Goal: Task Accomplishment & Management: Complete application form

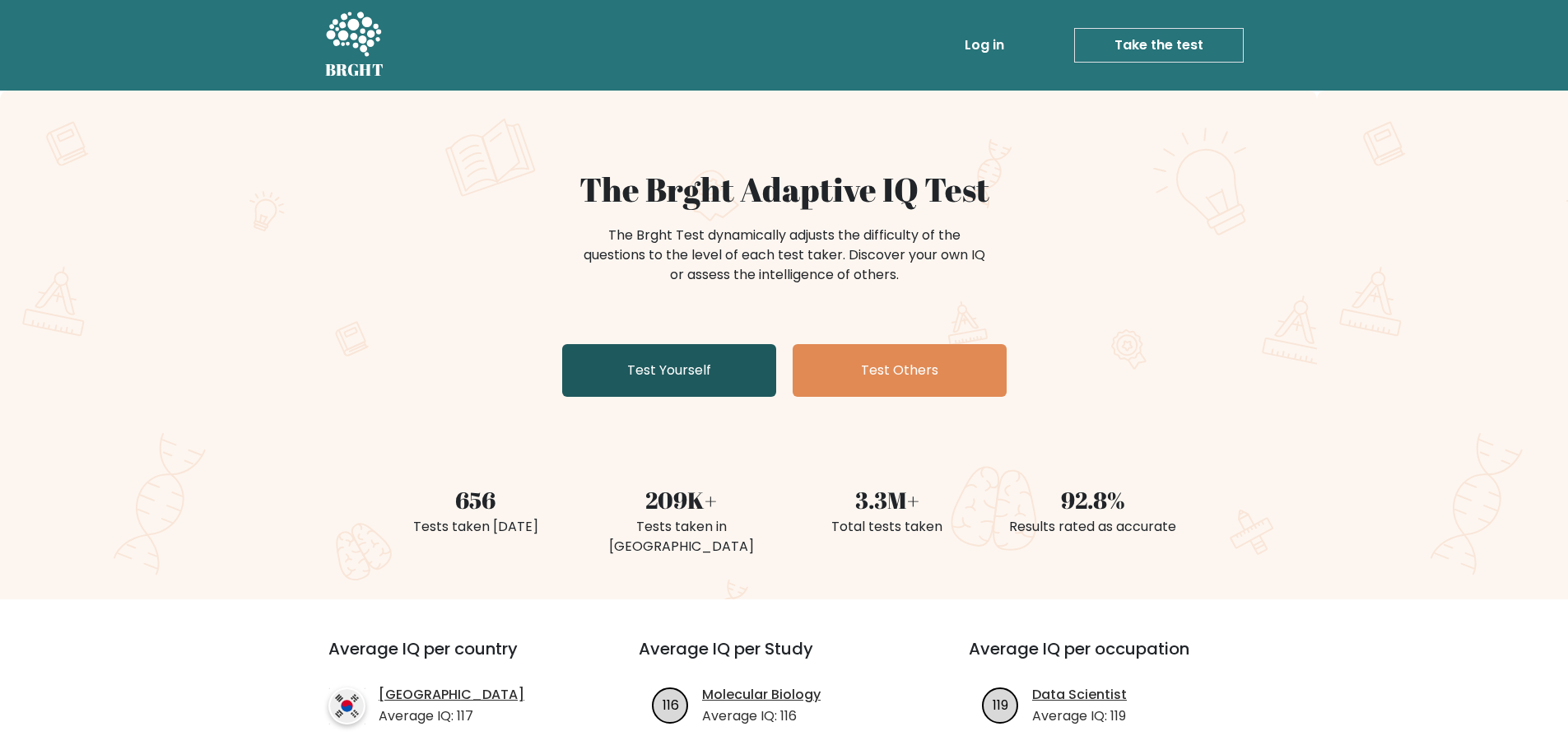
click at [600, 380] on link "Test Yourself" at bounding box center [670, 370] width 214 height 53
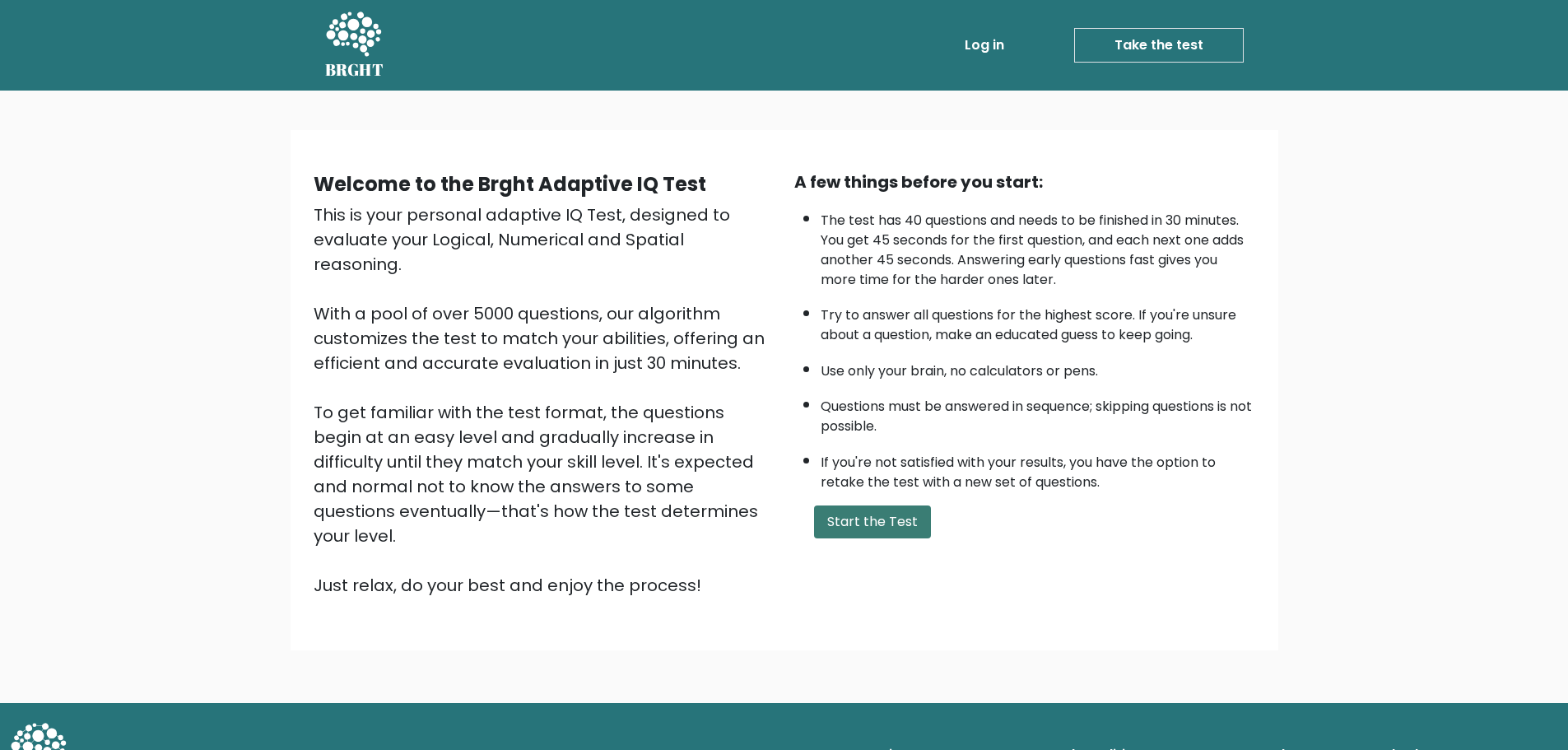
click at [861, 523] on button "Start the Test" at bounding box center [873, 521] width 117 height 33
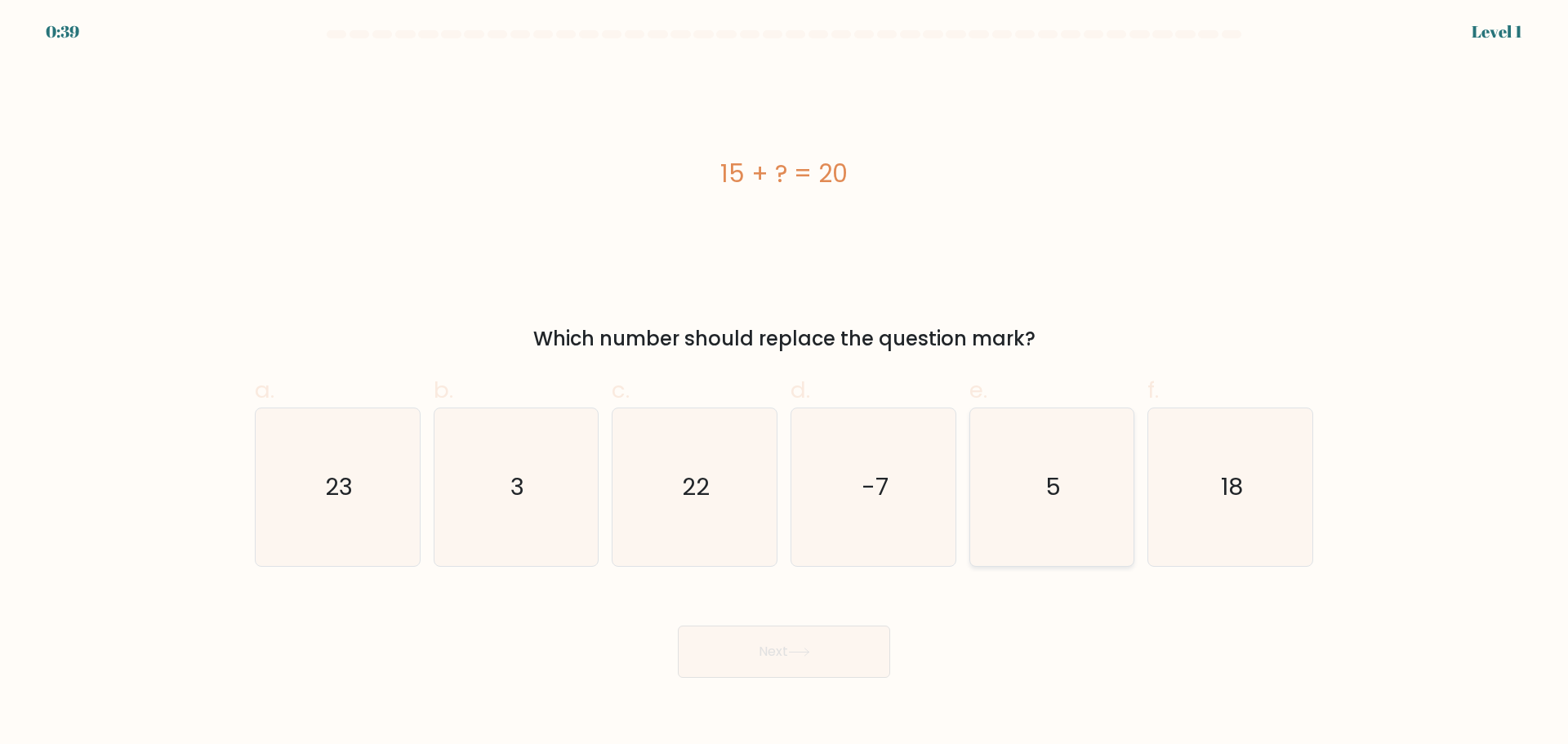
click at [1042, 514] on icon "5" at bounding box center [1052, 487] width 158 height 158
click at [785, 383] on input "e. 5" at bounding box center [784, 377] width 1 height 11
radio input "true"
click at [770, 632] on button "Next" at bounding box center [784, 651] width 212 height 53
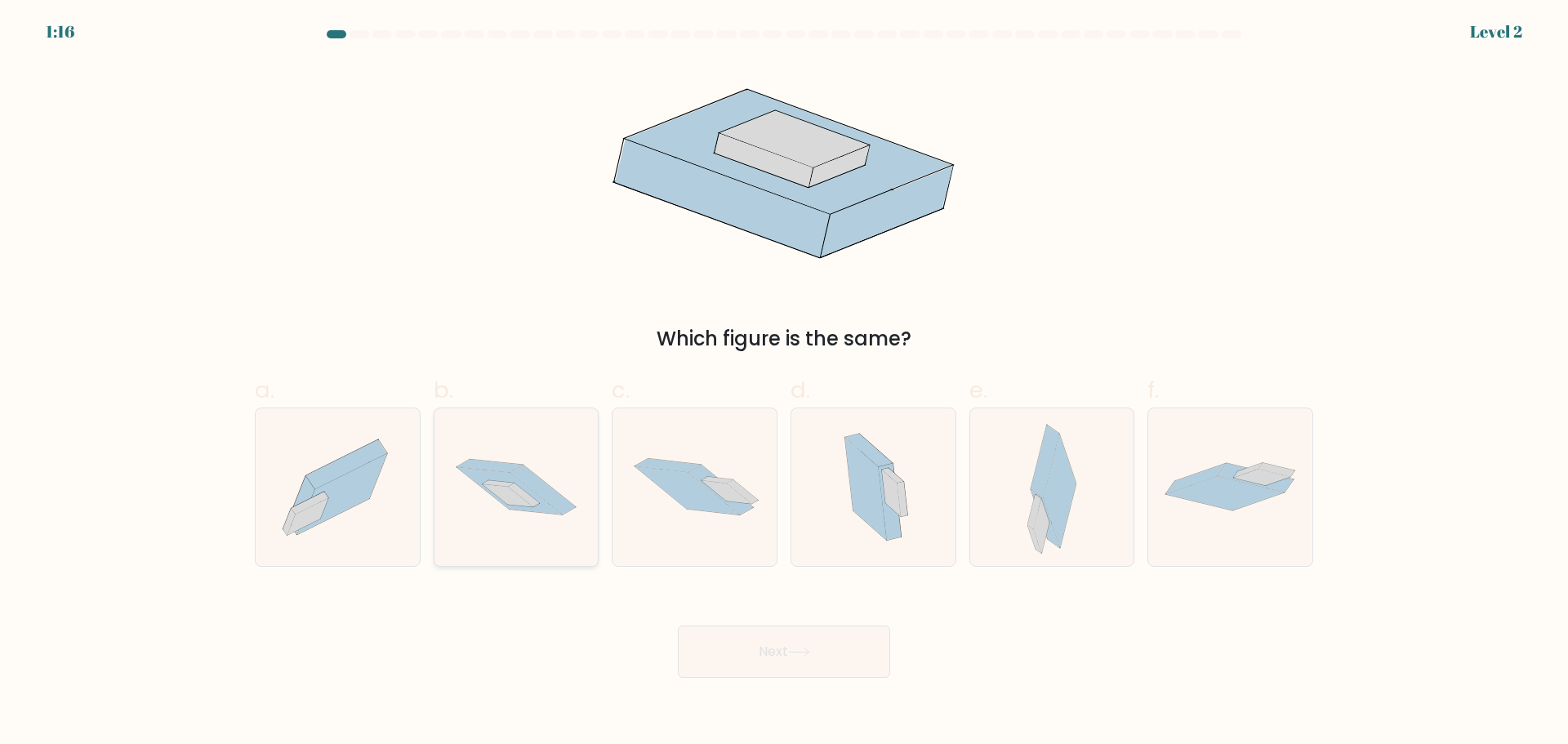
click at [545, 489] on icon at bounding box center [543, 489] width 65 height 50
click at [784, 383] on input "b." at bounding box center [784, 377] width 1 height 11
radio input "true"
click at [819, 621] on div "Next" at bounding box center [784, 631] width 1078 height 92
click at [821, 641] on button "Next" at bounding box center [784, 651] width 212 height 53
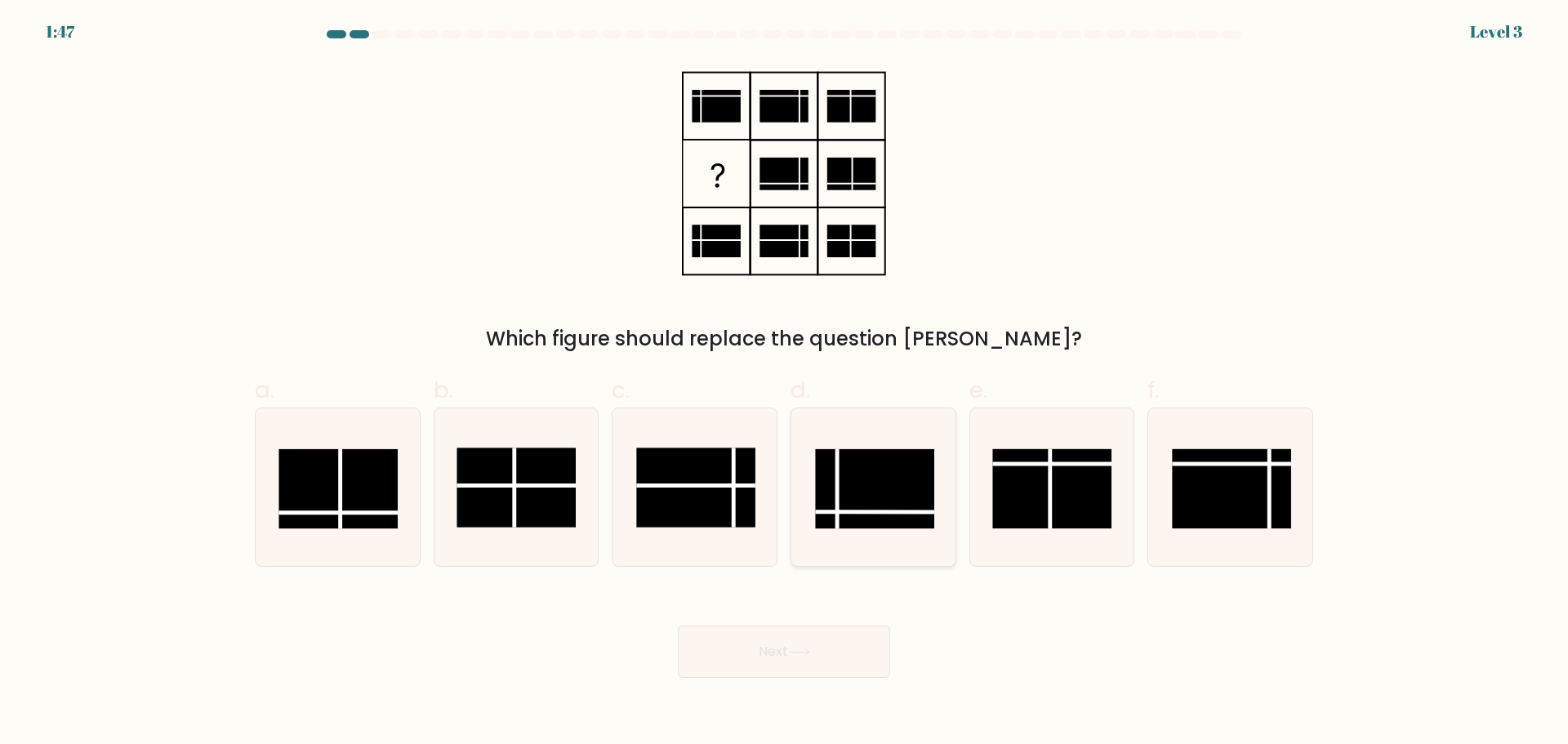
click at [833, 501] on rect at bounding box center [874, 488] width 119 height 79
click at [785, 383] on input "d." at bounding box center [784, 377] width 1 height 11
radio input "true"
click at [771, 654] on button "Next" at bounding box center [784, 651] width 212 height 53
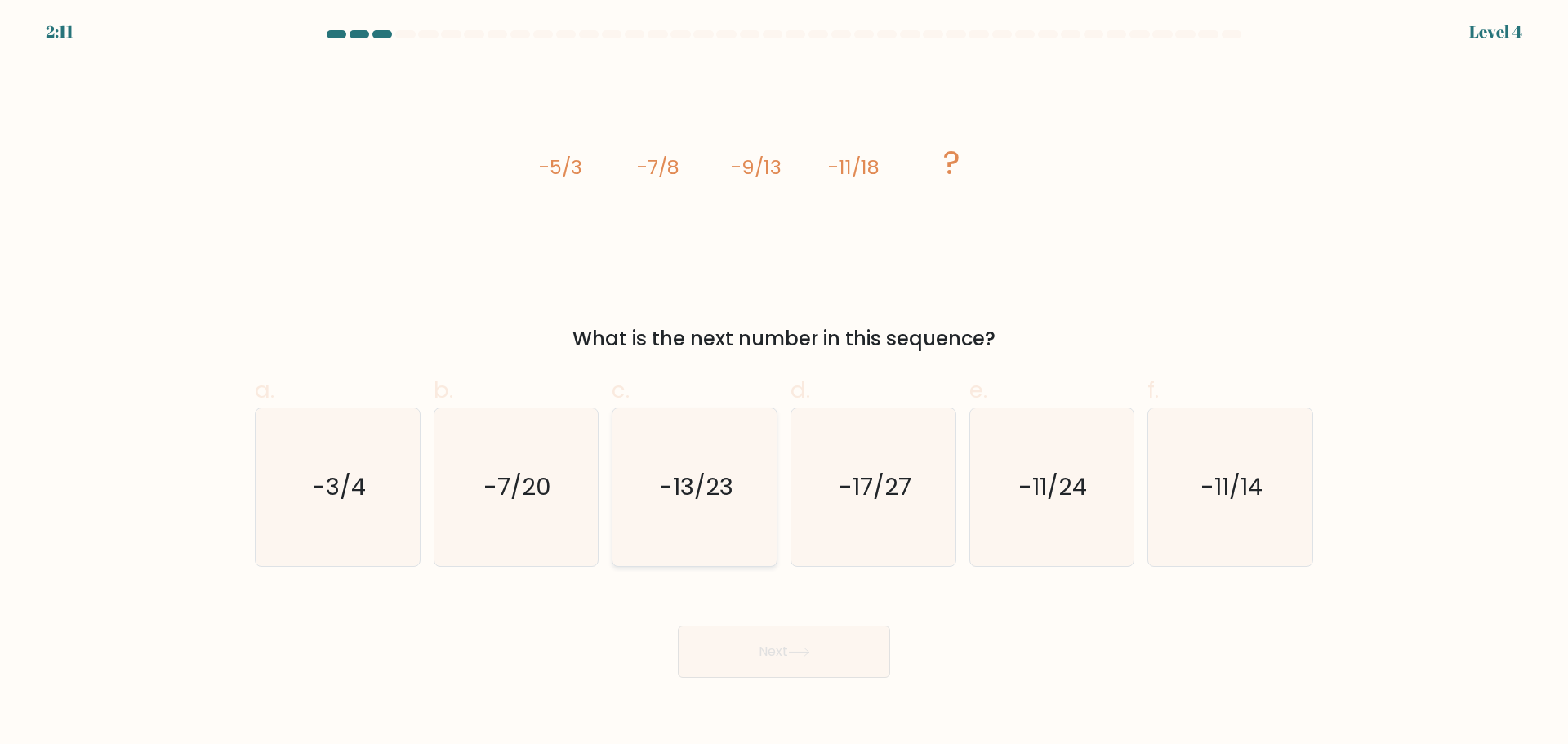
click at [719, 491] on text "-13/23" at bounding box center [696, 486] width 74 height 33
click at [784, 383] on input "c. -13/23" at bounding box center [784, 377] width 1 height 11
radio input "true"
click at [756, 655] on button "Next" at bounding box center [784, 651] width 212 height 53
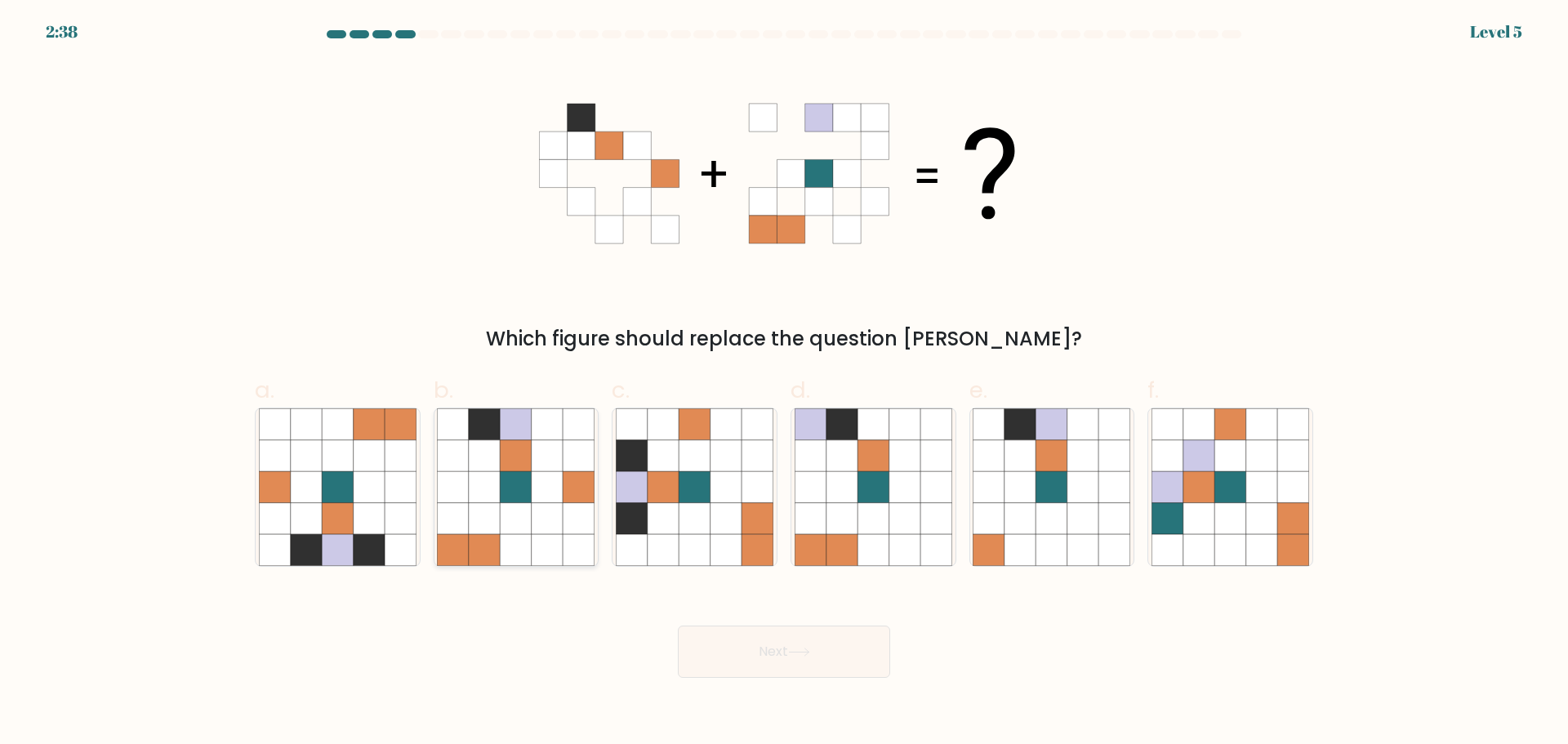
click at [525, 516] on icon at bounding box center [516, 517] width 31 height 31
click at [784, 383] on input "b." at bounding box center [784, 377] width 1 height 11
radio input "true"
click at [850, 684] on body "2:37 Level 5" at bounding box center [784, 372] width 1568 height 744
click at [848, 654] on button "Next" at bounding box center [784, 651] width 212 height 53
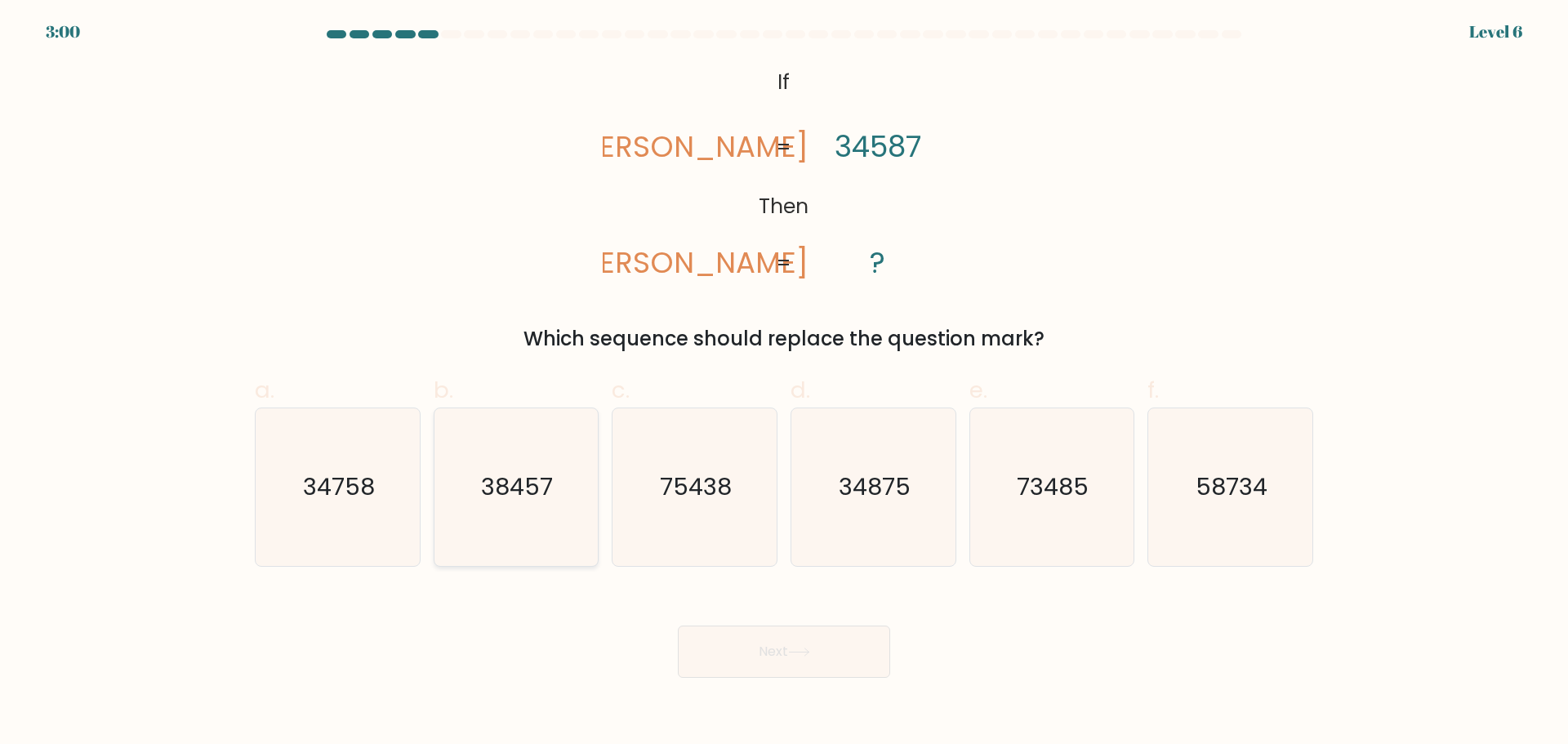
click at [523, 466] on icon "38457" at bounding box center [515, 487] width 158 height 158
click at [784, 383] on input "b. 38457" at bounding box center [784, 377] width 1 height 11
radio input "true"
click at [772, 658] on button "Next" at bounding box center [784, 651] width 212 height 53
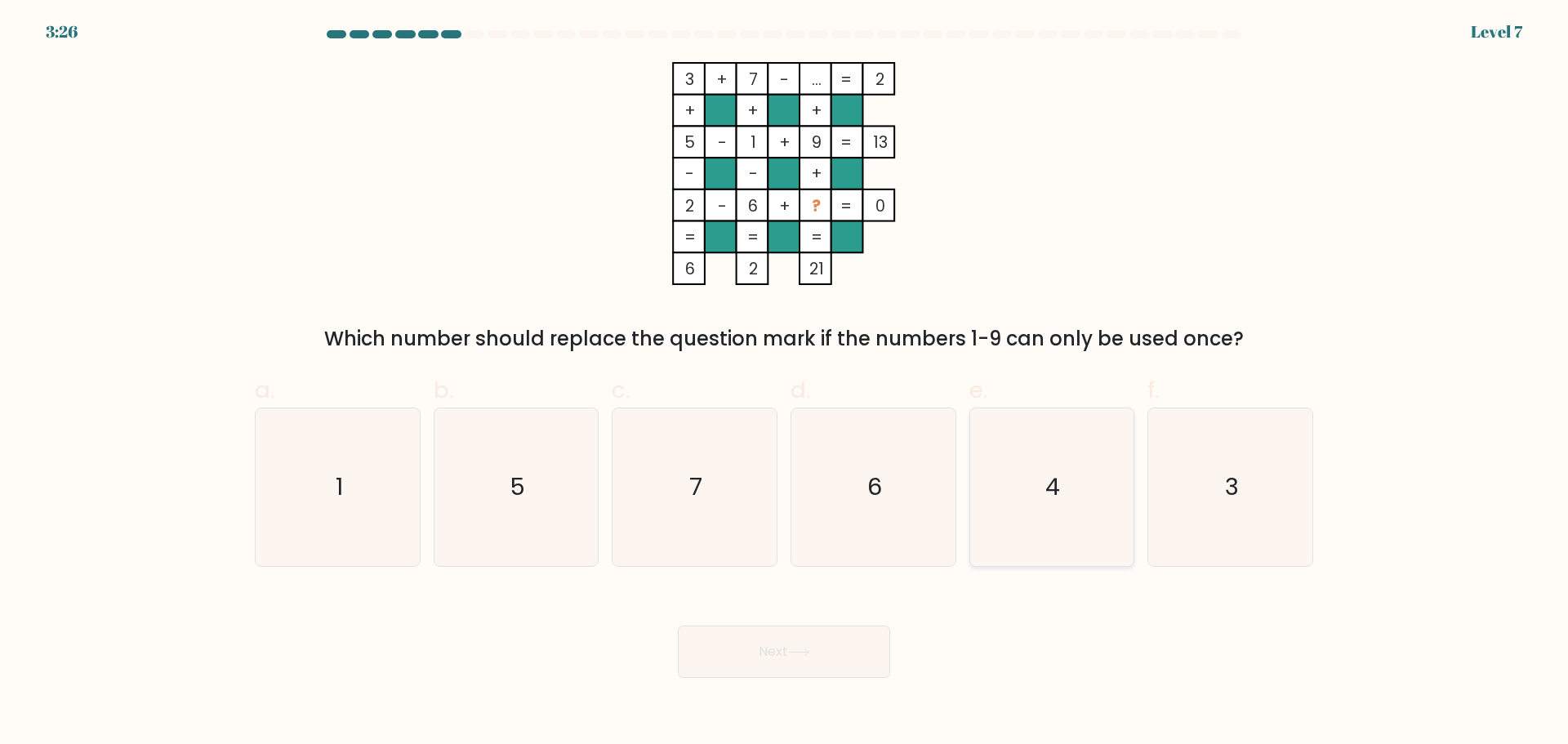
click at [1039, 502] on icon "4" at bounding box center [1052, 487] width 158 height 158
click at [785, 383] on input "e. 4" at bounding box center [784, 377] width 1 height 11
radio input "true"
click at [824, 651] on button "Next" at bounding box center [784, 651] width 212 height 53
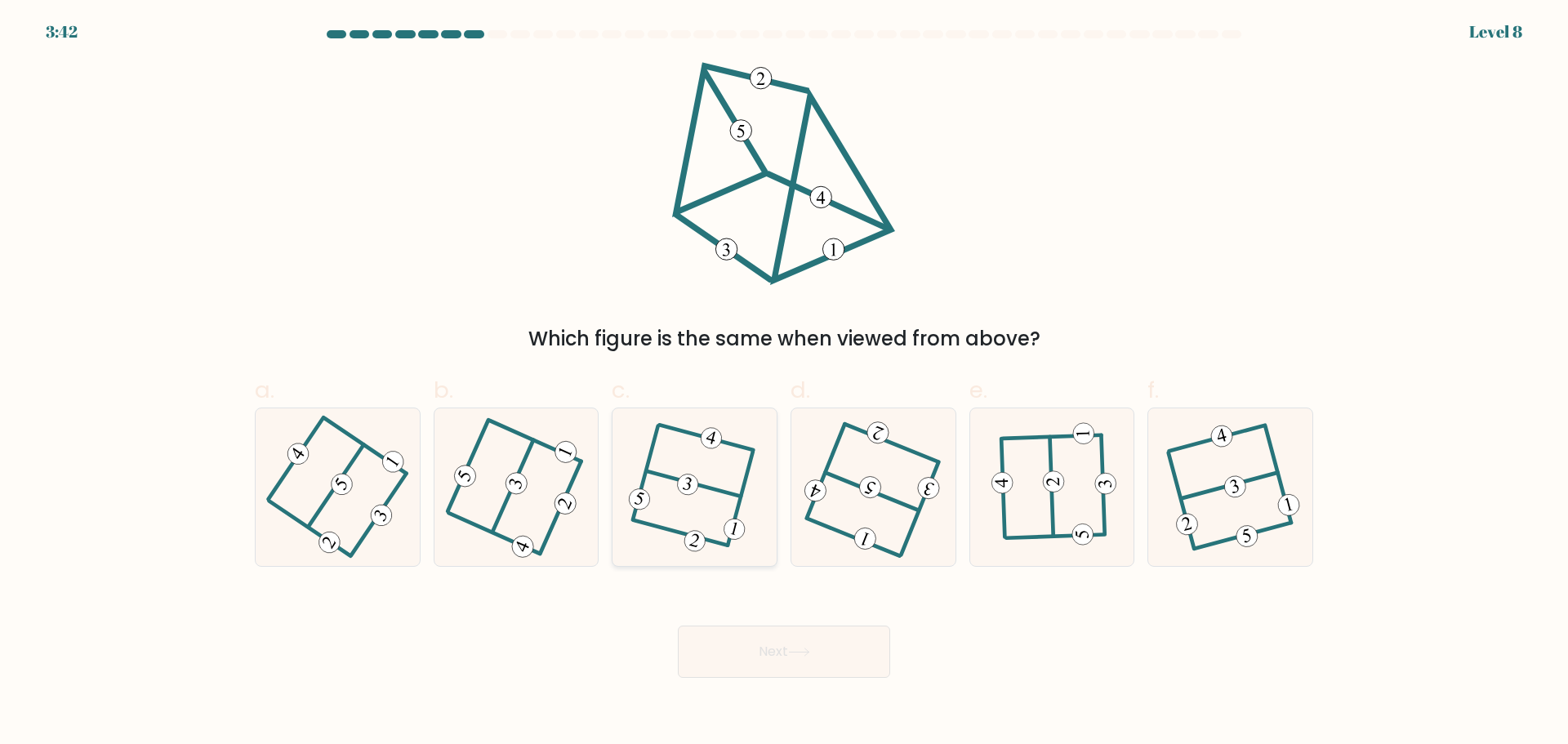
click at [682, 502] on icon at bounding box center [694, 486] width 121 height 126
click at [784, 383] on input "c." at bounding box center [784, 377] width 1 height 11
radio input "true"
click at [787, 666] on button "Next" at bounding box center [784, 651] width 212 height 53
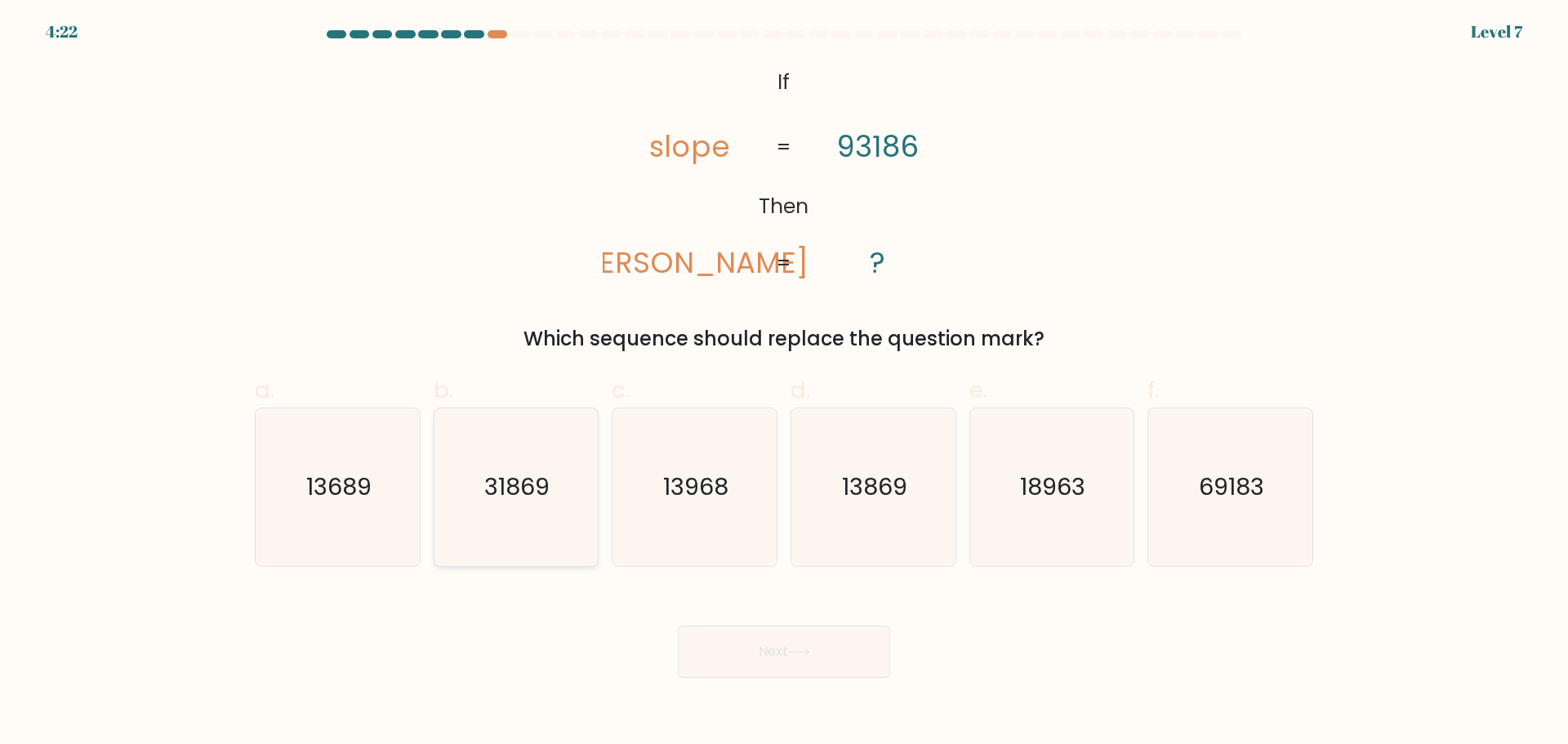
click at [522, 494] on text "31869" at bounding box center [517, 486] width 65 height 33
click at [784, 383] on input "b. 31869" at bounding box center [784, 377] width 1 height 11
radio input "true"
click at [811, 672] on button "Next" at bounding box center [784, 651] width 212 height 53
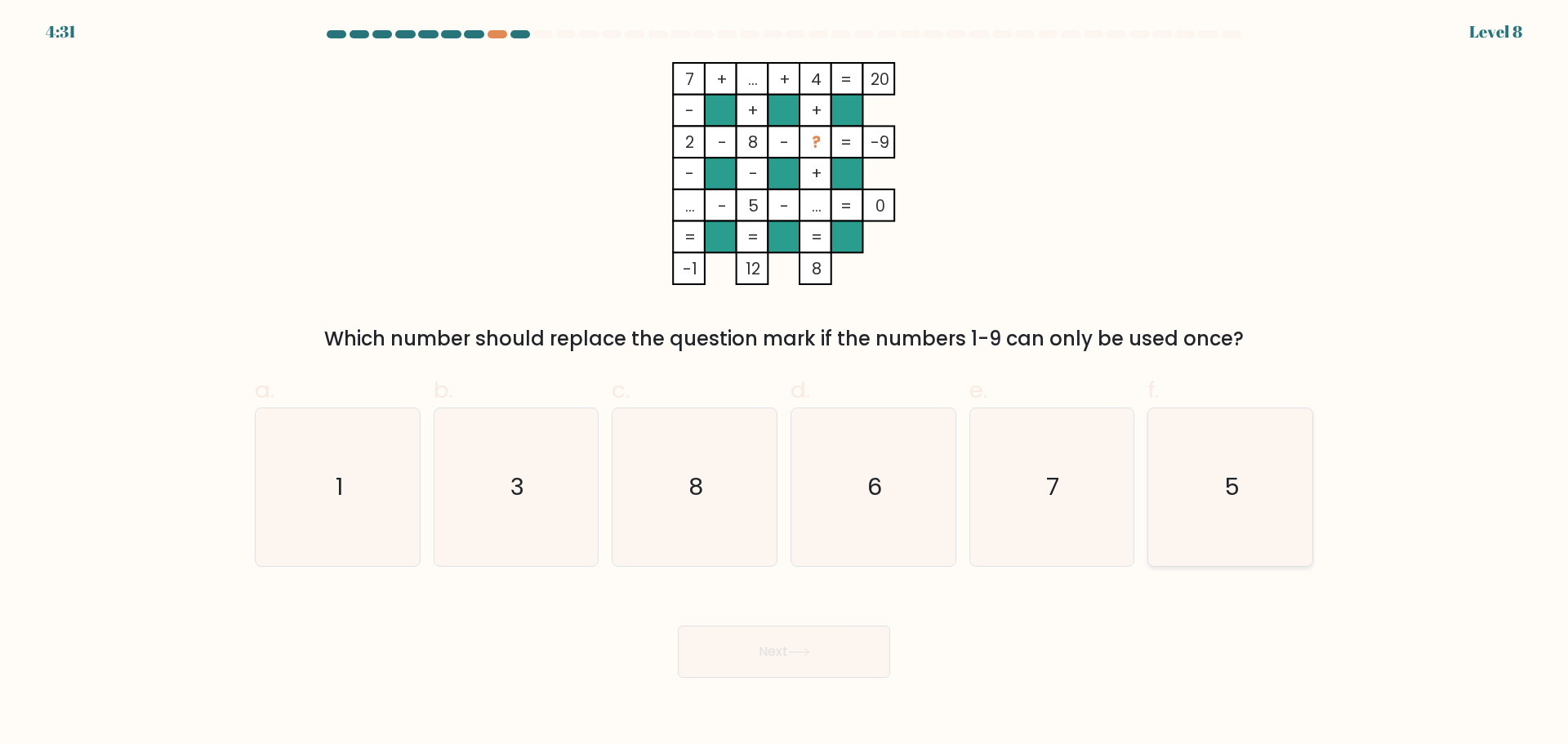
click at [1220, 538] on icon "5" at bounding box center [1230, 487] width 158 height 158
click at [785, 383] on input "f. 5" at bounding box center [784, 377] width 1 height 11
radio input "true"
click at [807, 648] on icon at bounding box center [799, 652] width 22 height 9
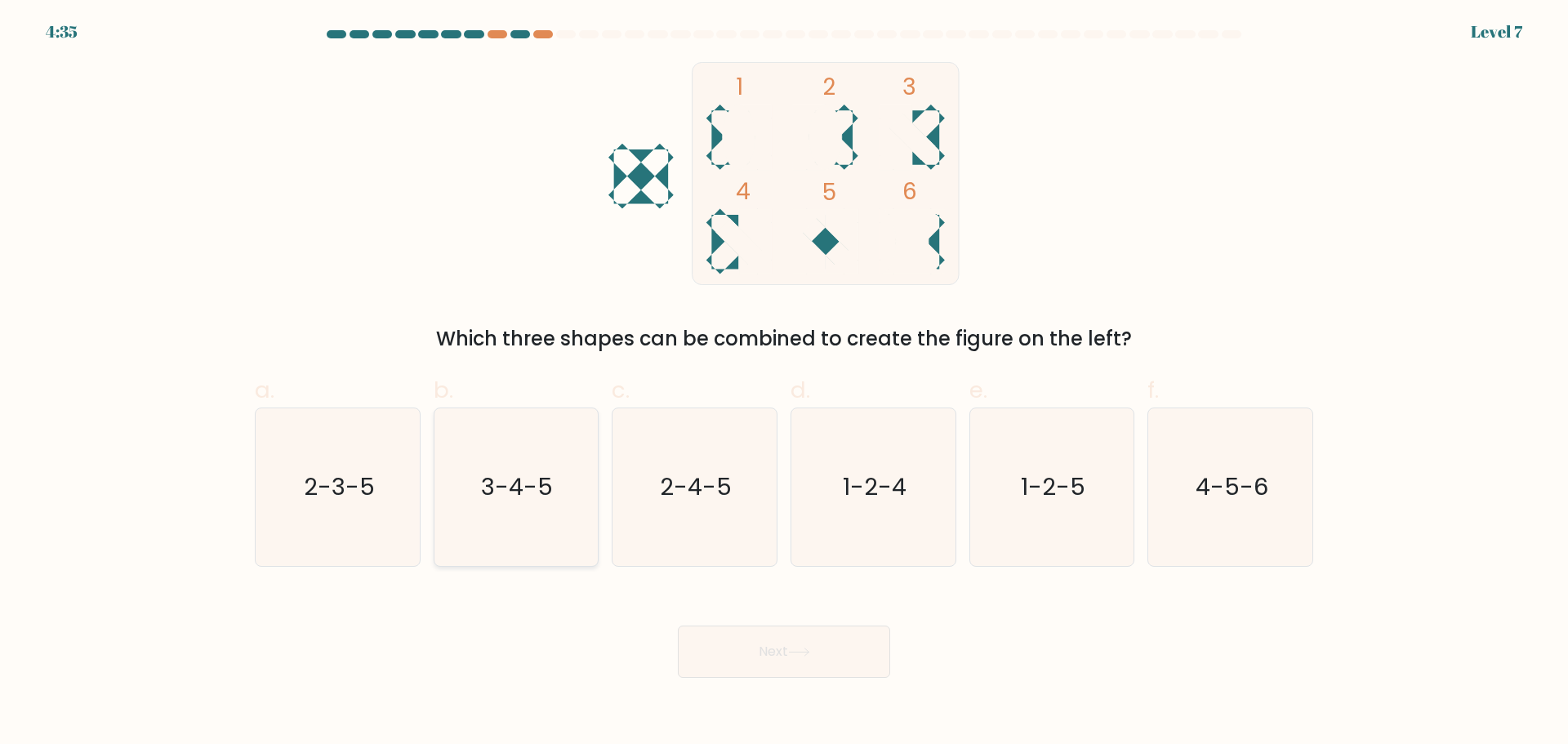
click at [498, 517] on icon "3-4-5" at bounding box center [515, 487] width 158 height 158
click at [784, 383] on input "b. 3-4-5" at bounding box center [784, 377] width 1 height 11
radio input "true"
click at [809, 639] on button "Next" at bounding box center [784, 651] width 212 height 53
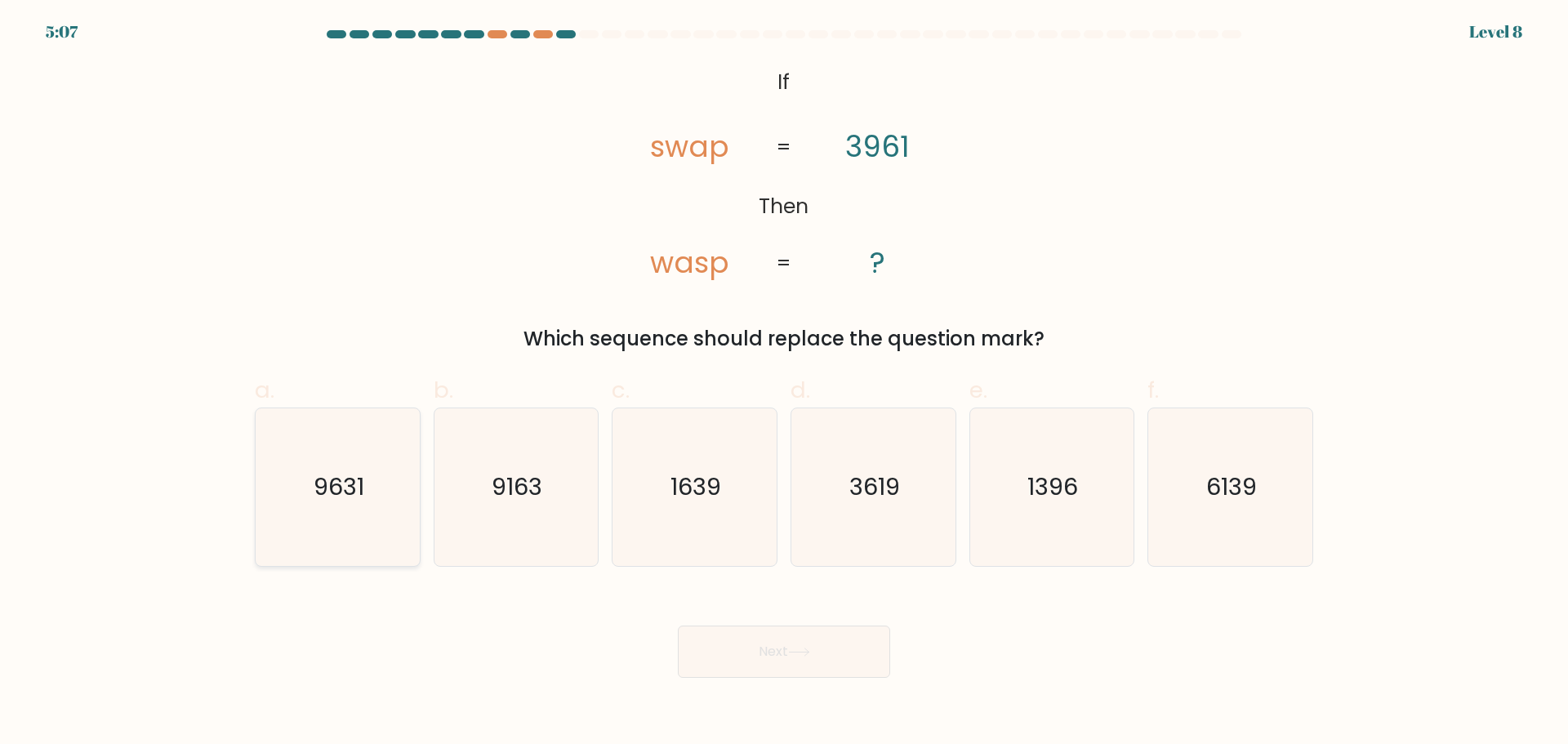
click at [366, 493] on icon "9631" at bounding box center [338, 487] width 158 height 158
click at [784, 383] on input "a. 9631" at bounding box center [784, 377] width 1 height 11
radio input "true"
click at [827, 665] on button "Next" at bounding box center [784, 651] width 212 height 53
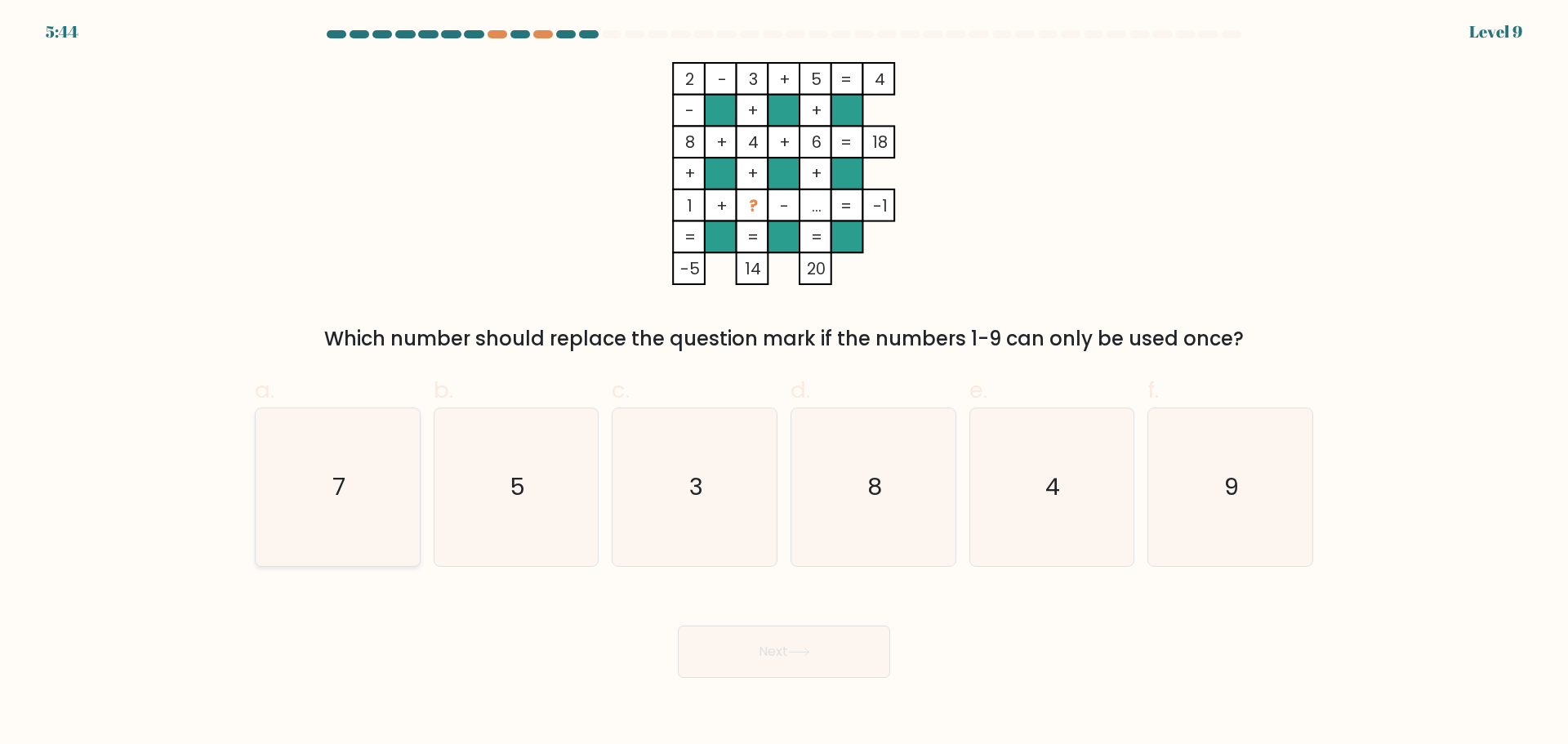
click at [348, 509] on icon "7" at bounding box center [338, 487] width 158 height 158
click at [784, 383] on input "a. 7" at bounding box center [784, 377] width 1 height 11
radio input "true"
click at [785, 661] on button "Next" at bounding box center [784, 651] width 212 height 53
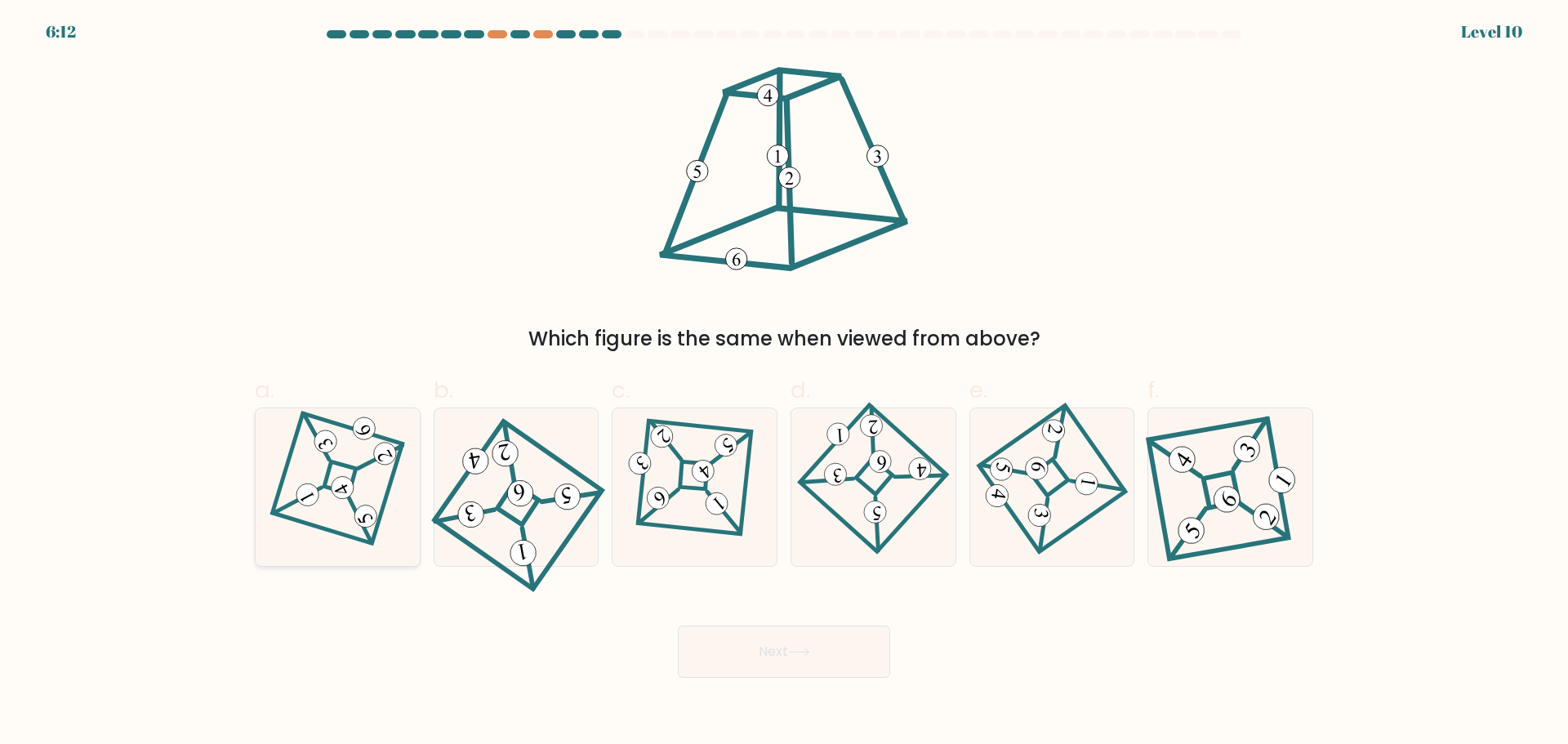
click at [325, 477] on 273 at bounding box center [339, 477] width 33 height 33
click at [784, 383] on input "a." at bounding box center [784, 377] width 1 height 11
radio input "true"
click at [843, 664] on button "Next" at bounding box center [784, 651] width 212 height 53
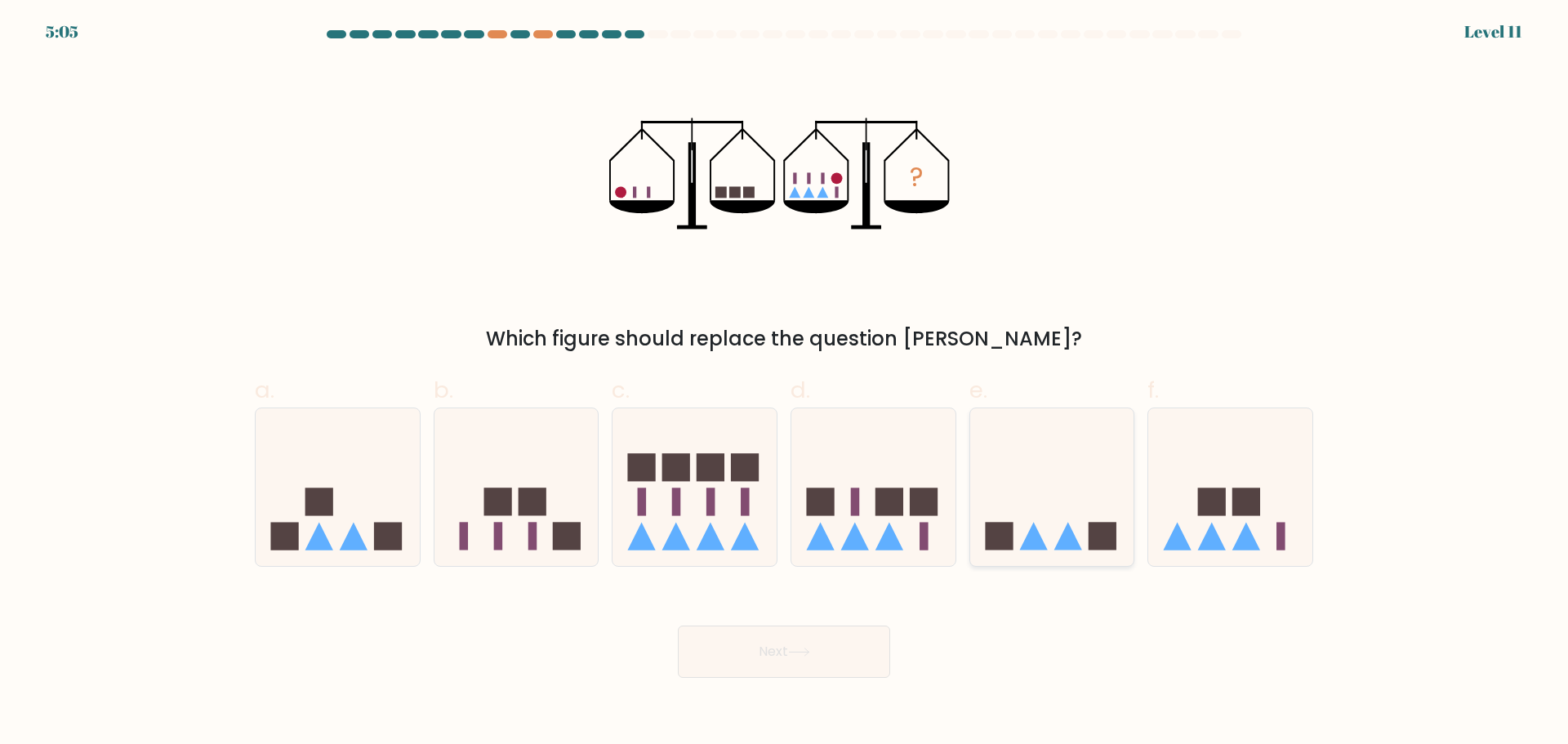
click at [1047, 514] on icon at bounding box center [1052, 486] width 164 height 135
click at [785, 383] on input "e." at bounding box center [784, 377] width 1 height 11
radio input "true"
click at [847, 542] on icon at bounding box center [855, 536] width 28 height 28
click at [785, 383] on input "d." at bounding box center [784, 377] width 1 height 11
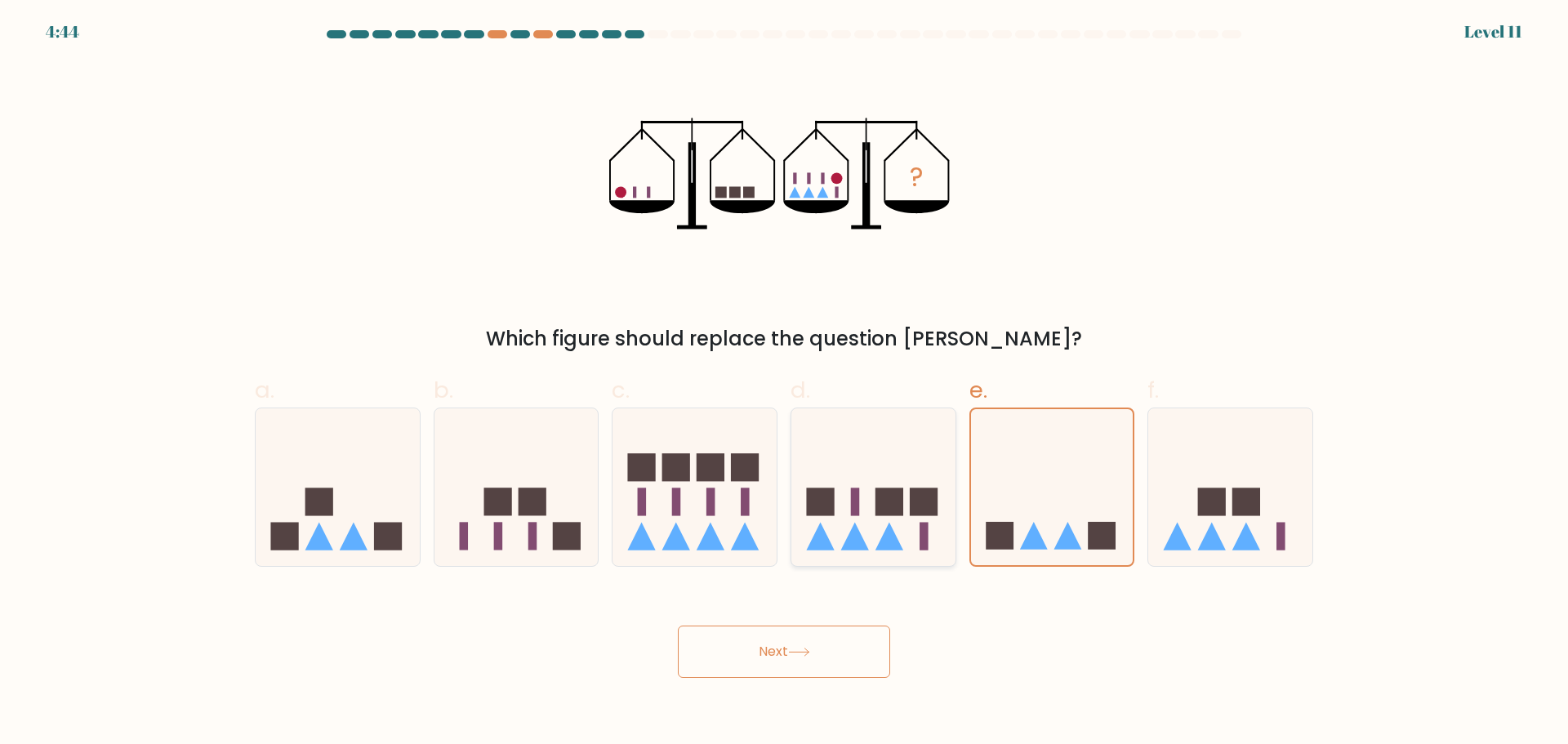
radio input "true"
click at [998, 516] on icon at bounding box center [1052, 486] width 164 height 135
click at [785, 383] on input "e." at bounding box center [784, 377] width 1 height 11
radio input "true"
click at [843, 644] on button "Next" at bounding box center [784, 651] width 212 height 53
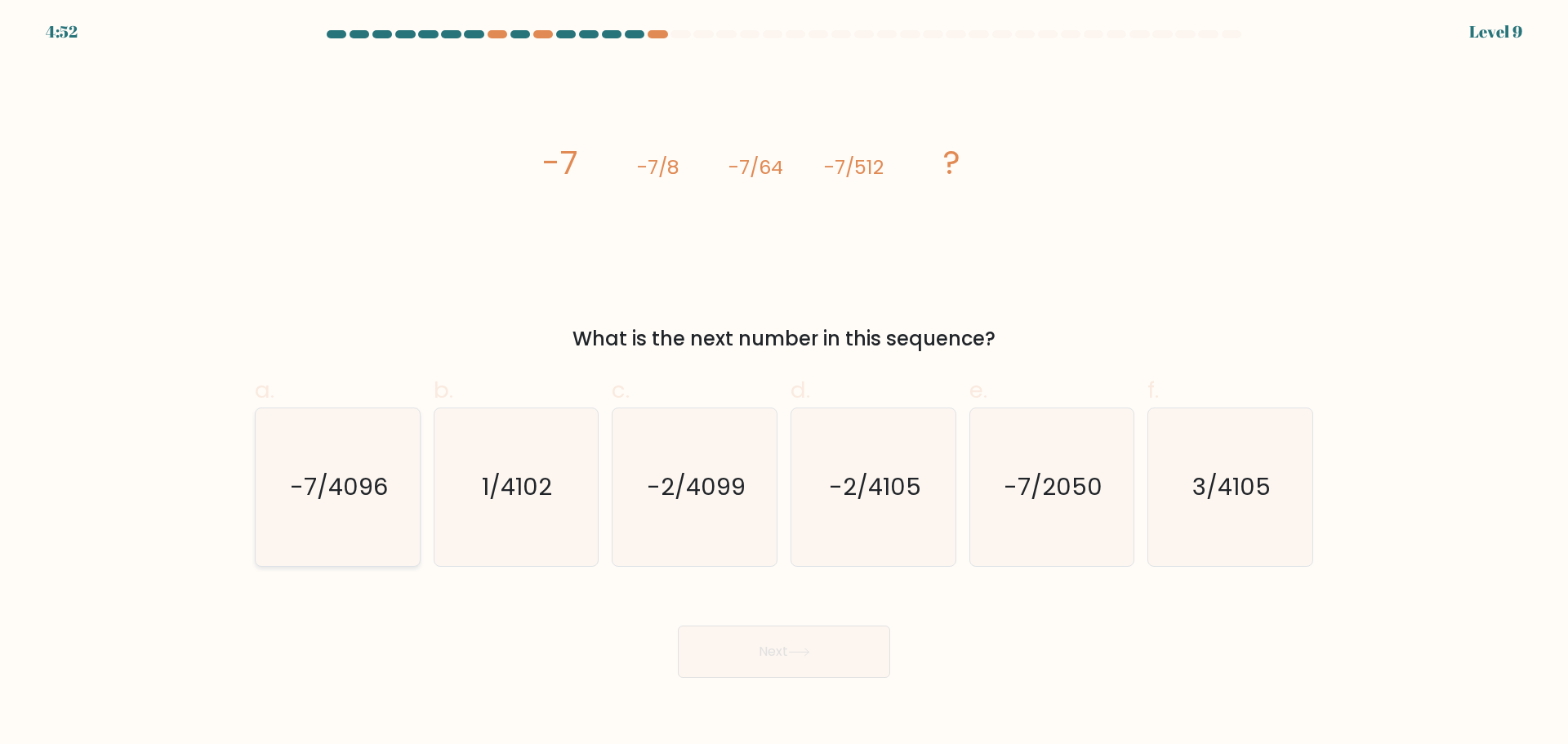
click at [339, 517] on icon "-7/4096" at bounding box center [338, 487] width 158 height 158
click at [784, 383] on input "a. -7/4096" at bounding box center [784, 377] width 1 height 11
radio input "true"
click at [888, 695] on body "4:51 Level 9" at bounding box center [784, 372] width 1568 height 744
click at [866, 664] on button "Next" at bounding box center [784, 651] width 212 height 53
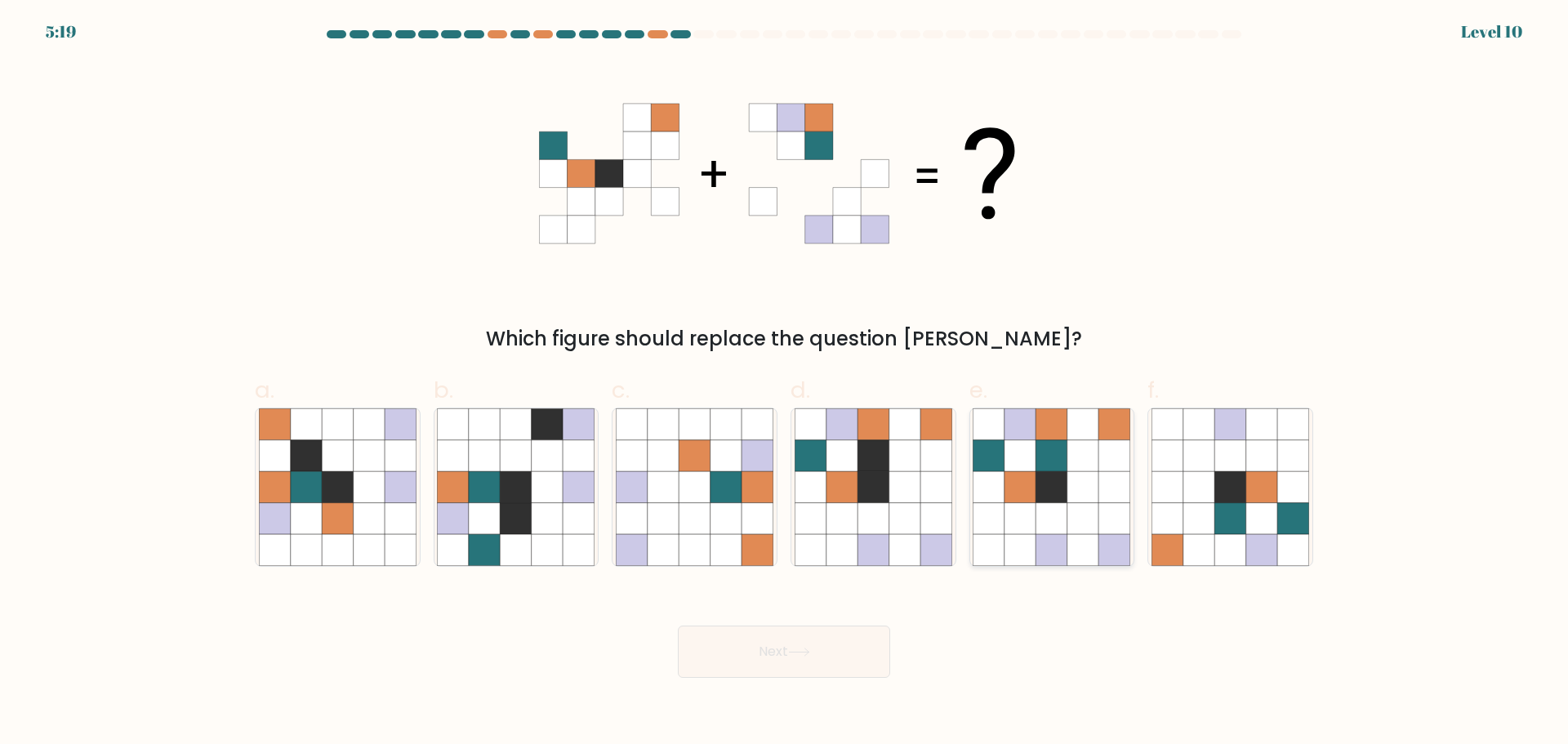
click at [1035, 475] on icon at bounding box center [1020, 486] width 31 height 31
click at [785, 383] on input "e." at bounding box center [784, 377] width 1 height 11
radio input "true"
click at [744, 650] on button "Next" at bounding box center [784, 651] width 212 height 53
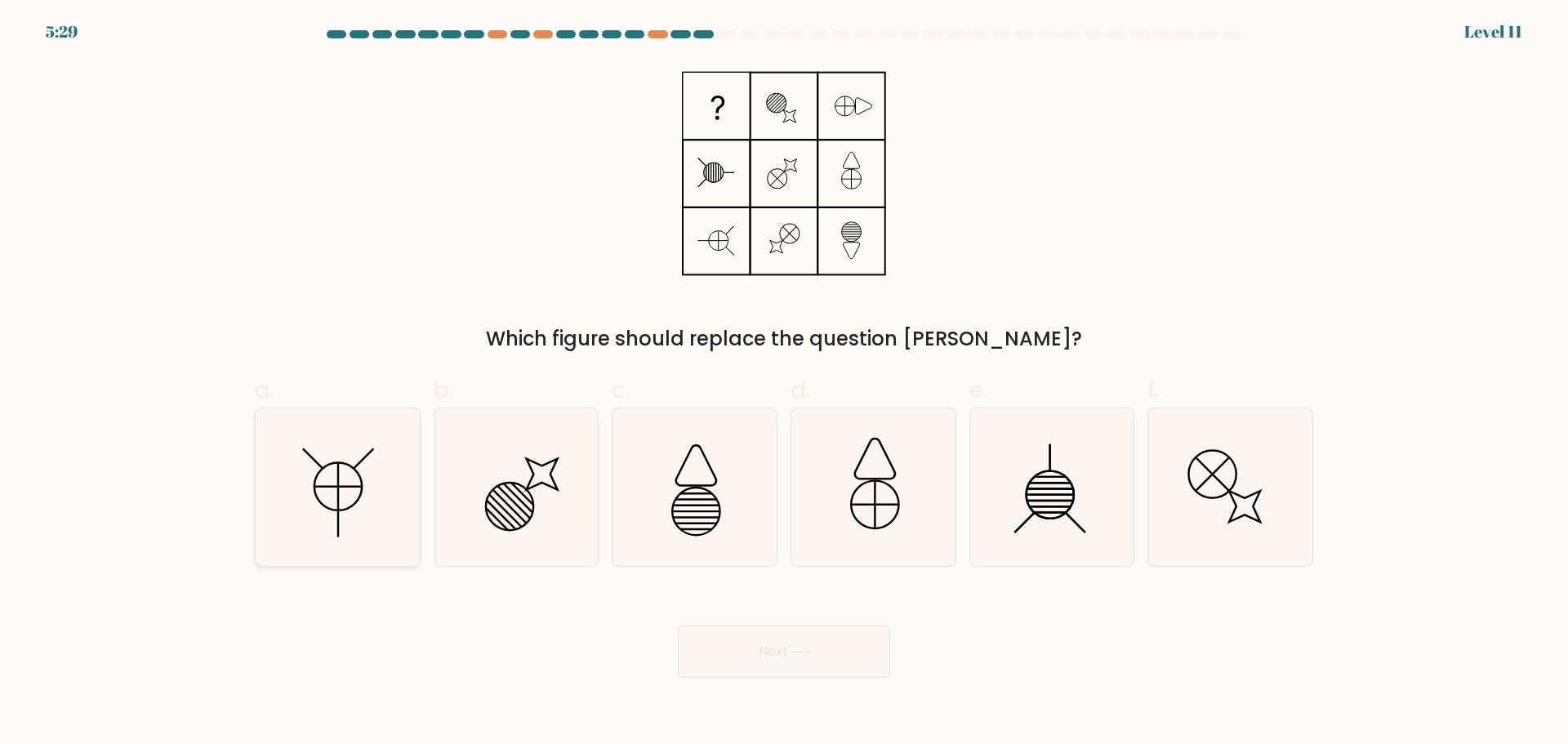
click at [347, 519] on icon at bounding box center [338, 487] width 158 height 158
click at [784, 383] on input "a." at bounding box center [784, 377] width 1 height 11
radio input "true"
click at [766, 666] on button "Next" at bounding box center [784, 651] width 212 height 53
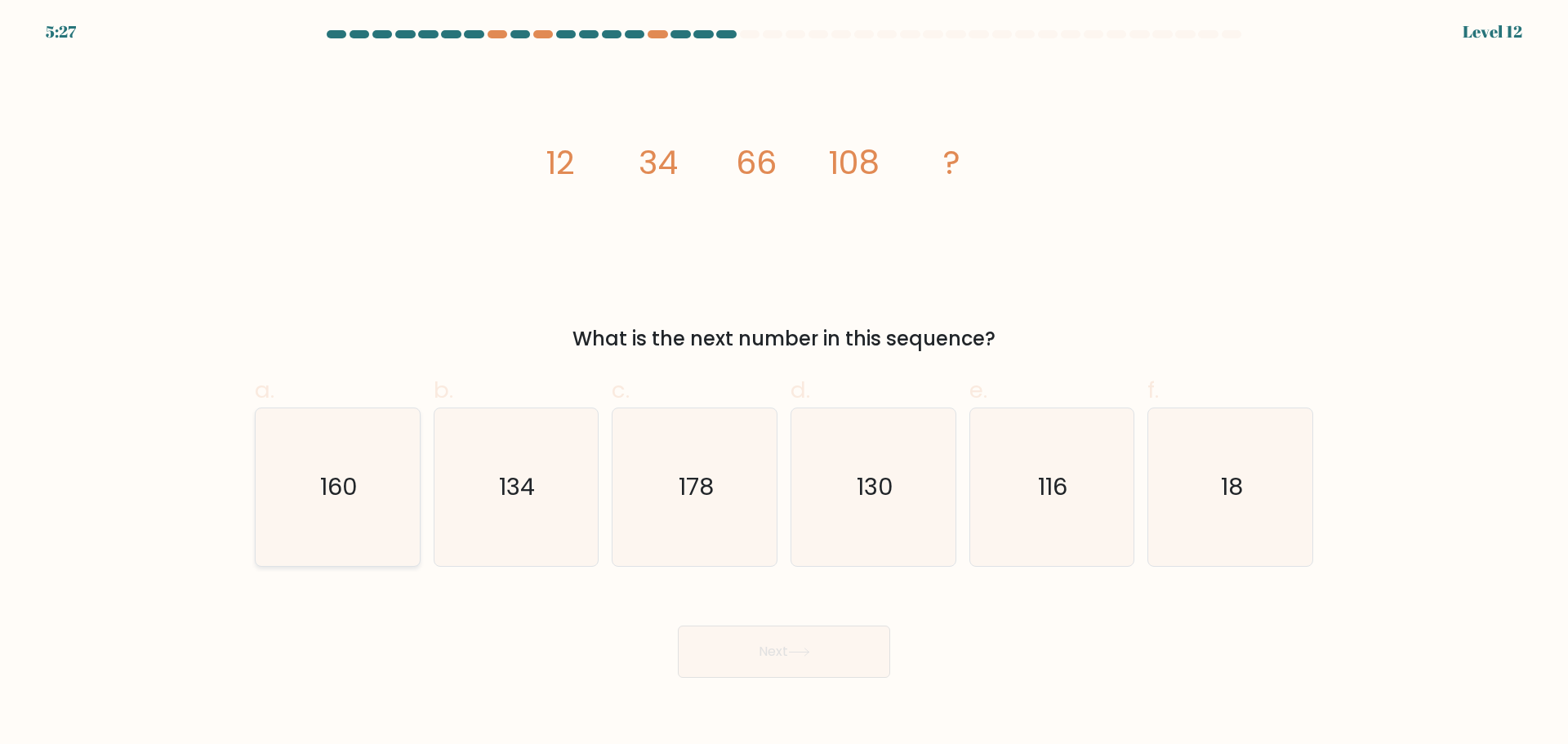
click at [259, 509] on icon "160" at bounding box center [338, 487] width 158 height 158
click at [784, 383] on input "a. 160" at bounding box center [784, 377] width 1 height 11
radio input "true"
click at [803, 674] on button "Next" at bounding box center [784, 651] width 212 height 53
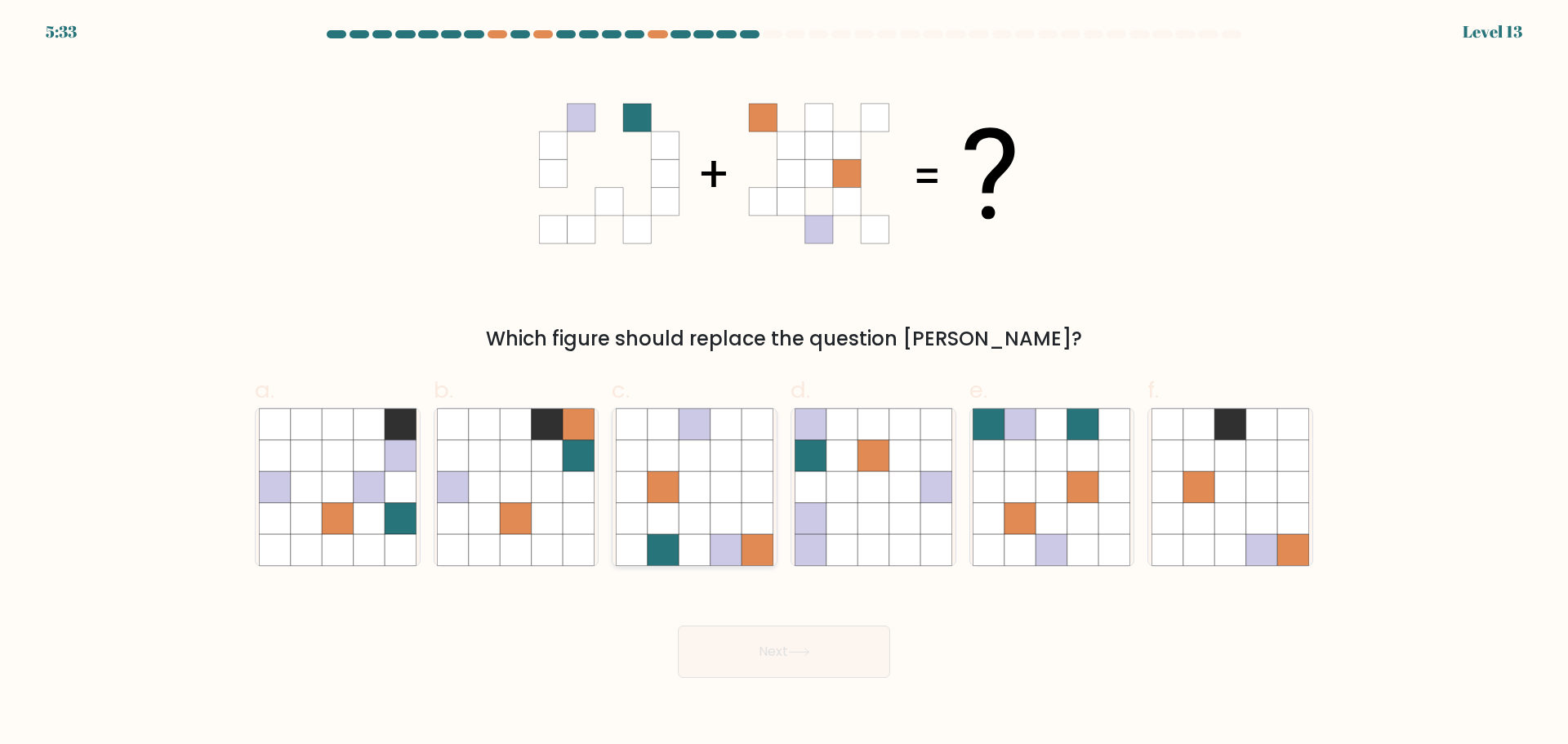
click at [691, 461] on icon at bounding box center [694, 455] width 31 height 31
click at [784, 383] on input "c." at bounding box center [784, 377] width 1 height 11
radio input "true"
click at [815, 664] on button "Next" at bounding box center [784, 651] width 212 height 53
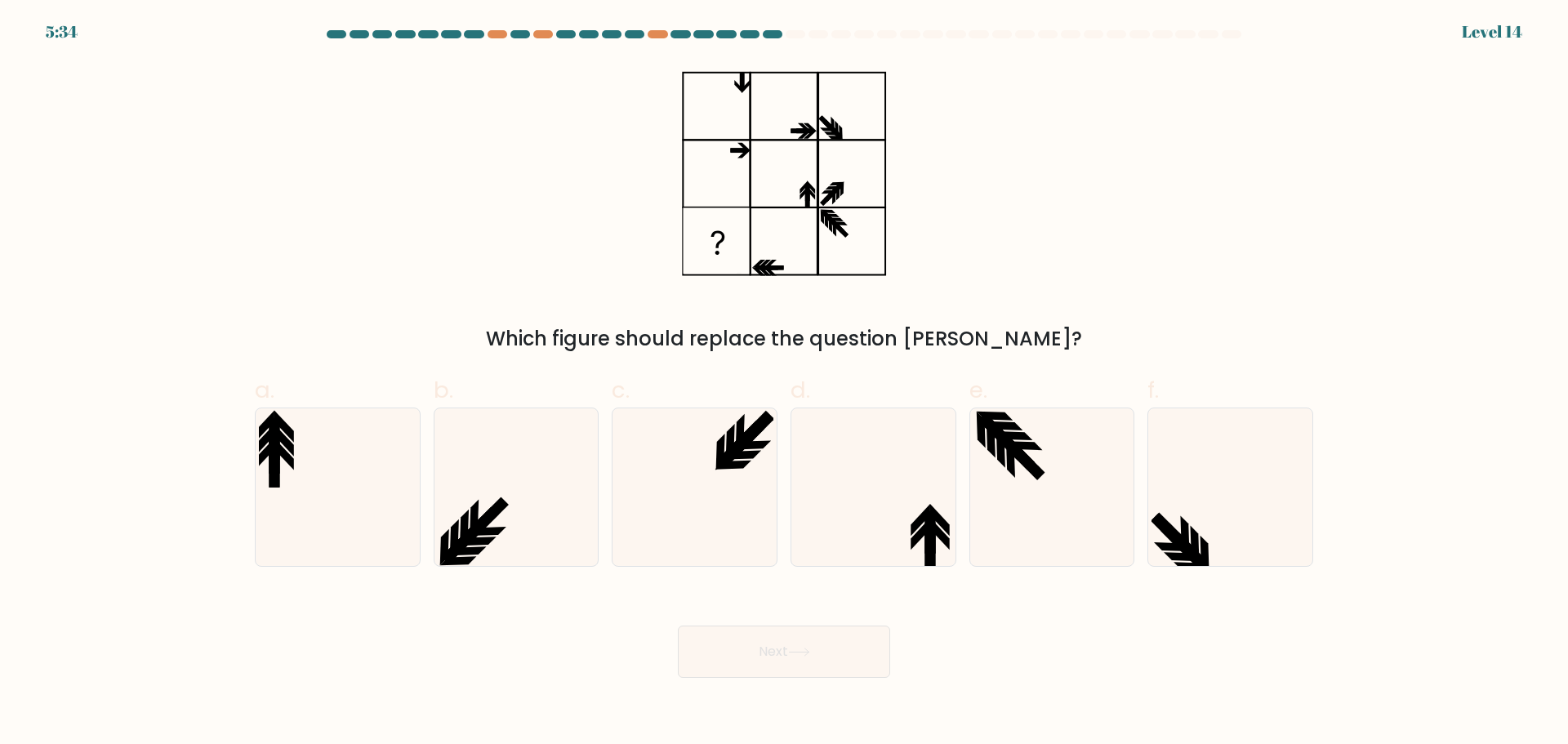
click at [158, 303] on form at bounding box center [784, 354] width 1568 height 648
click at [852, 494] on icon at bounding box center [874, 487] width 158 height 158
click at [785, 383] on input "d." at bounding box center [784, 377] width 1 height 11
radio input "true"
click at [333, 493] on icon at bounding box center [338, 487] width 158 height 158
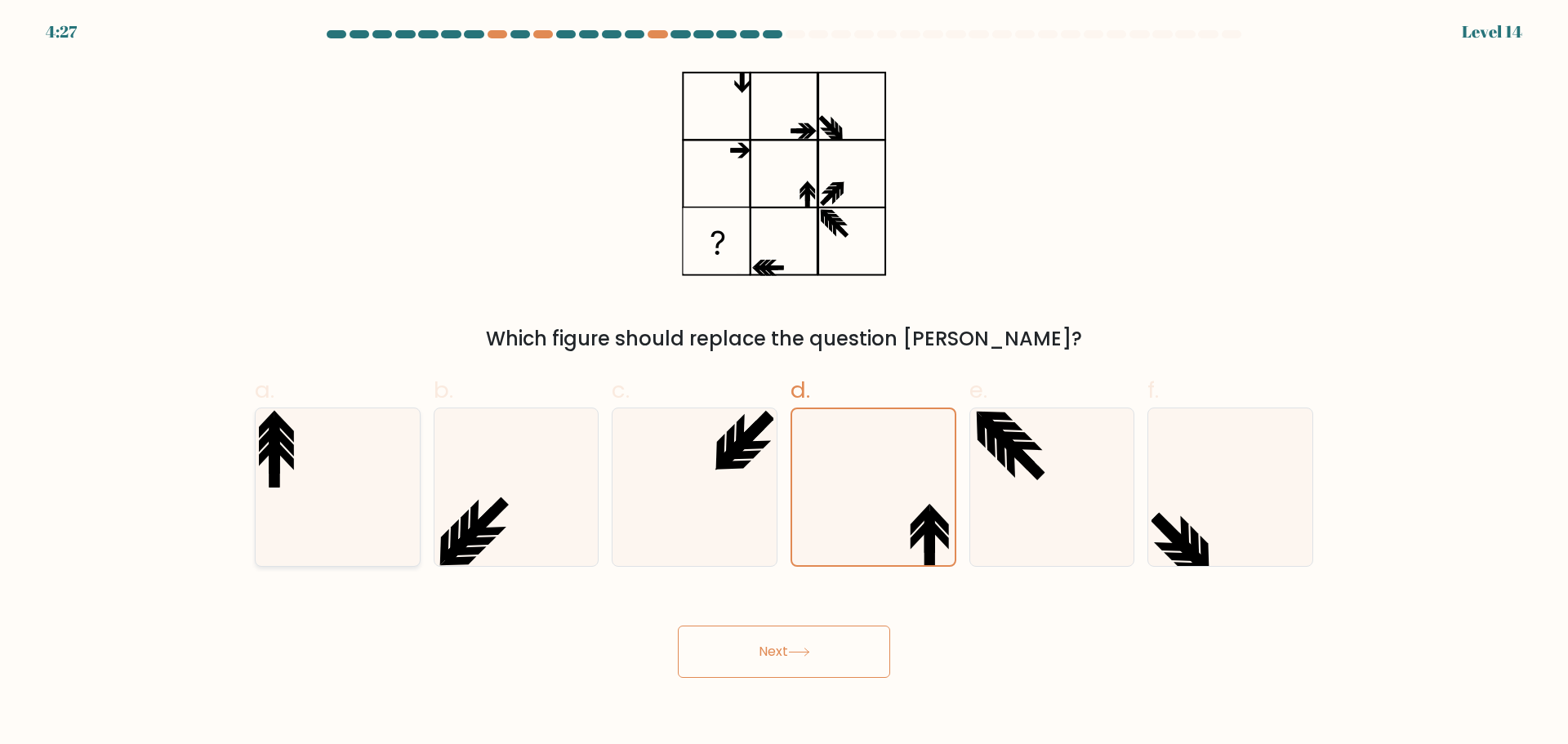
click at [784, 383] on input "a." at bounding box center [784, 377] width 1 height 11
radio input "true"
click at [888, 519] on icon at bounding box center [874, 487] width 158 height 158
click at [785, 383] on input "d." at bounding box center [784, 377] width 1 height 11
radio input "true"
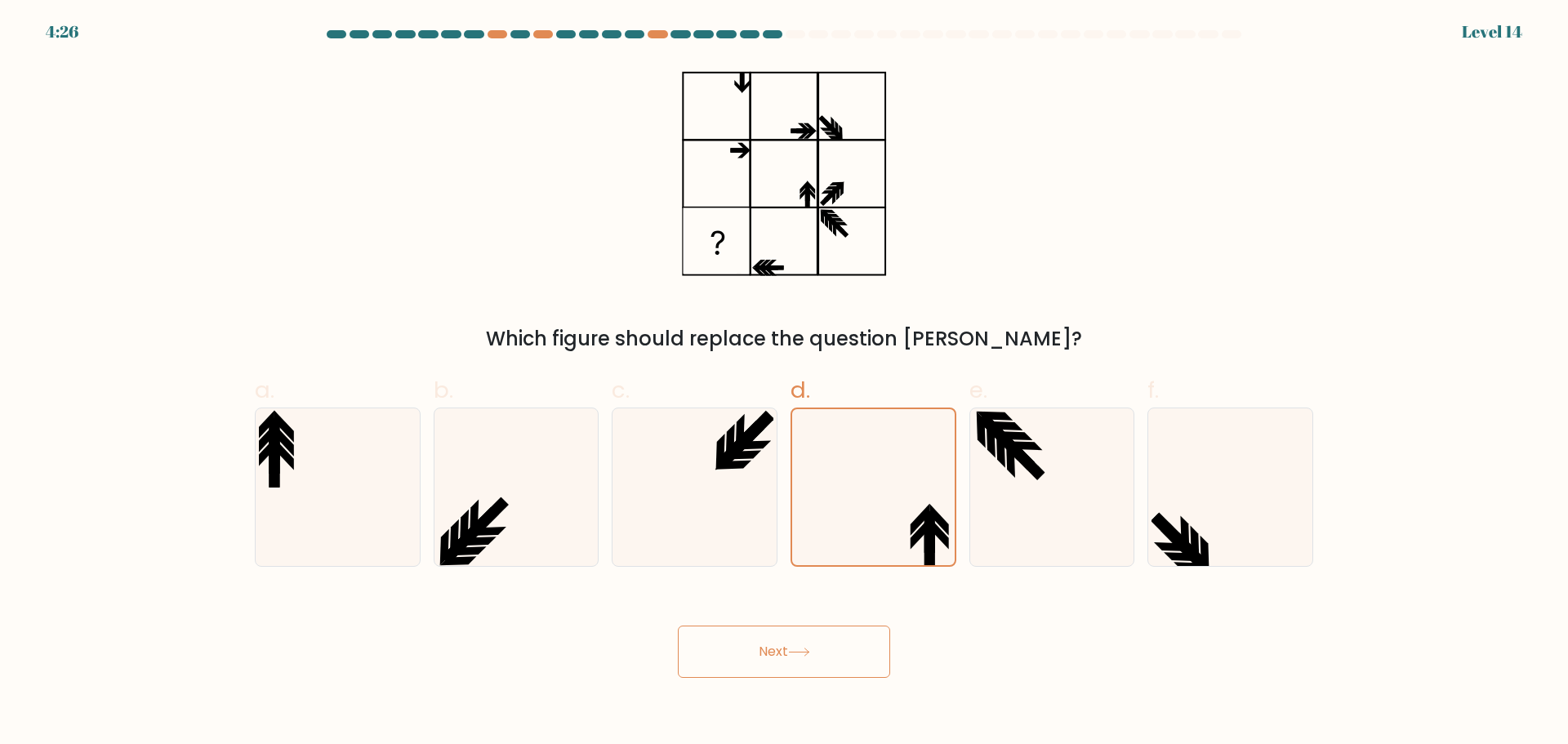
click at [782, 635] on button "Next" at bounding box center [784, 651] width 212 height 53
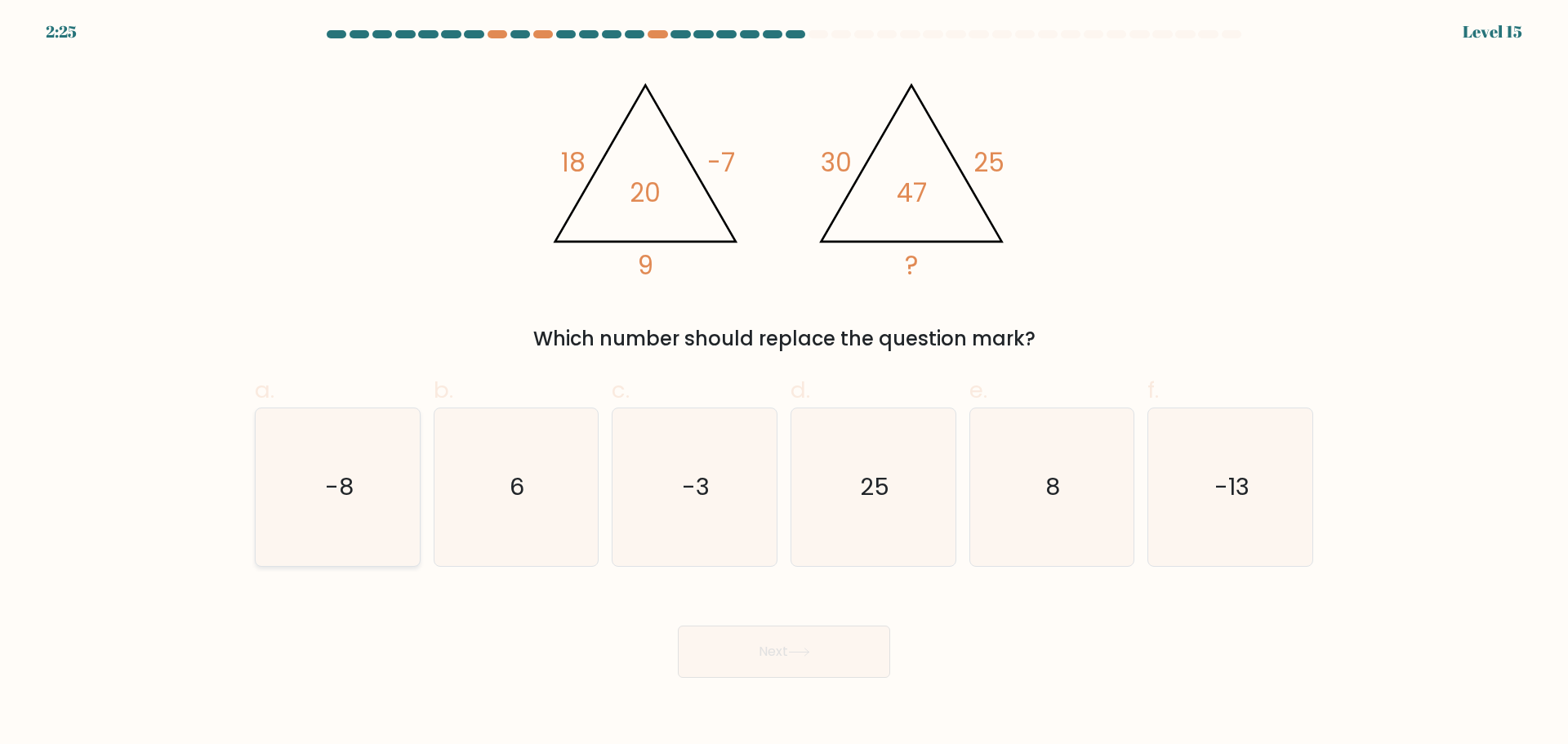
click at [281, 491] on icon "-8" at bounding box center [338, 487] width 158 height 158
click at [784, 383] on input "a. -8" at bounding box center [784, 377] width 1 height 11
radio input "true"
click at [953, 512] on div "25" at bounding box center [873, 486] width 166 height 159
click at [785, 383] on input "d. 25" at bounding box center [784, 377] width 1 height 11
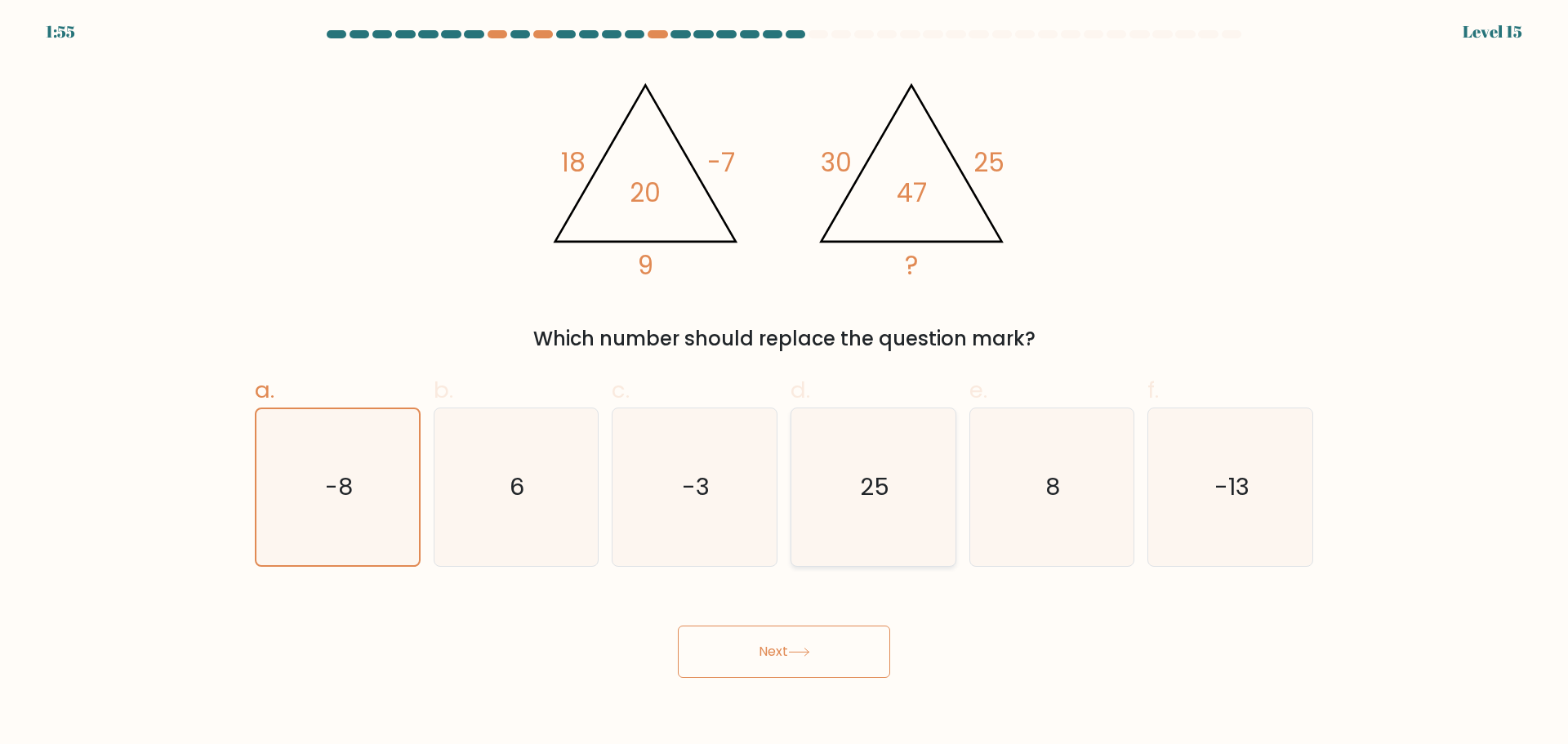
radio input "true"
click at [1040, 516] on icon "8" at bounding box center [1052, 487] width 158 height 158
click at [785, 383] on input "e. 8" at bounding box center [784, 377] width 1 height 11
radio input "true"
click at [821, 652] on button "Next" at bounding box center [784, 651] width 212 height 53
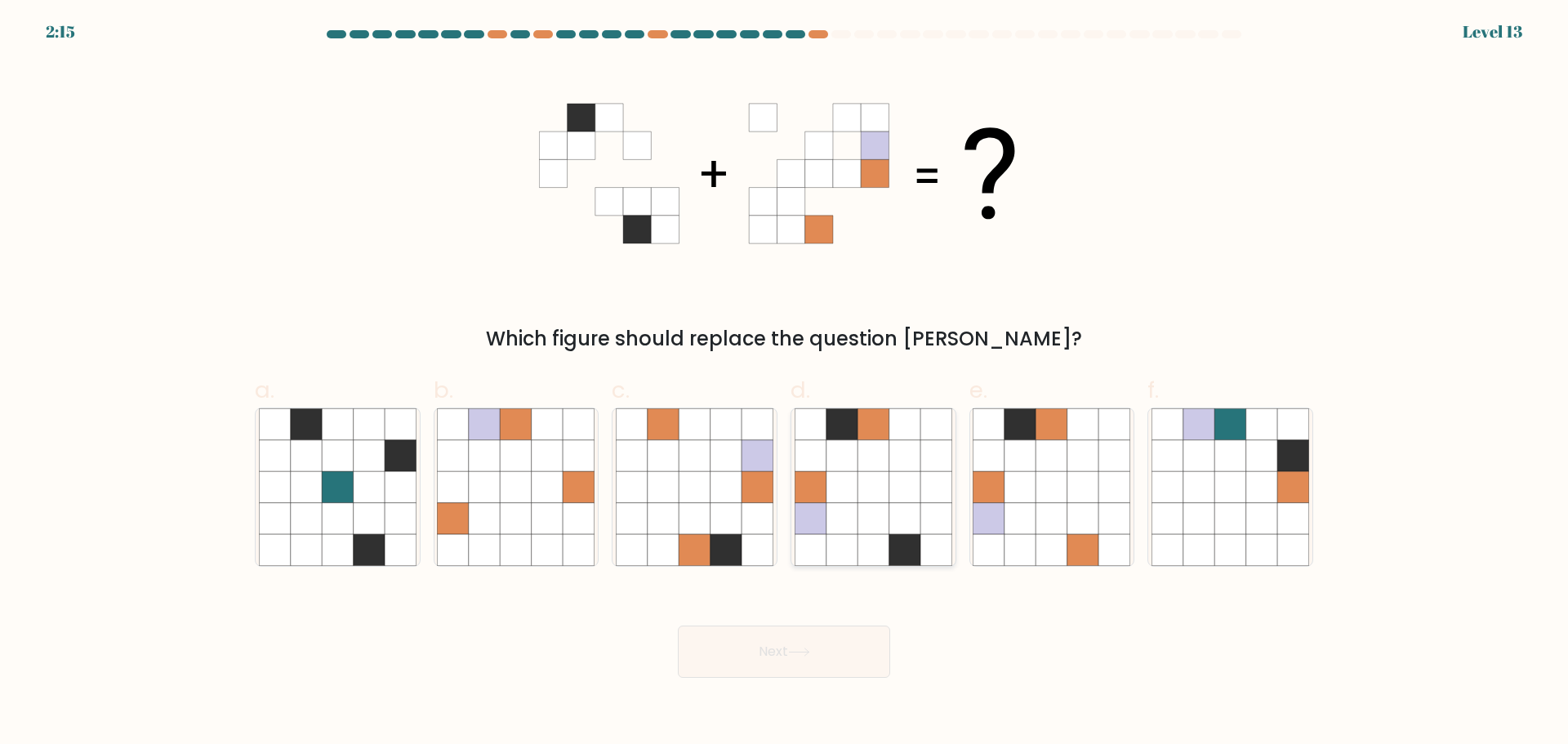
click at [919, 528] on icon at bounding box center [905, 517] width 31 height 31
click at [785, 383] on input "d." at bounding box center [784, 377] width 1 height 11
radio input "true"
click at [868, 656] on button "Next" at bounding box center [784, 651] width 212 height 53
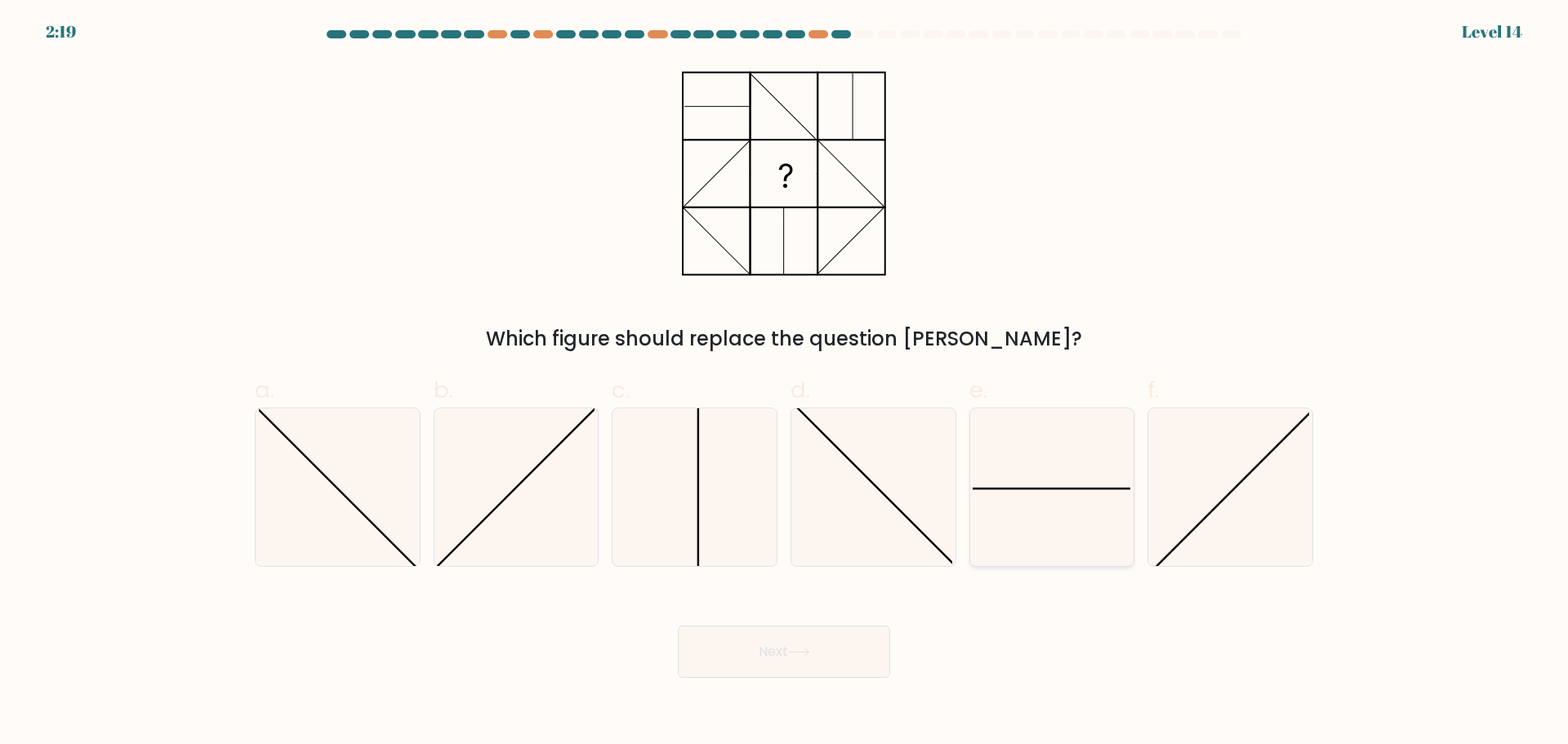
click at [1036, 465] on icon at bounding box center [1052, 487] width 158 height 158
click at [785, 383] on input "e." at bounding box center [784, 377] width 1 height 11
radio input "true"
click at [827, 643] on button "Next" at bounding box center [784, 651] width 212 height 53
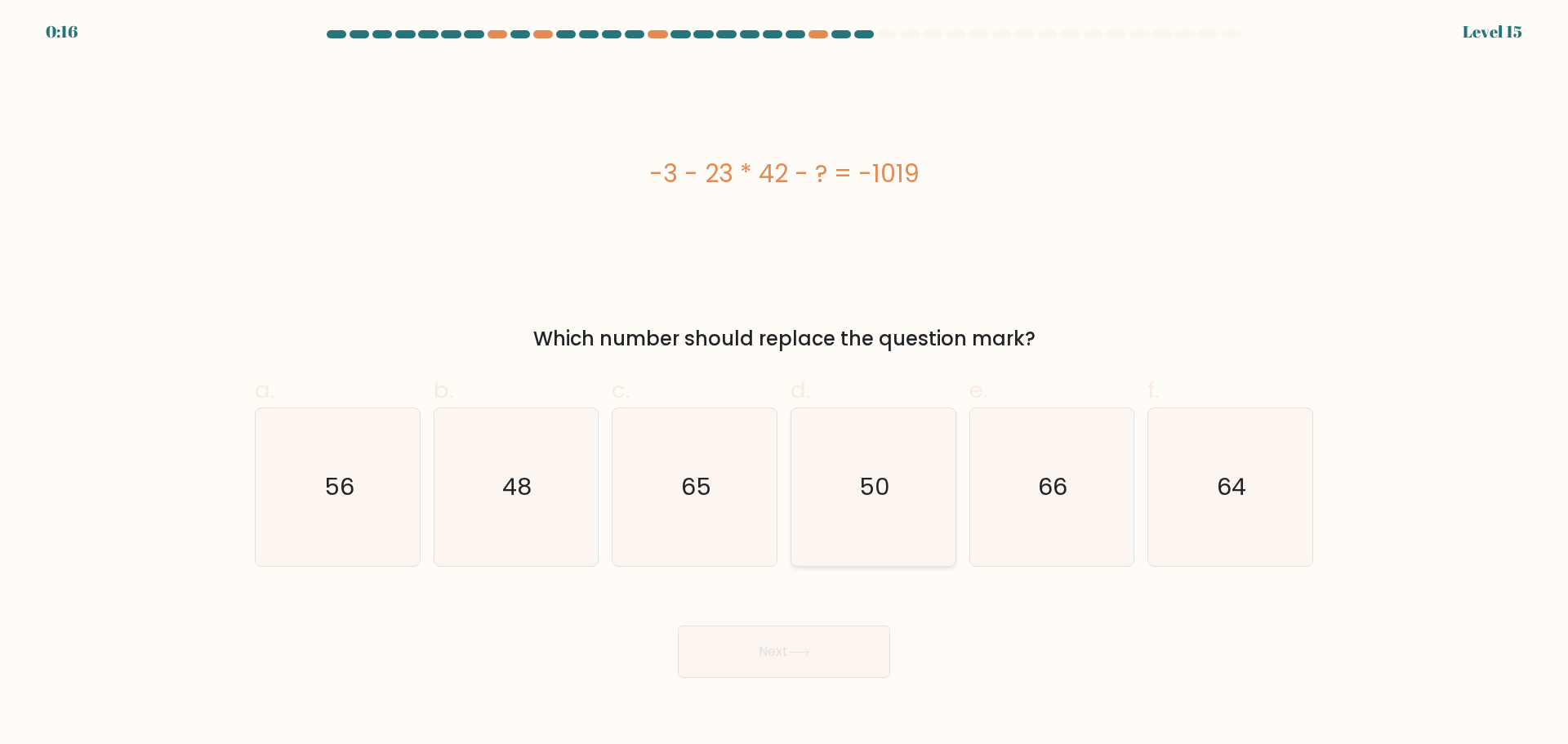
click at [849, 485] on icon "50" at bounding box center [874, 487] width 158 height 158
click at [785, 383] on input "d. 50" at bounding box center [784, 377] width 1 height 11
radio input "true"
click at [795, 648] on icon at bounding box center [799, 652] width 22 height 9
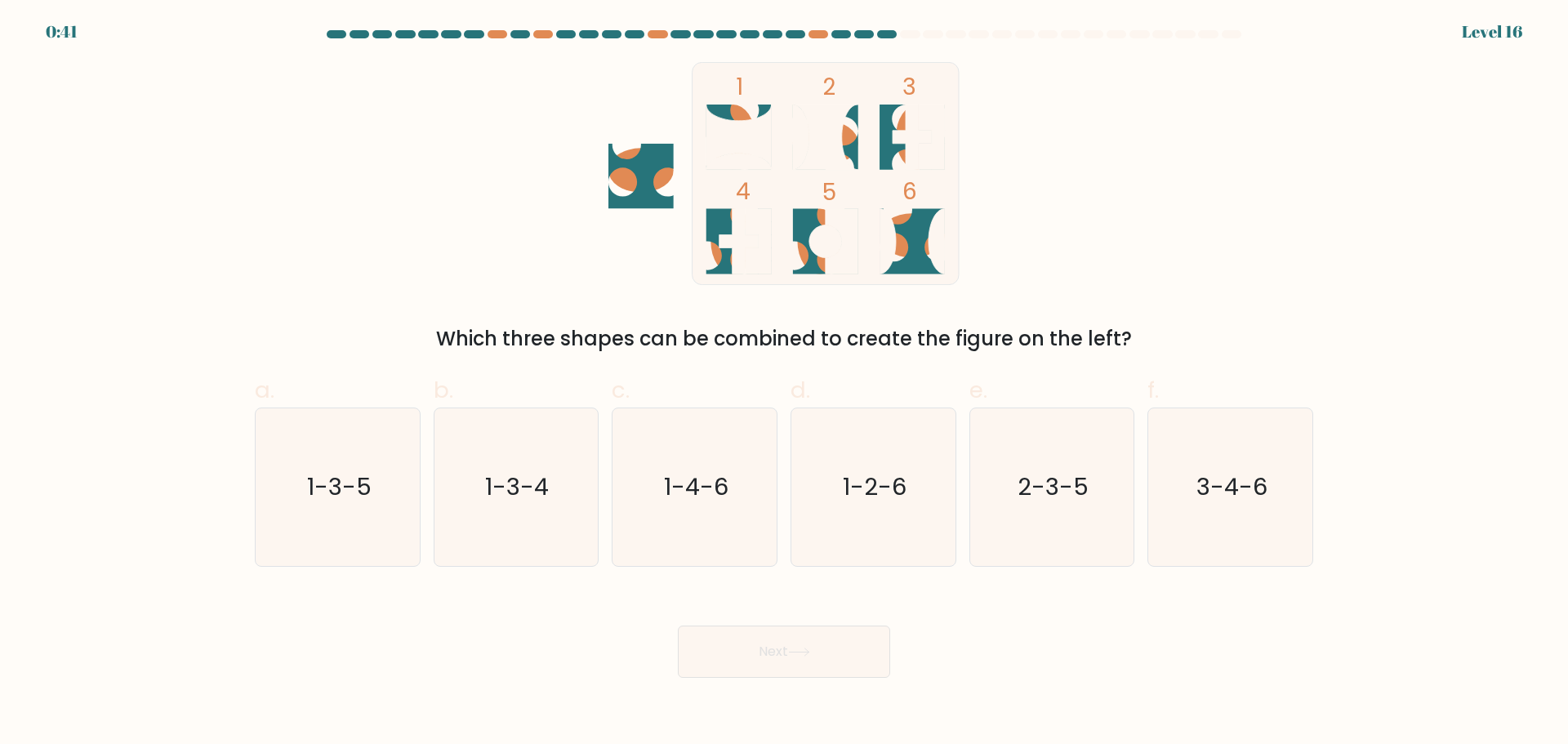
drag, startPoint x: 474, startPoint y: 335, endPoint x: 1110, endPoint y: 348, distance: 636.1
click at [1110, 348] on div "Which three shapes can be combined to create the figure on the left?" at bounding box center [784, 338] width 1039 height 29
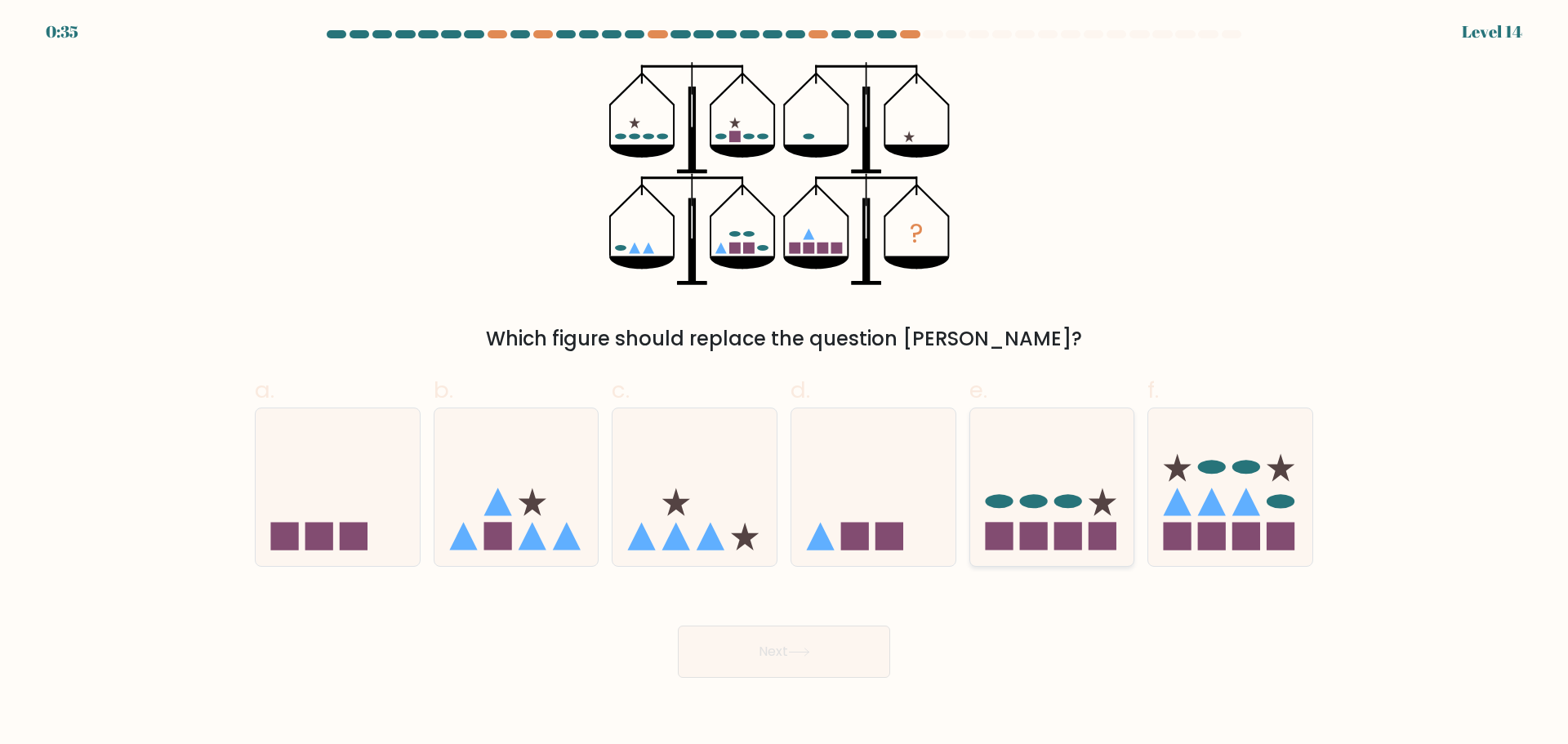
click at [1009, 505] on ellipse at bounding box center [998, 500] width 28 height 14
click at [785, 383] on input "e." at bounding box center [784, 377] width 1 height 11
radio input "true"
click at [877, 520] on icon at bounding box center [873, 486] width 164 height 135
click at [785, 383] on input "d." at bounding box center [784, 377] width 1 height 11
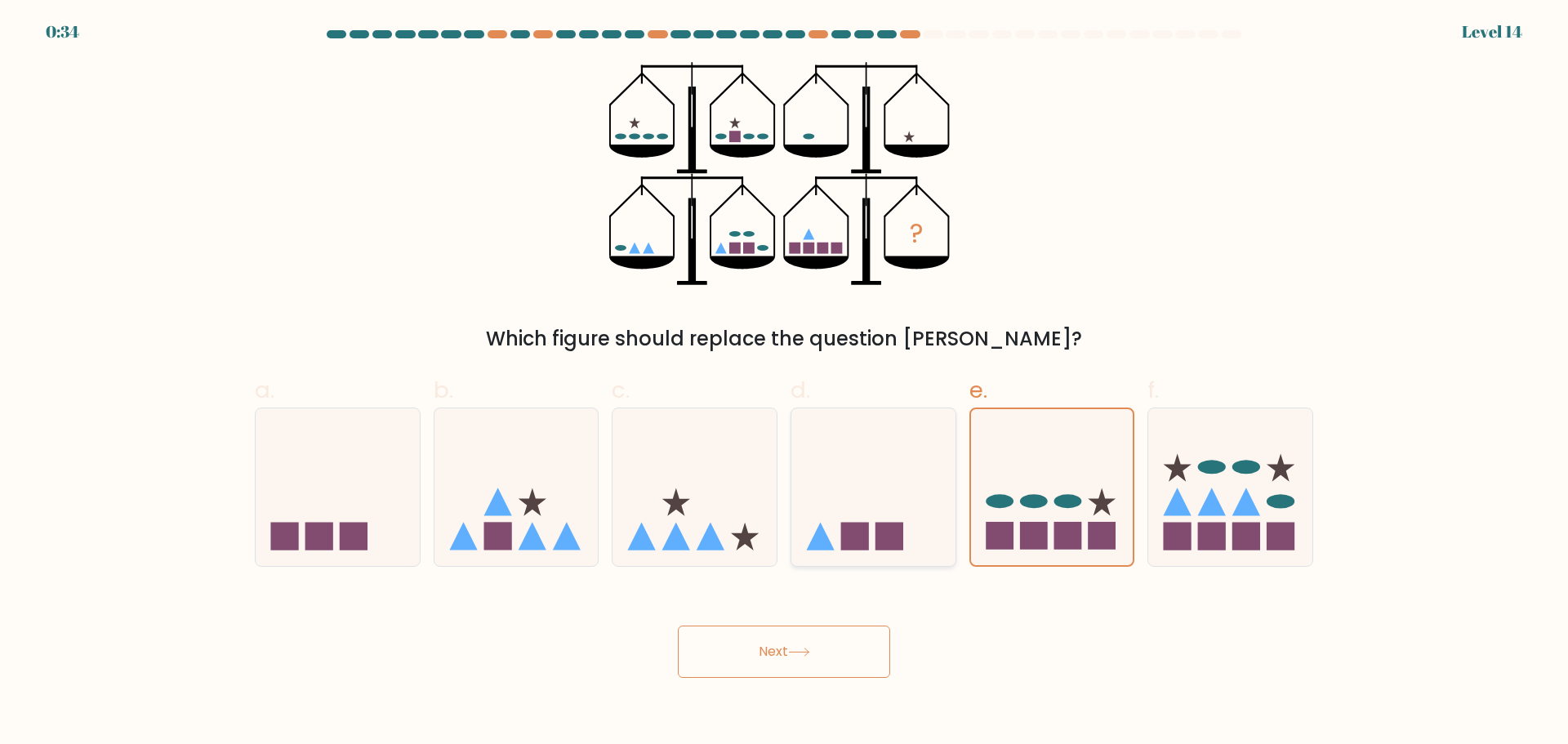
radio input "true"
click at [815, 642] on button "Next" at bounding box center [784, 651] width 212 height 53
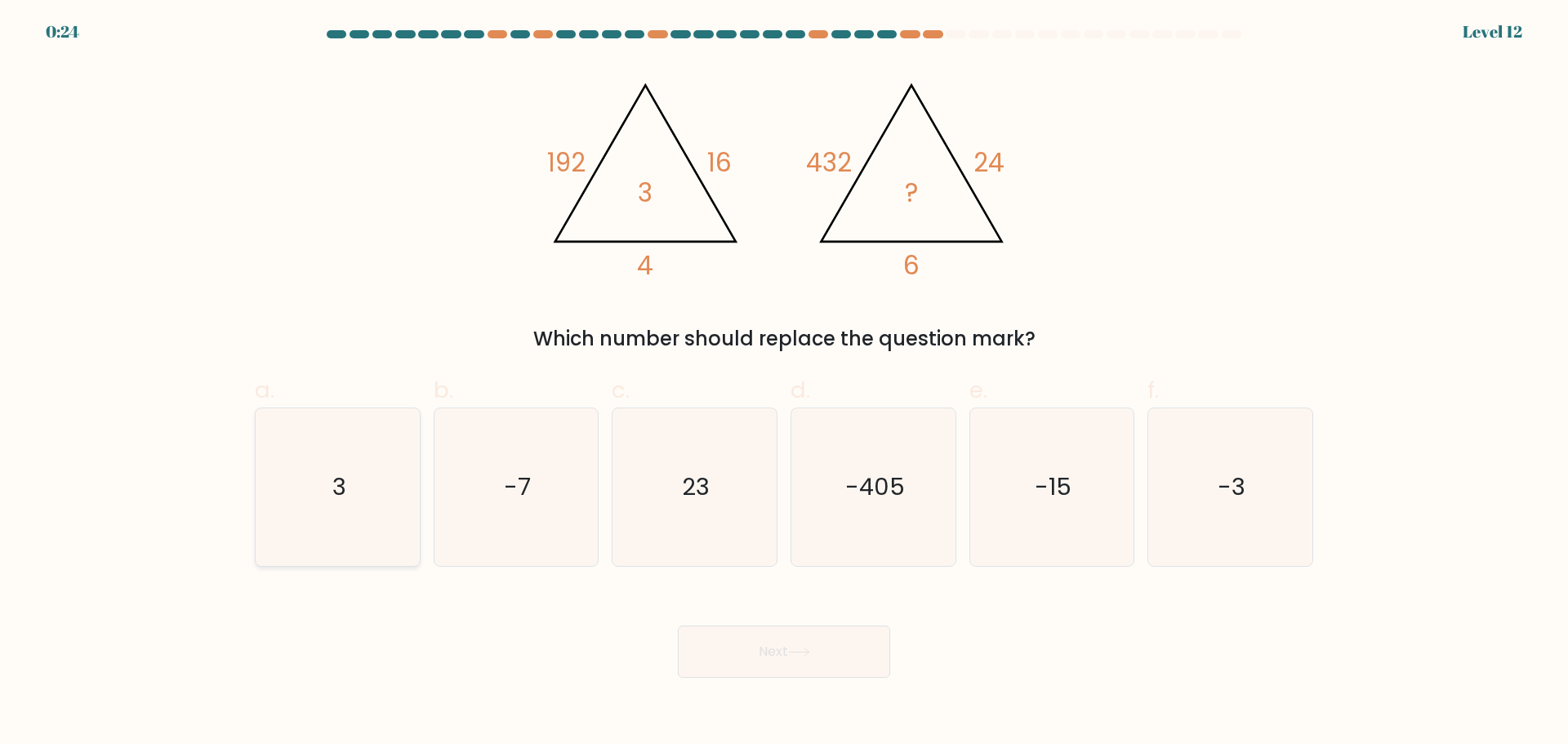
click at [319, 526] on icon "3" at bounding box center [338, 487] width 158 height 158
click at [784, 383] on input "a. 3" at bounding box center [784, 377] width 1 height 11
radio input "true"
click at [796, 675] on button "Next" at bounding box center [784, 651] width 212 height 53
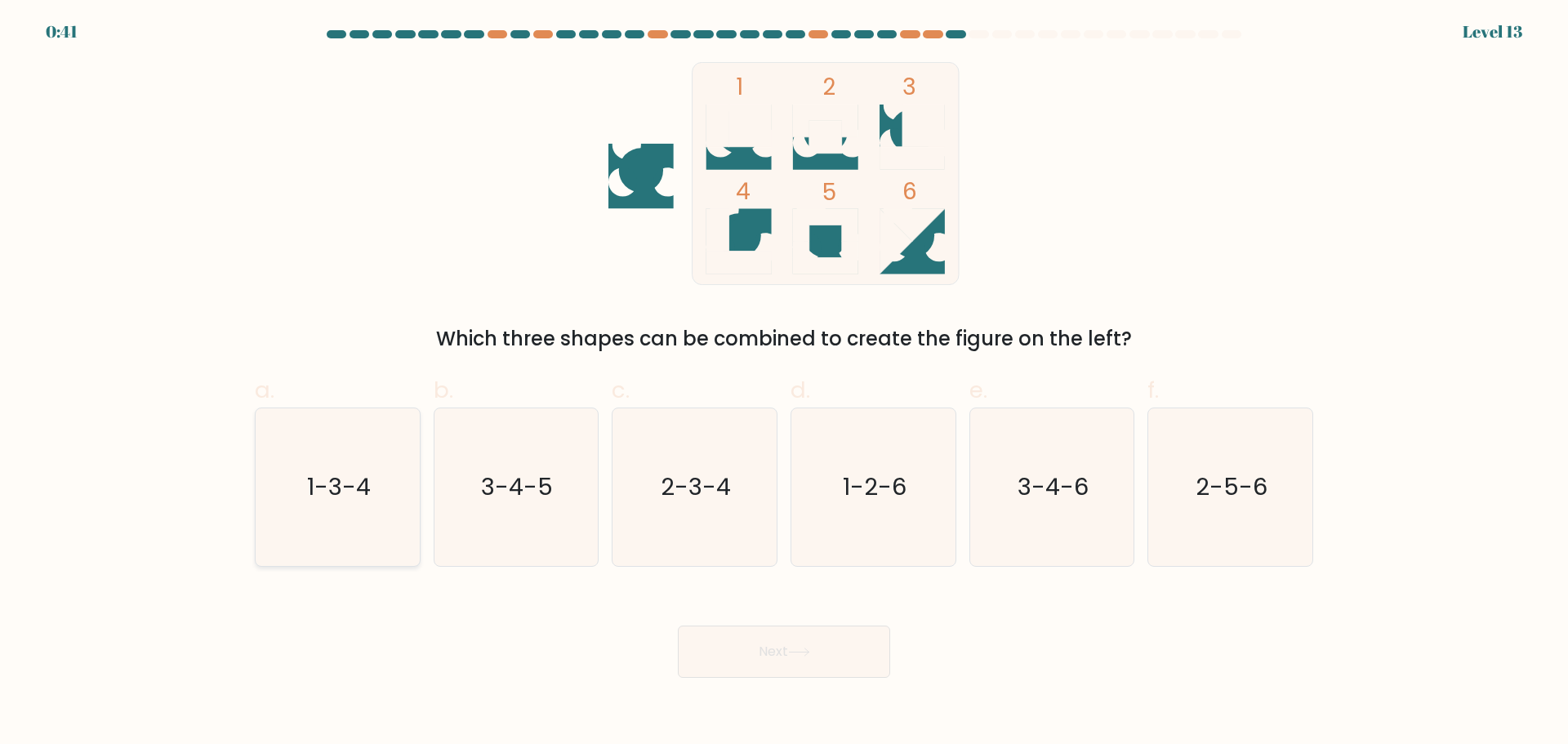
click at [360, 517] on icon "1-3-4" at bounding box center [338, 487] width 158 height 158
click at [784, 383] on input "a. 1-3-4" at bounding box center [784, 377] width 1 height 11
radio input "true"
click at [845, 522] on icon "1-2-6" at bounding box center [874, 487] width 158 height 158
click at [785, 383] on input "d. 1-2-6" at bounding box center [784, 377] width 1 height 11
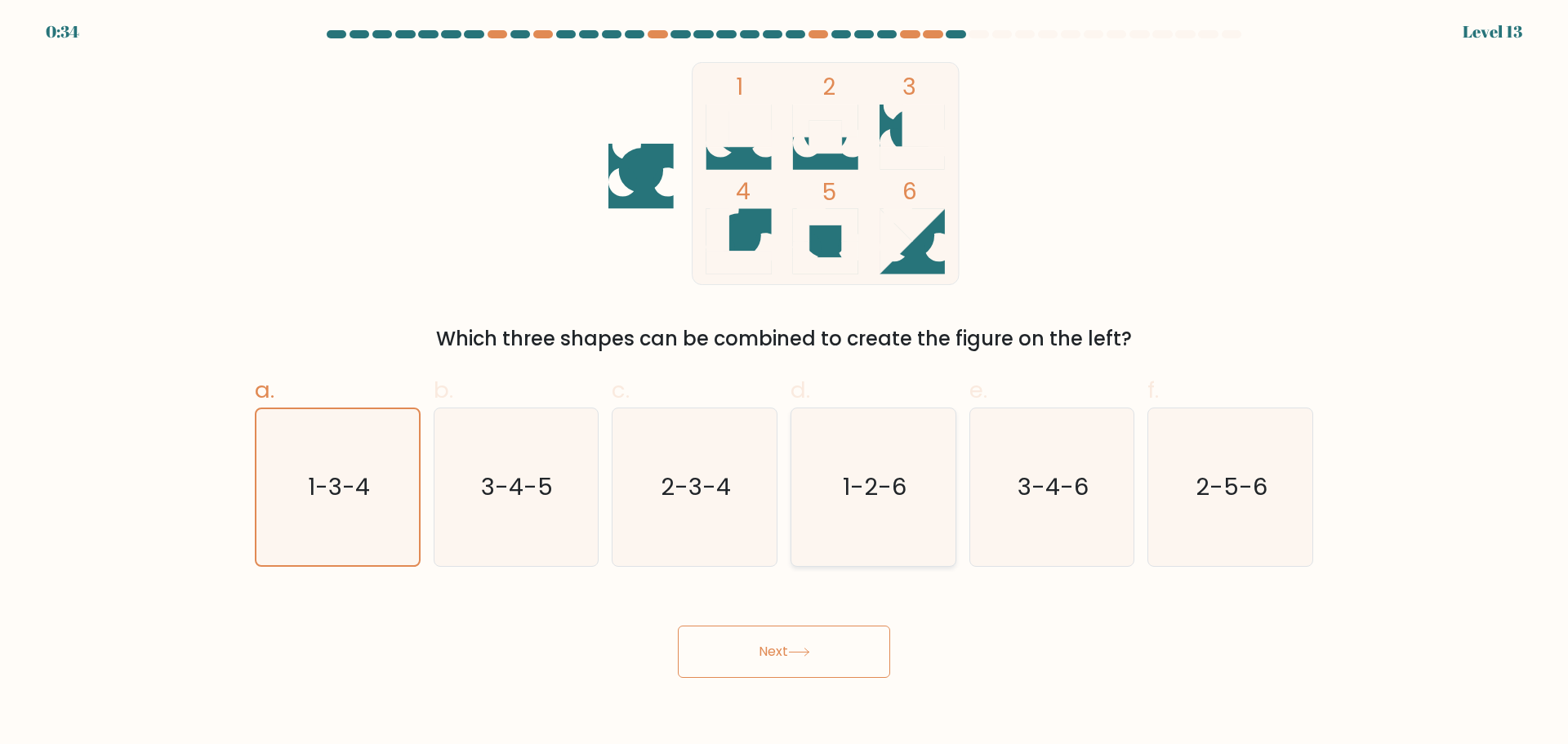
radio input "true"
click at [799, 650] on icon at bounding box center [799, 652] width 22 height 9
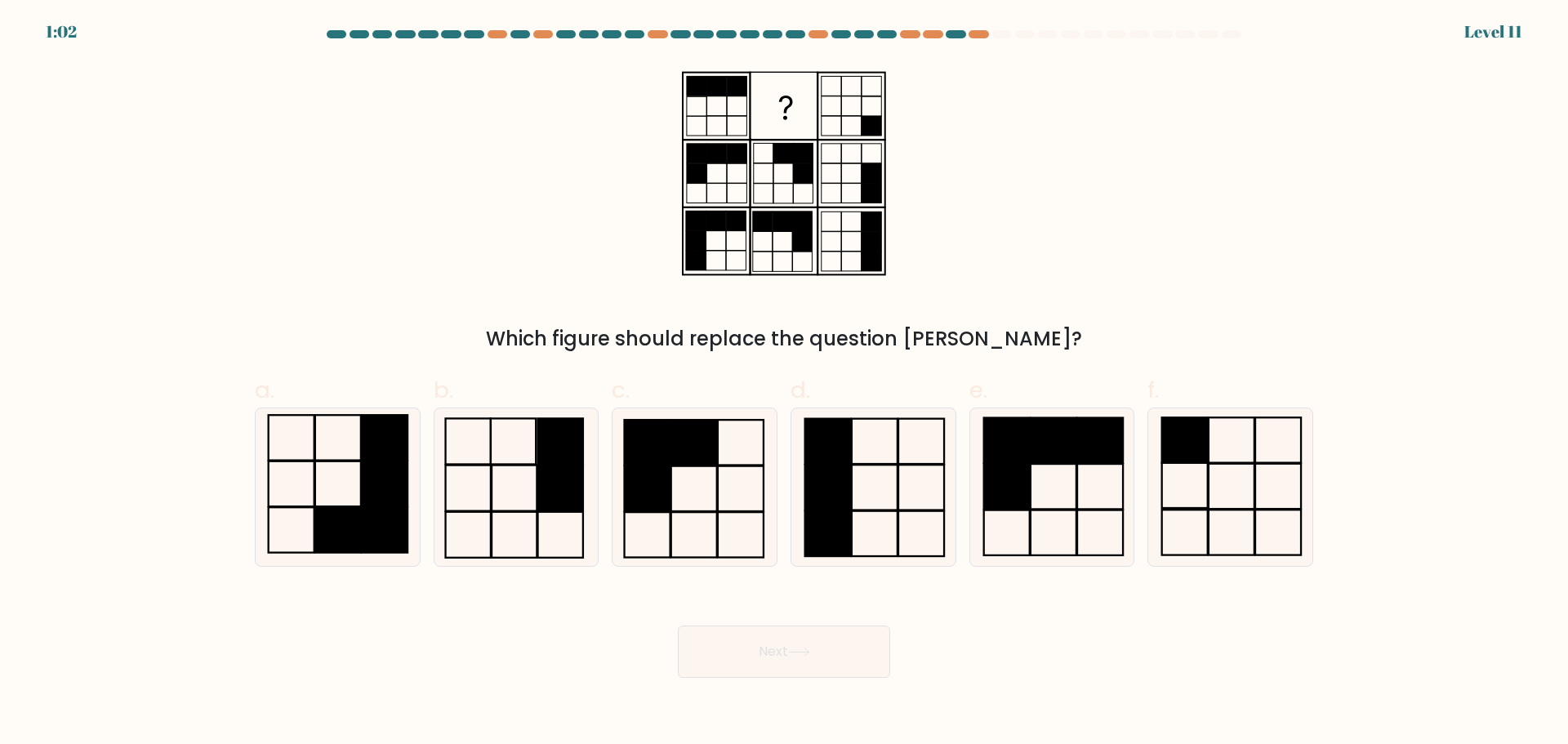
click at [1319, 506] on div "a. b. c." at bounding box center [784, 463] width 1078 height 206
click at [1355, 487] on form at bounding box center [784, 354] width 1568 height 648
click at [1245, 514] on icon at bounding box center [1230, 487] width 158 height 158
click at [785, 383] on input "f." at bounding box center [784, 377] width 1 height 11
radio input "true"
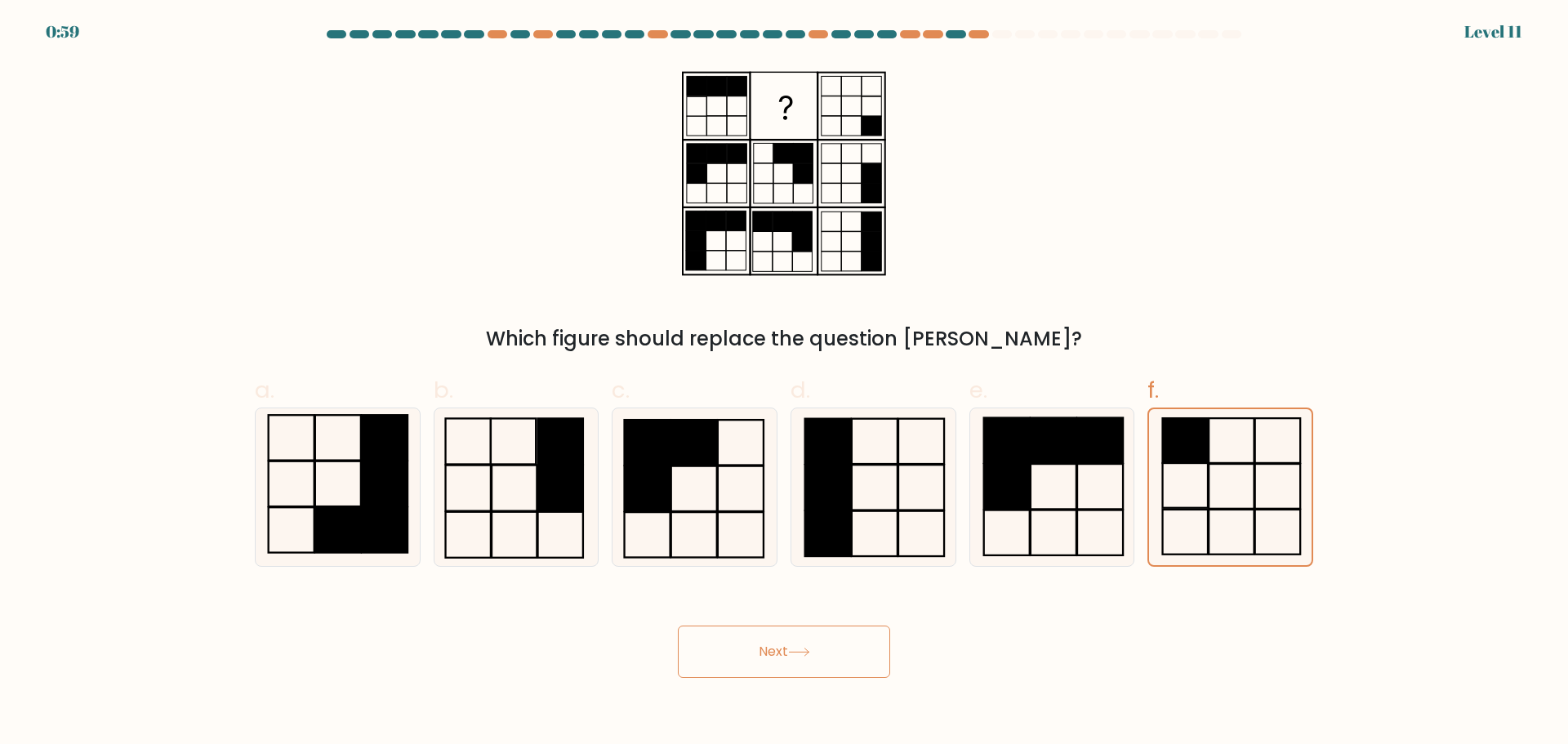
click at [806, 671] on button "Next" at bounding box center [784, 651] width 212 height 53
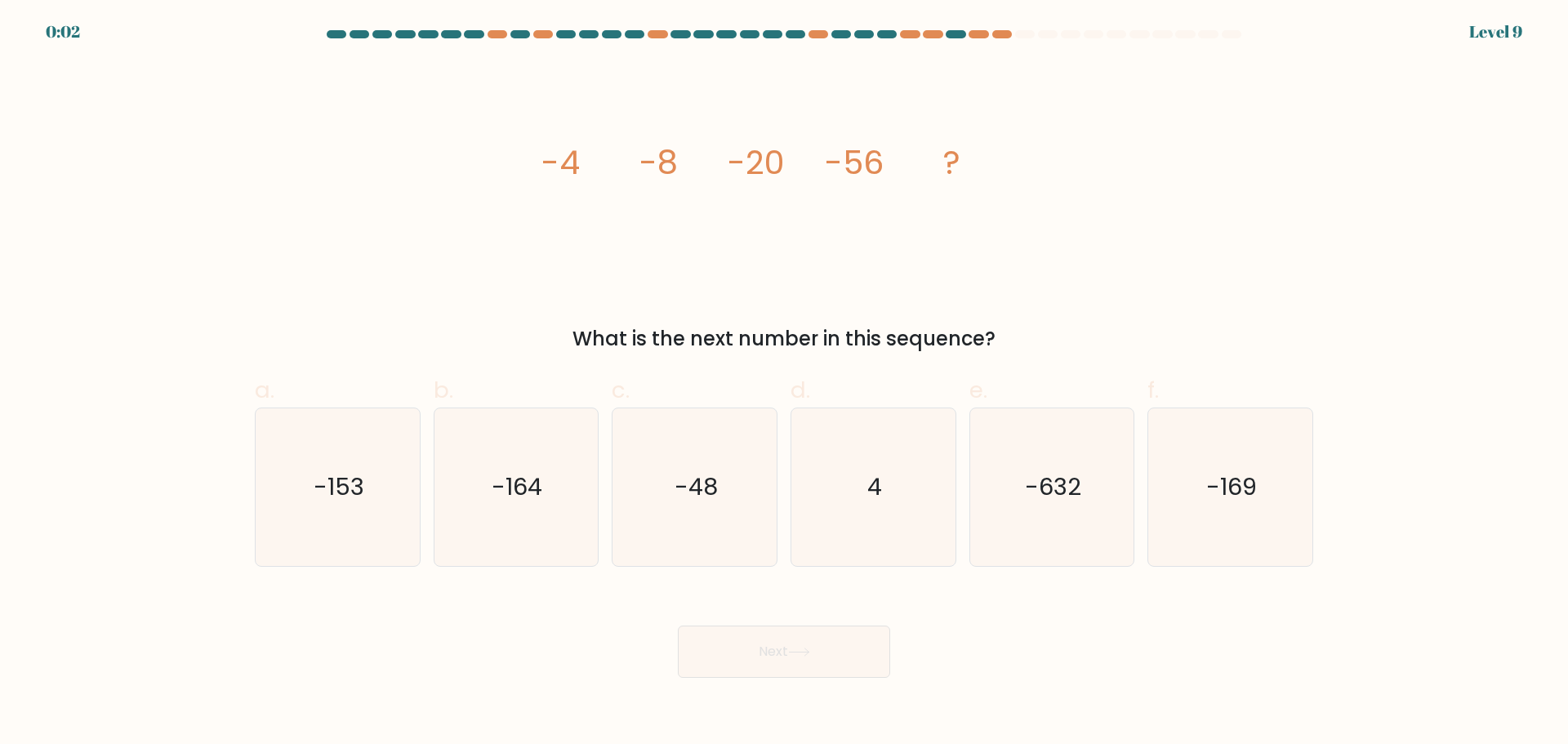
click at [495, 510] on icon "-164" at bounding box center [515, 487] width 158 height 158
click at [784, 383] on input "b. -164" at bounding box center [784, 377] width 1 height 11
radio input "true"
click at [756, 648] on button "Next" at bounding box center [784, 651] width 212 height 53
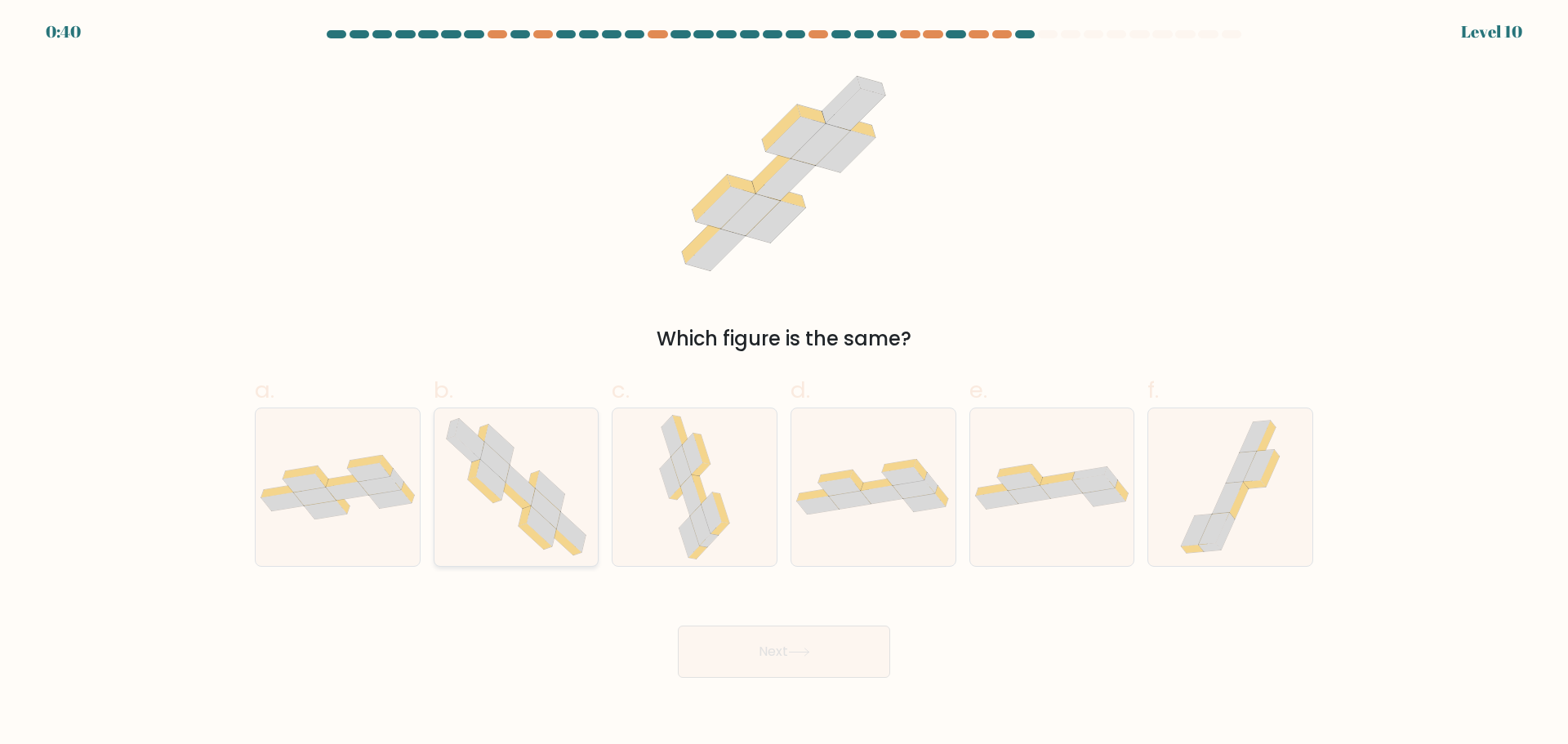
click at [510, 494] on icon at bounding box center [514, 495] width 34 height 26
click at [784, 383] on input "b." at bounding box center [784, 377] width 1 height 11
radio input "true"
click at [751, 621] on div "Next" at bounding box center [784, 631] width 1078 height 92
click at [749, 639] on button "Next" at bounding box center [784, 651] width 212 height 53
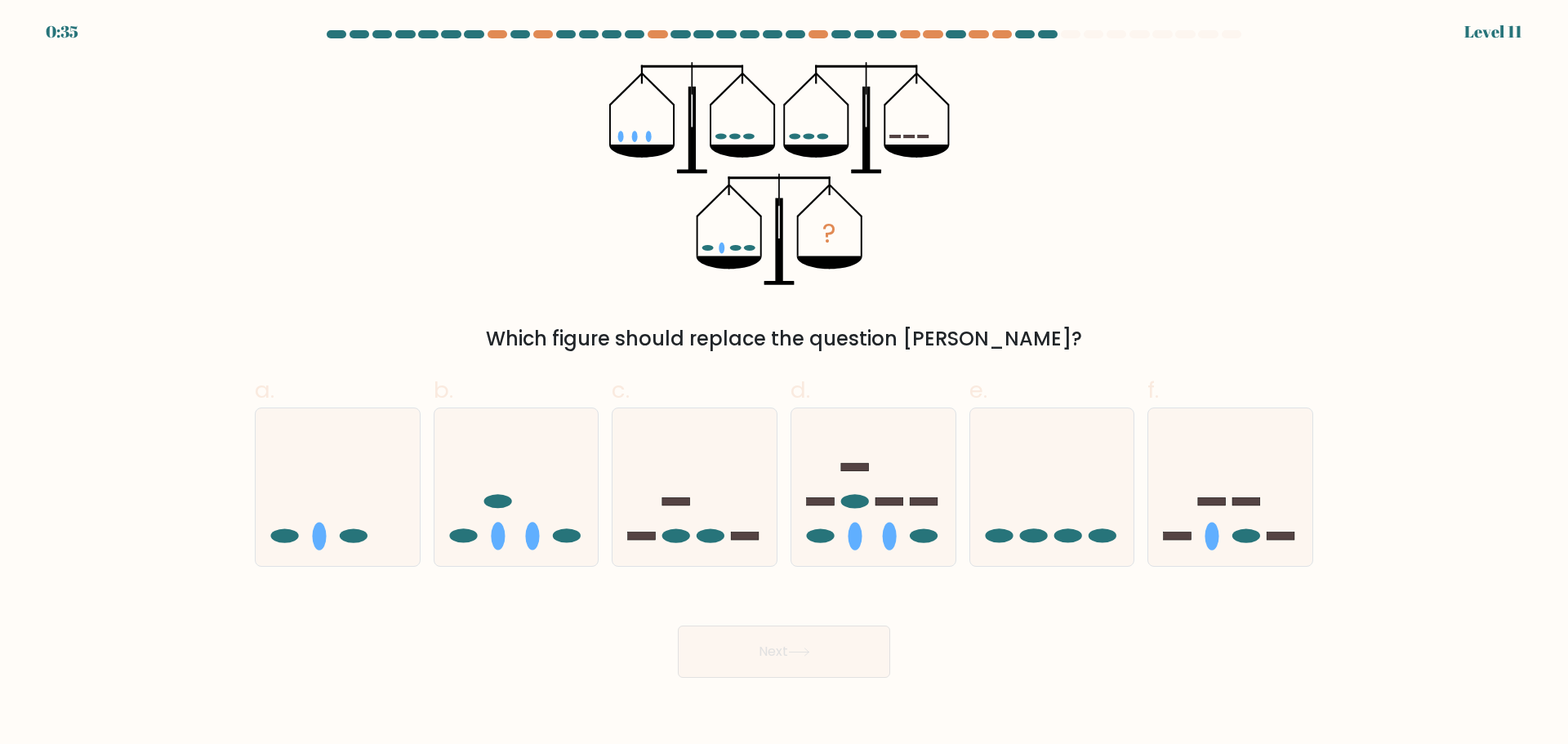
click at [176, 296] on form at bounding box center [784, 354] width 1568 height 648
click at [1207, 519] on icon at bounding box center [1230, 486] width 164 height 135
click at [785, 383] on input "f." at bounding box center [784, 377] width 1 height 11
radio input "true"
click at [765, 658] on button "Next" at bounding box center [784, 651] width 212 height 53
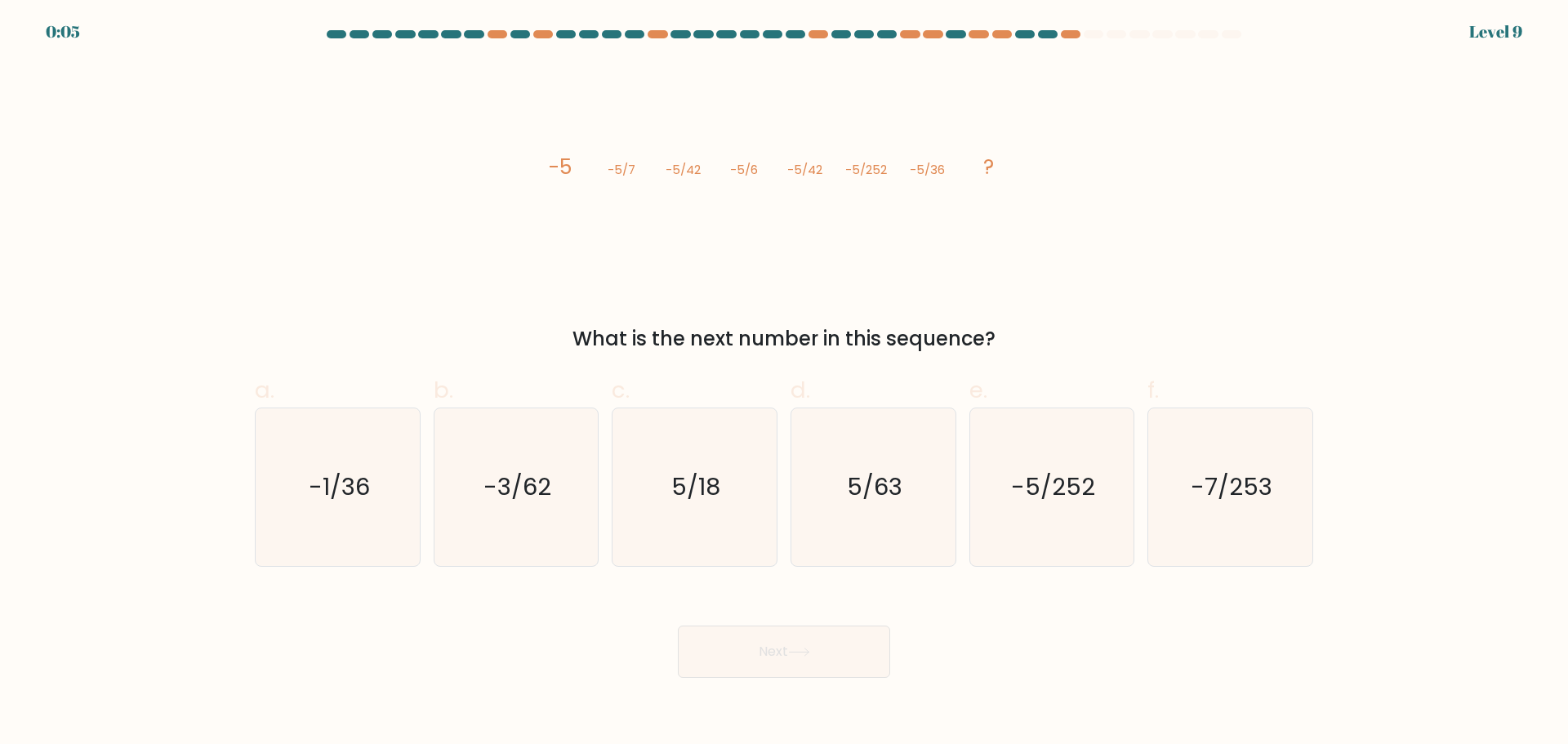
click at [142, 207] on form at bounding box center [784, 354] width 1568 height 648
click at [712, 514] on icon "5/18" at bounding box center [694, 487] width 158 height 158
click at [784, 383] on input "c. 5/18" at bounding box center [784, 377] width 1 height 11
radio input "true"
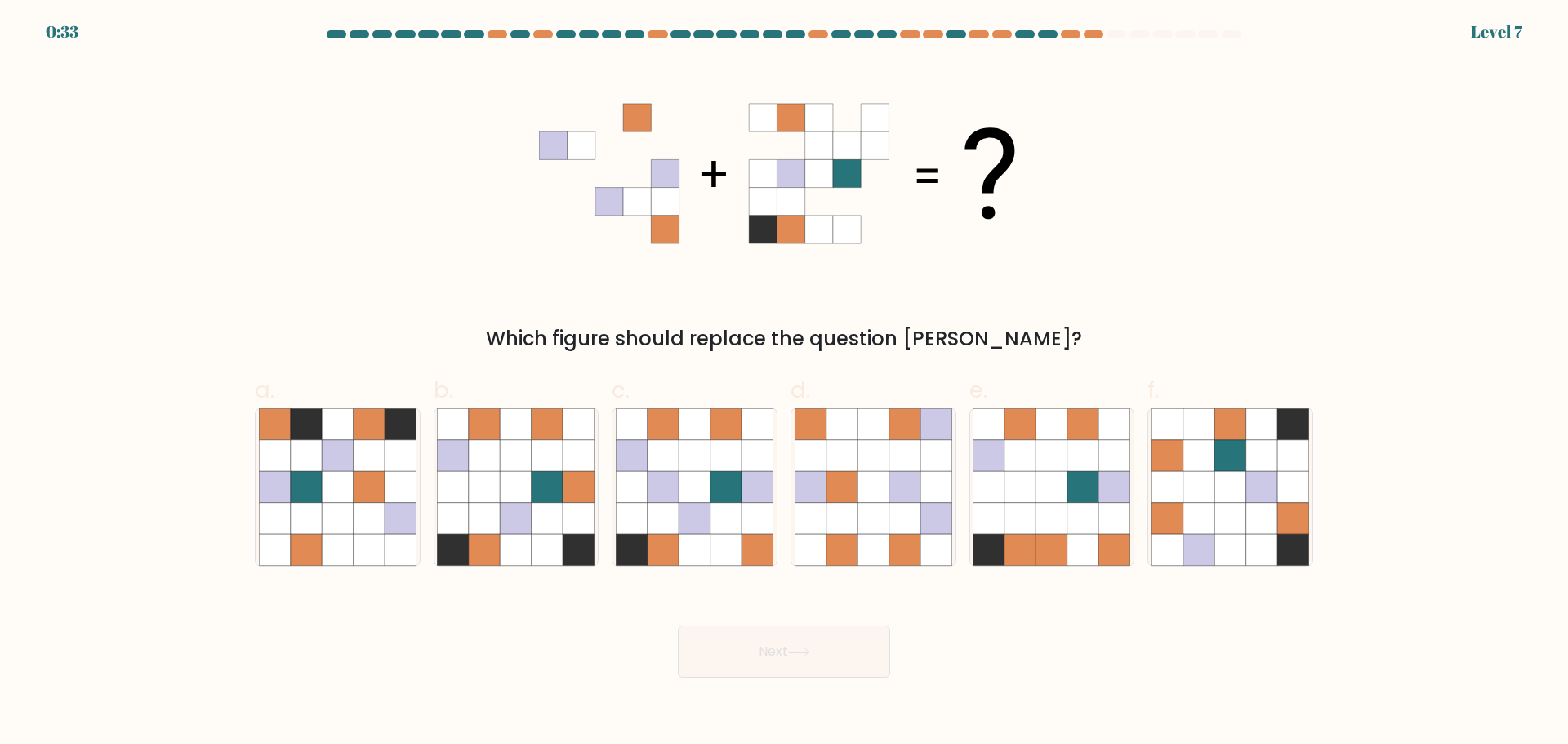
click at [751, 578] on form at bounding box center [784, 354] width 1568 height 648
click at [747, 527] on icon at bounding box center [757, 517] width 31 height 31
click at [784, 383] on input "c." at bounding box center [784, 377] width 1 height 11
radio input "true"
click at [786, 672] on button "Next" at bounding box center [784, 651] width 212 height 53
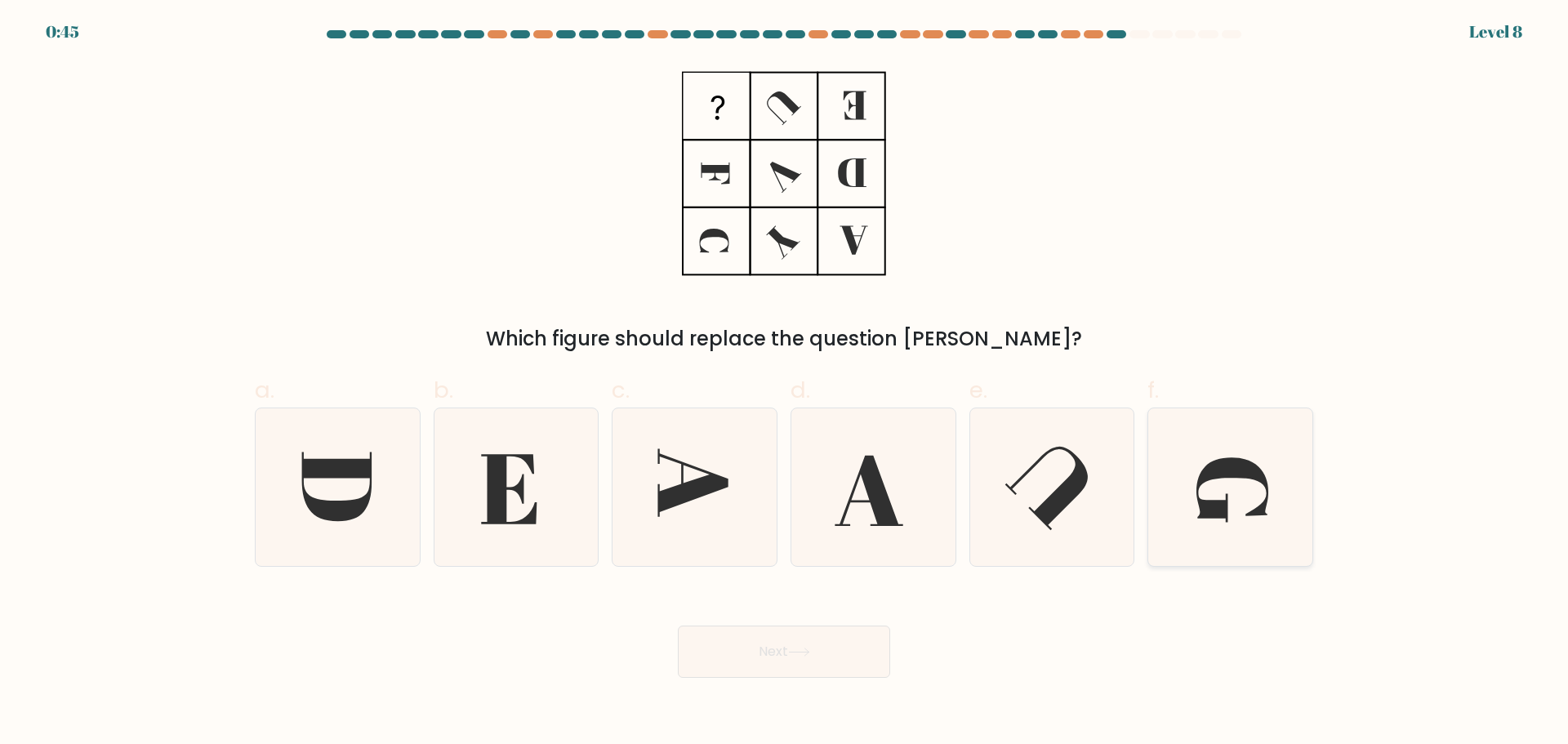
click at [1194, 502] on icon at bounding box center [1230, 487] width 158 height 158
click at [785, 383] on input "f." at bounding box center [784, 377] width 1 height 11
radio input "true"
click at [762, 680] on body "0:45 Level 8" at bounding box center [784, 372] width 1568 height 744
click at [763, 636] on button "Next" at bounding box center [784, 651] width 212 height 53
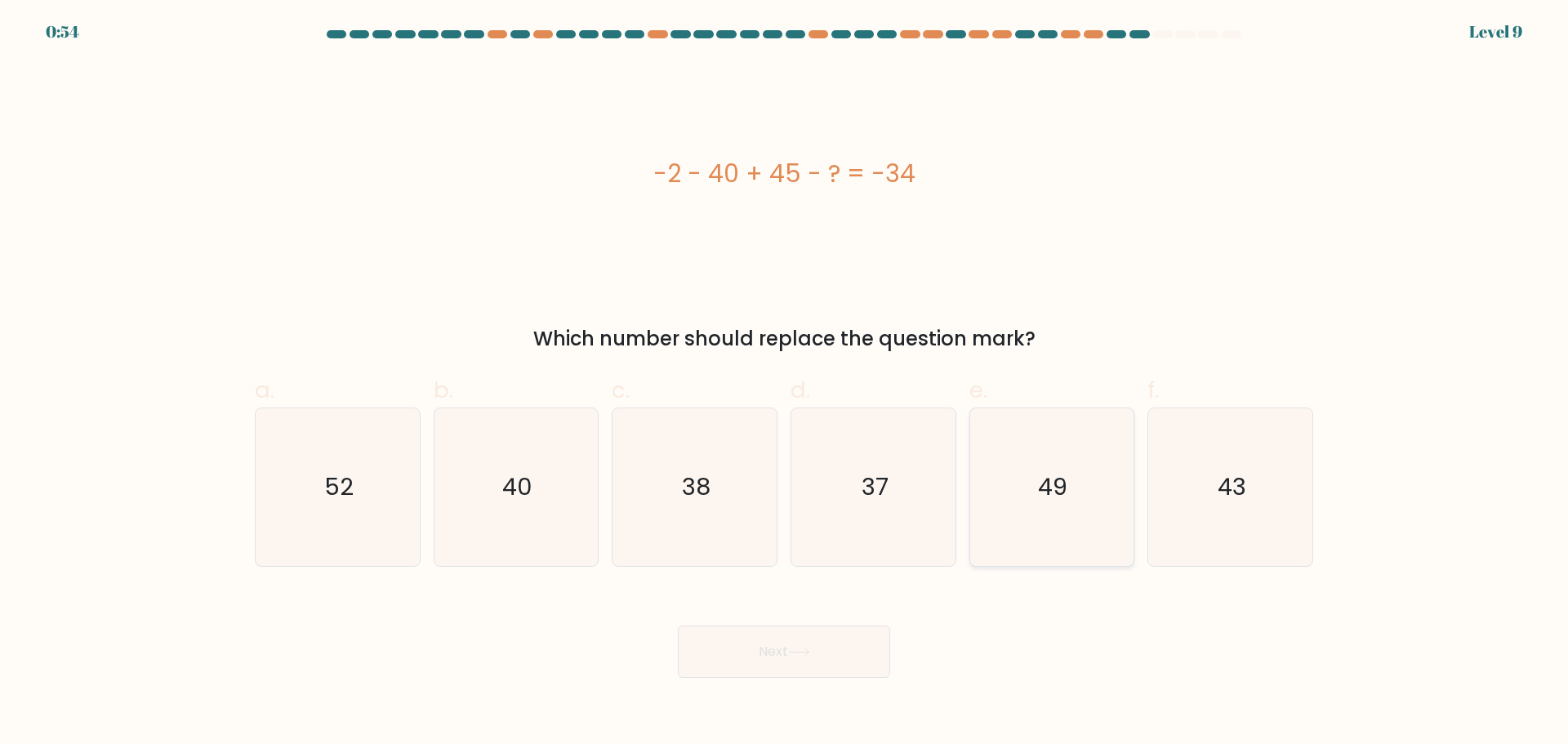
click at [1029, 486] on icon "49" at bounding box center [1052, 487] width 158 height 158
click at [785, 383] on input "e. 49" at bounding box center [784, 377] width 1 height 11
radio input "true"
click at [872, 514] on icon "37" at bounding box center [874, 487] width 158 height 158
click at [785, 383] on input "d. 37" at bounding box center [784, 377] width 1 height 11
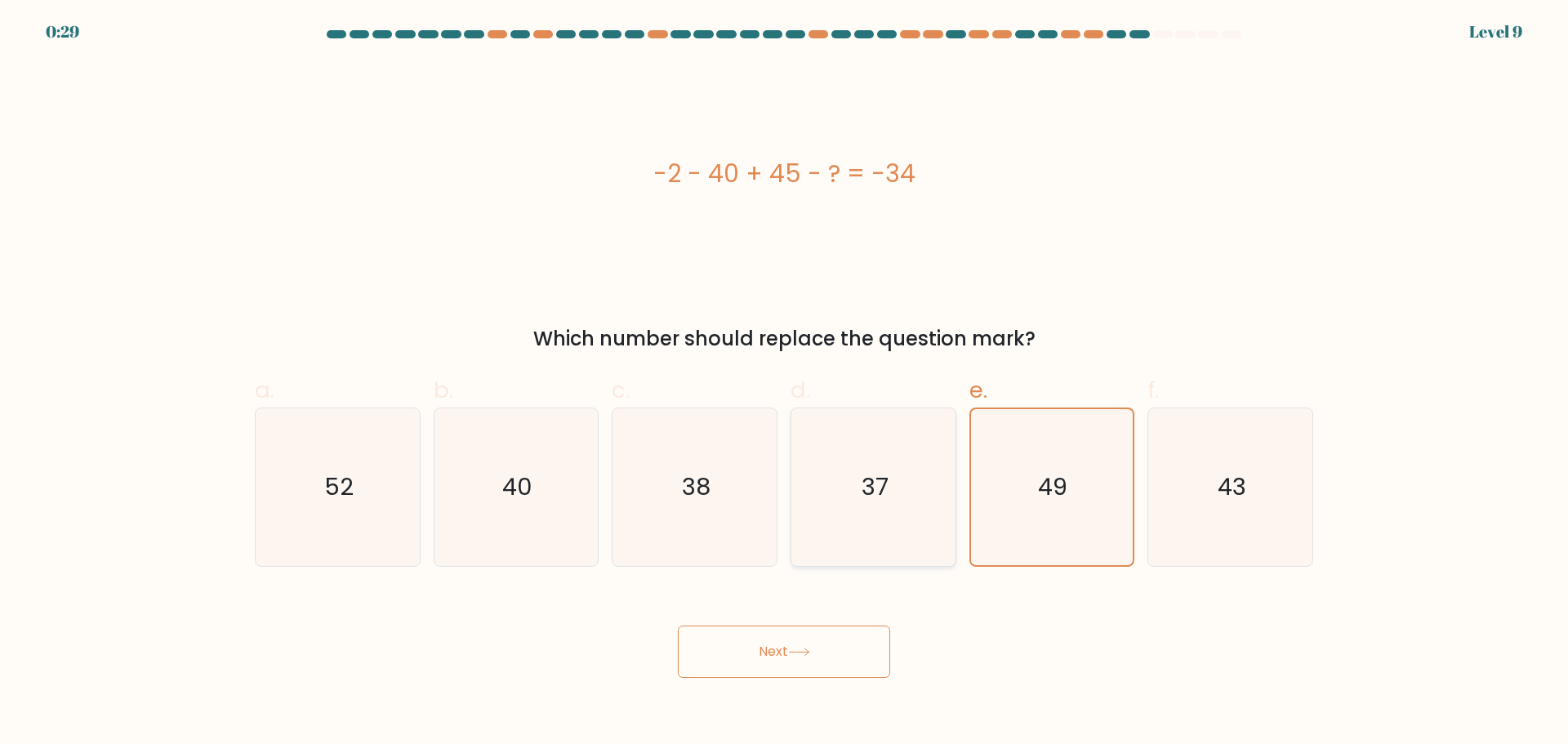
radio input "true"
click at [805, 662] on button "Next" at bounding box center [784, 651] width 212 height 53
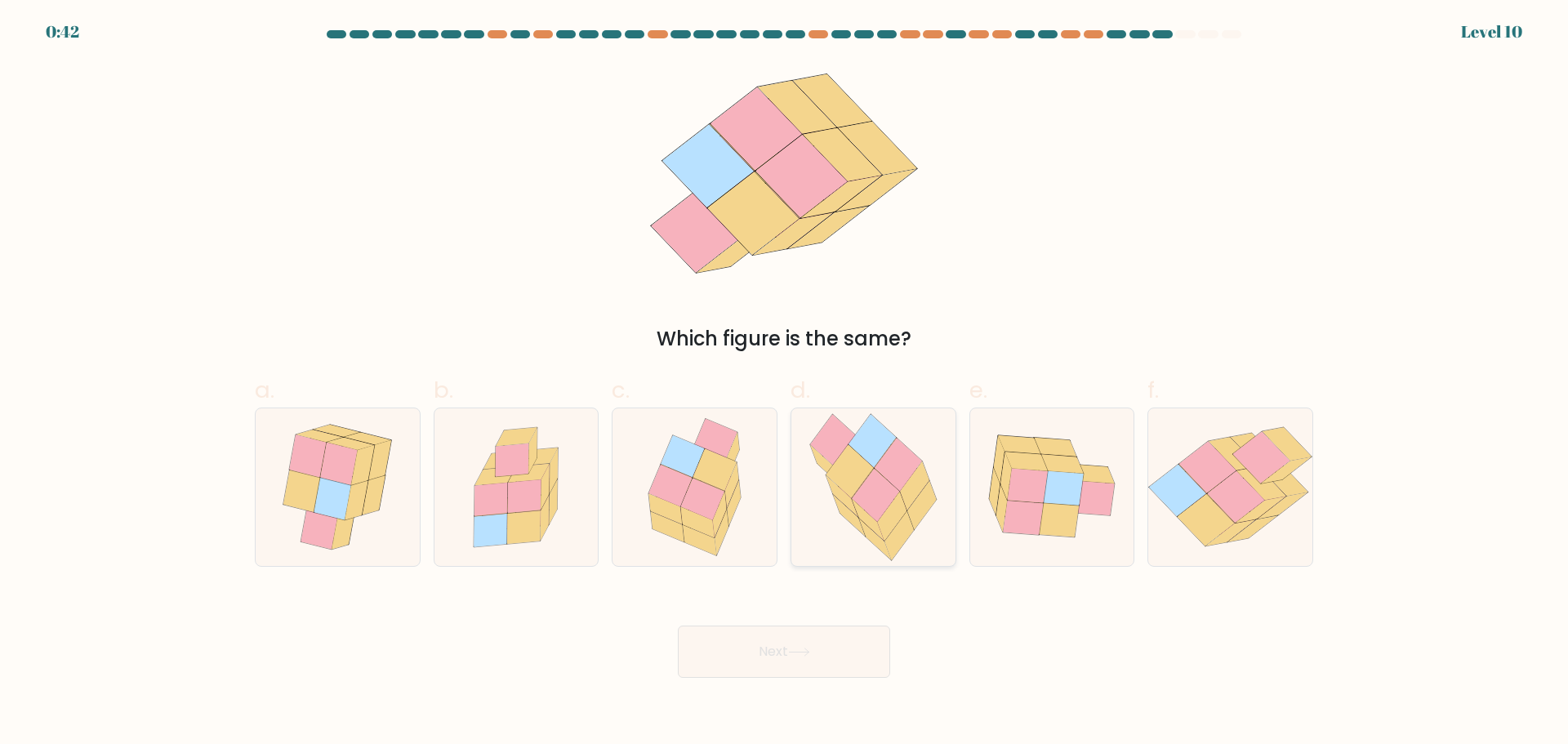
click at [883, 477] on icon at bounding box center [876, 494] width 47 height 53
click at [785, 383] on input "d." at bounding box center [784, 377] width 1 height 11
radio input "true"
click at [795, 665] on button "Next" at bounding box center [784, 651] width 212 height 53
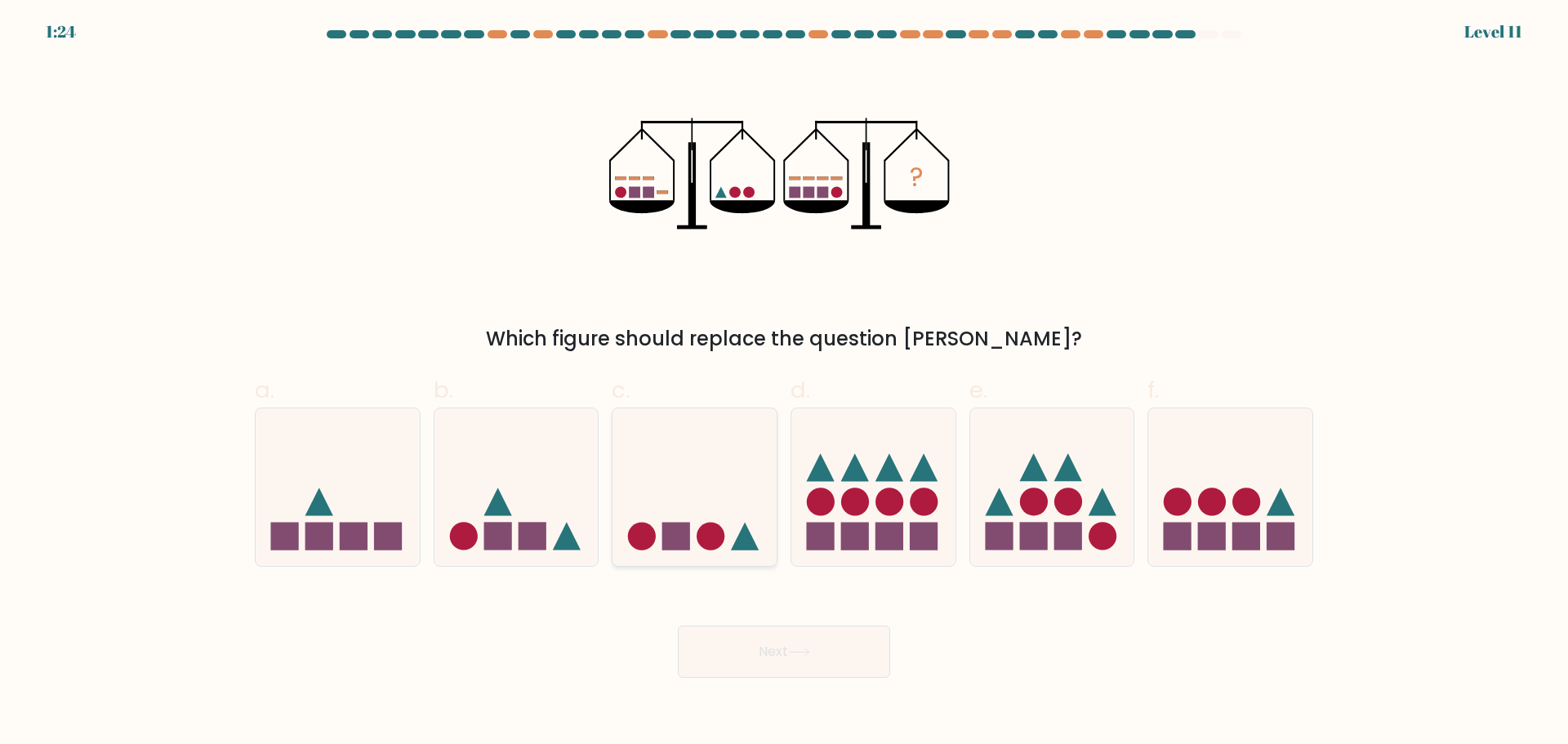
click at [705, 539] on circle at bounding box center [710, 536] width 28 height 28
click at [784, 383] on input "c." at bounding box center [784, 377] width 1 height 11
radio input "true"
click at [806, 705] on body "1:23 Level 11" at bounding box center [784, 372] width 1568 height 744
click at [817, 652] on button "Next" at bounding box center [784, 651] width 212 height 53
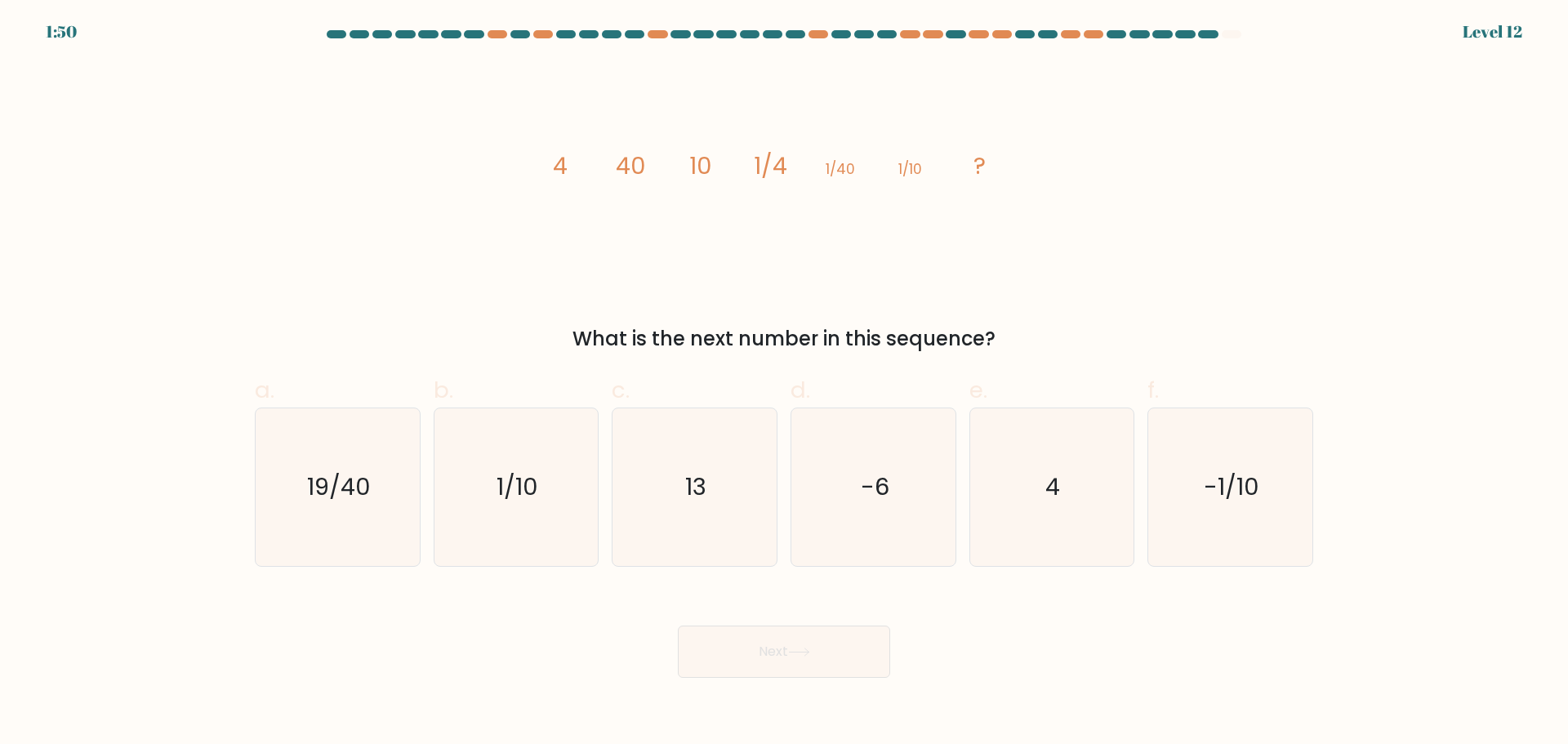
click at [127, 261] on form at bounding box center [784, 354] width 1568 height 648
click at [1046, 514] on icon "4" at bounding box center [1052, 487] width 158 height 158
click at [785, 383] on input "e. 4" at bounding box center [784, 377] width 1 height 11
radio input "true"
click at [853, 642] on button "Next" at bounding box center [784, 651] width 212 height 53
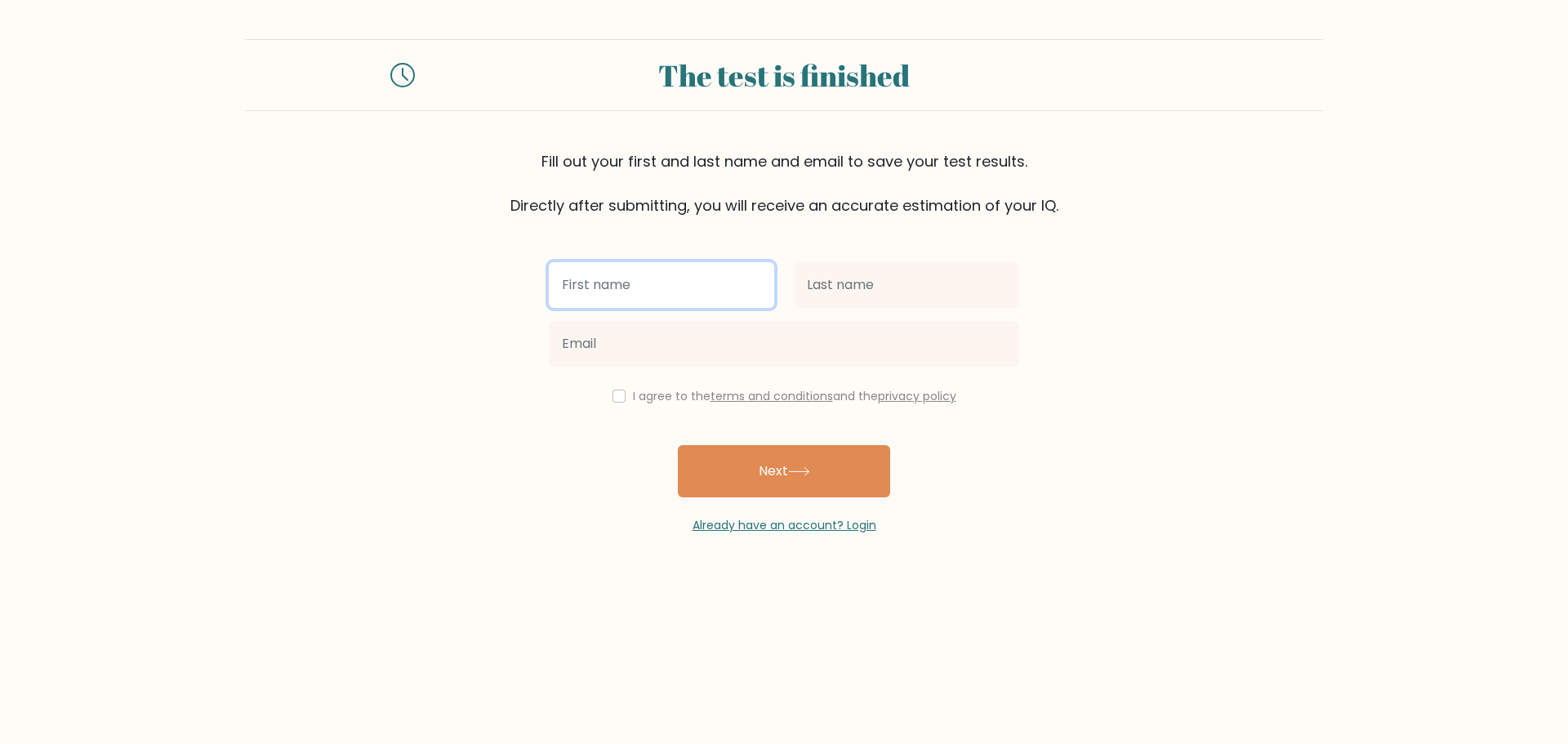
click at [720, 278] on input "text" at bounding box center [662, 285] width 225 height 45
click at [658, 270] on input "text" at bounding box center [662, 285] width 225 height 45
type input "Mark Ian"
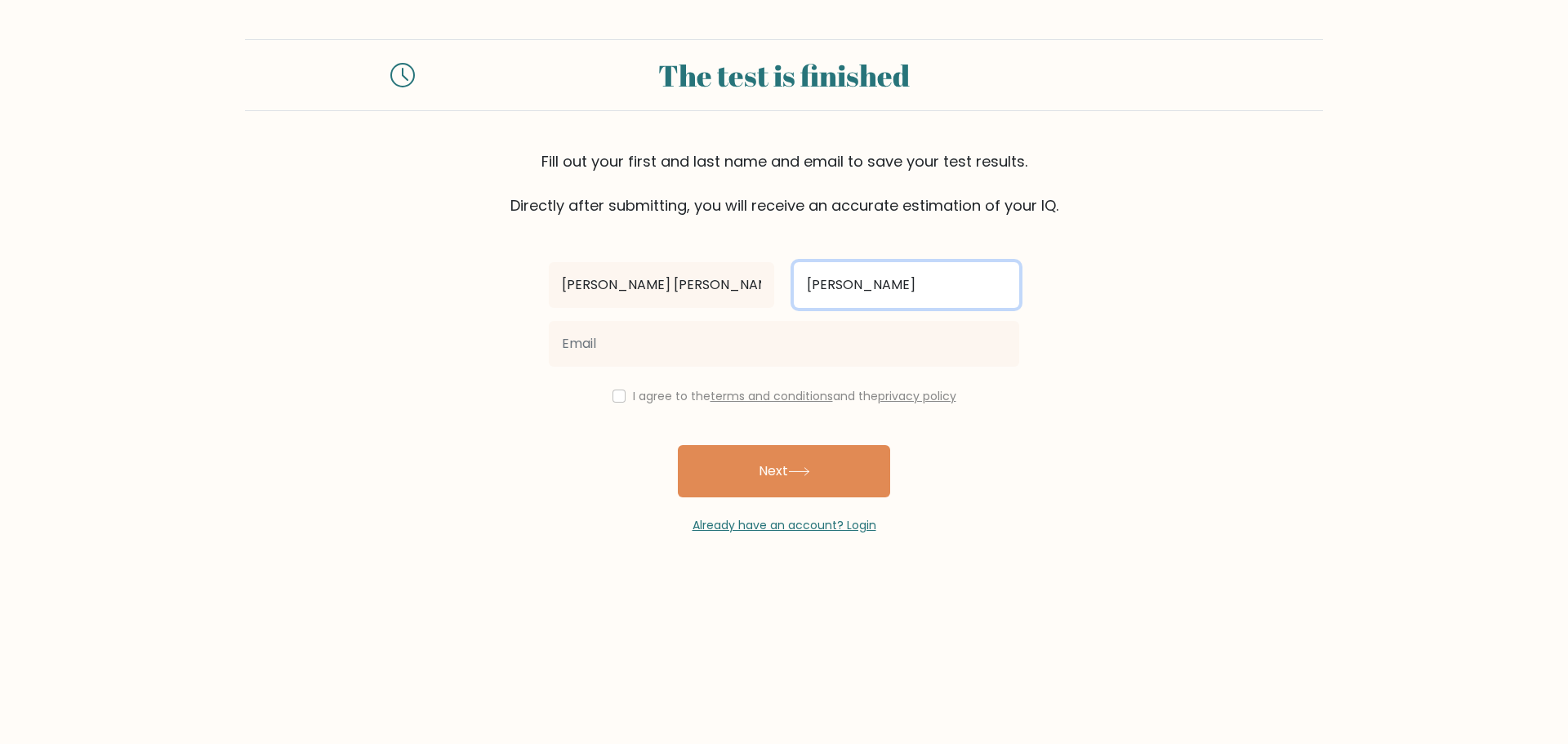
type input "Padilla"
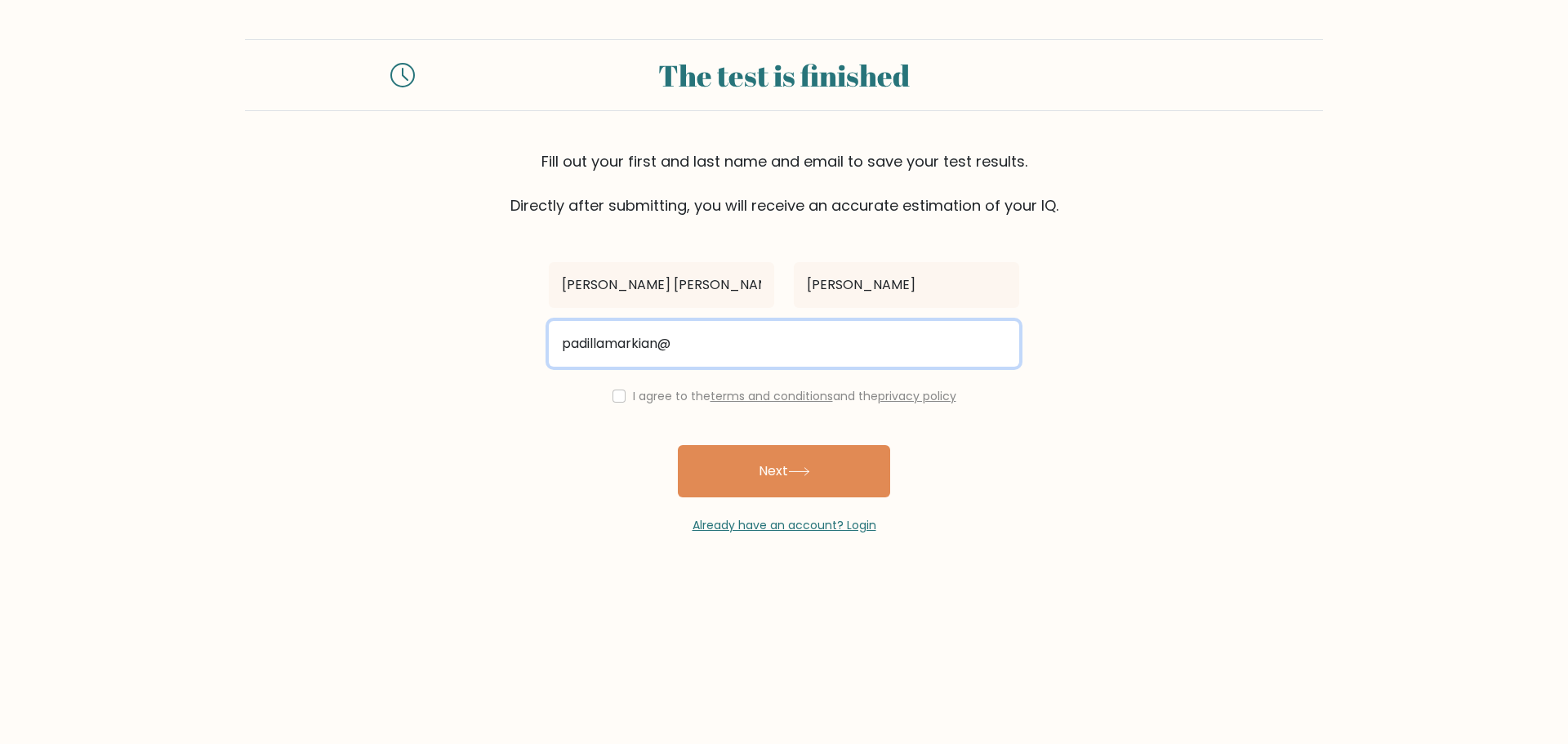
type input "padillamarkian@gmail.com"
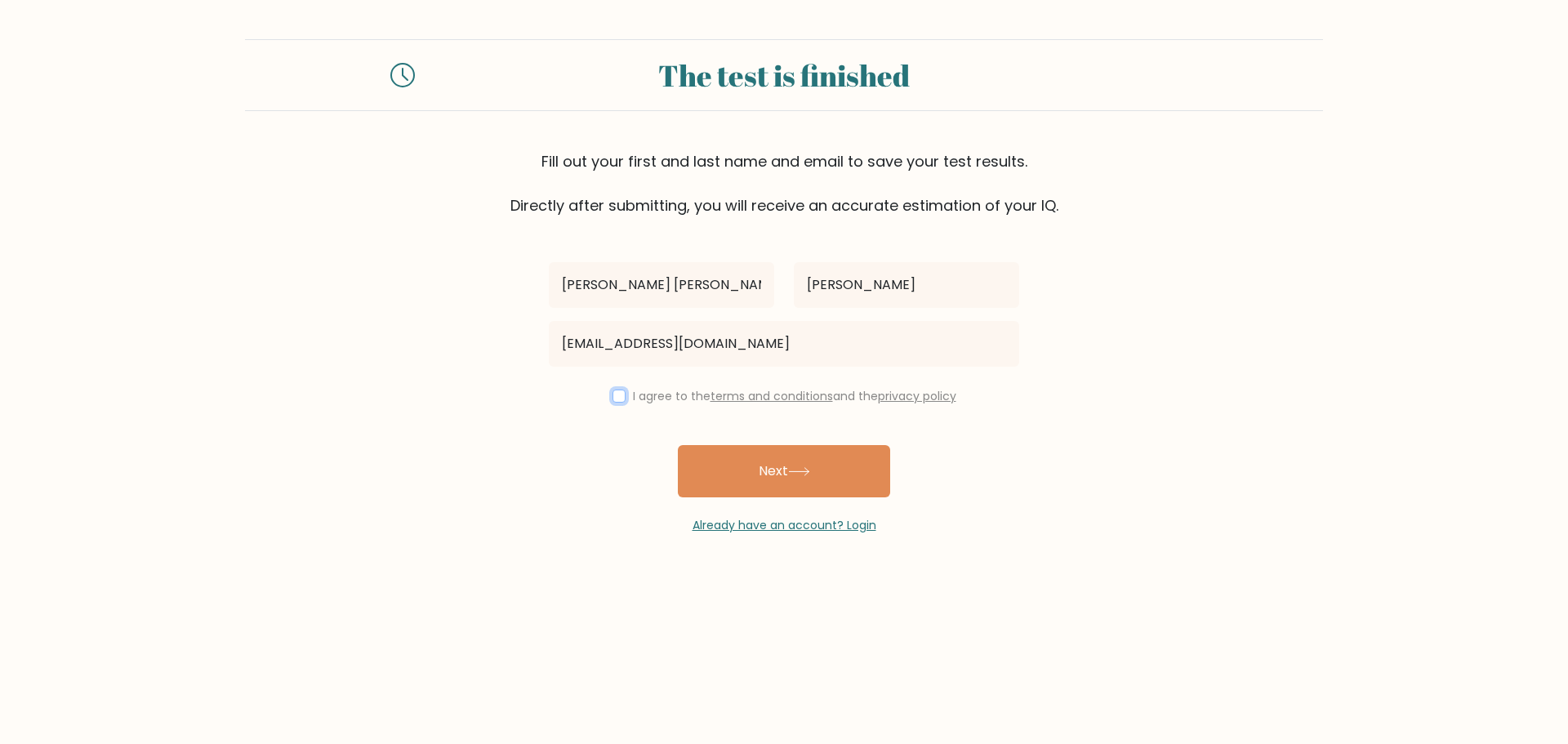
click at [615, 392] on input "checkbox" at bounding box center [619, 396] width 13 height 13
checkbox input "true"
click at [773, 465] on button "Next" at bounding box center [784, 471] width 212 height 53
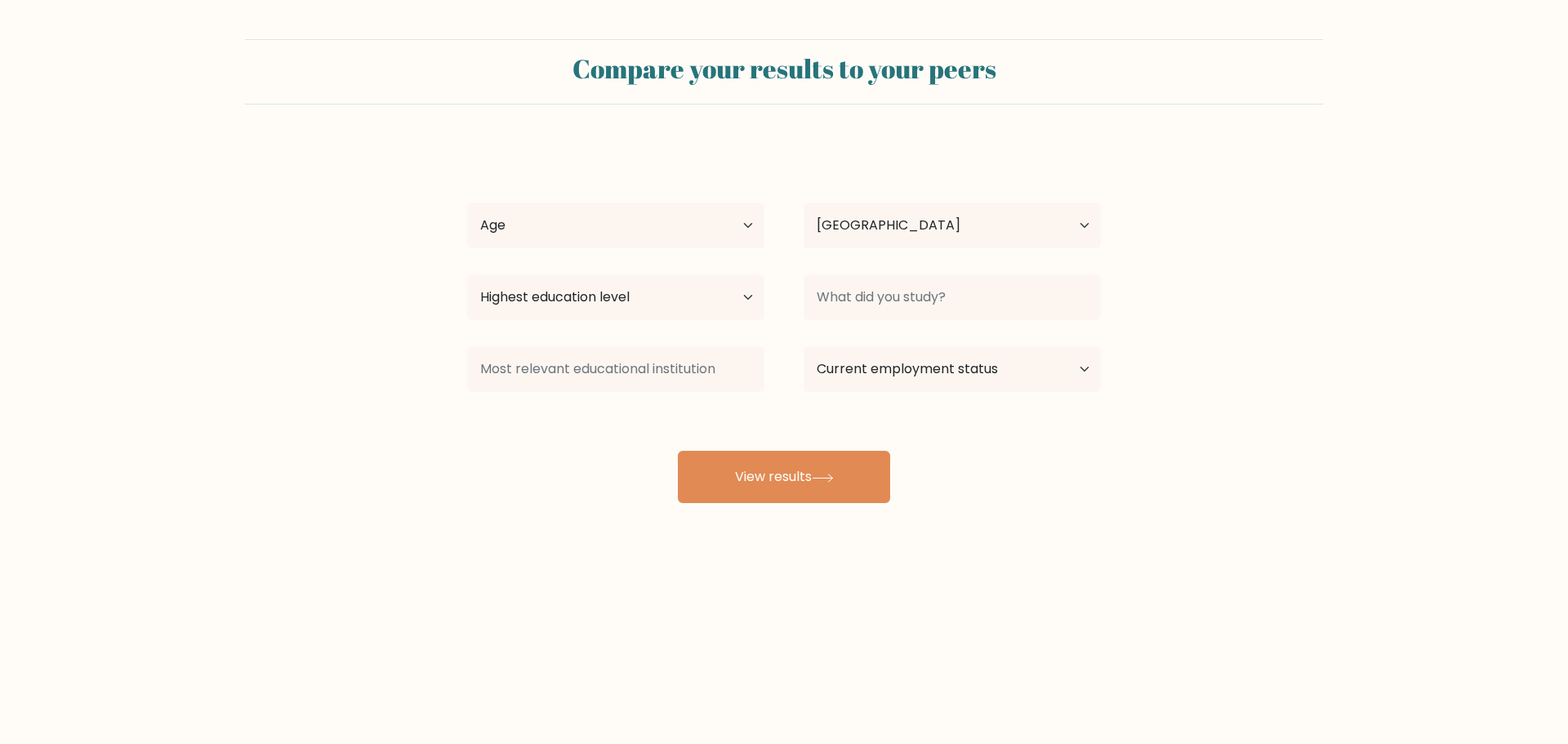
select select "PH"
click at [755, 233] on select "Age Under [DEMOGRAPHIC_DATA] [DEMOGRAPHIC_DATA] [DEMOGRAPHIC_DATA] [DEMOGRAPHIC…" at bounding box center [616, 225] width 298 height 45
select select "25_34"
click at [467, 202] on select "Age Under [DEMOGRAPHIC_DATA] [DEMOGRAPHIC_DATA] [DEMOGRAPHIC_DATA] [DEMOGRAPHIC…" at bounding box center [616, 225] width 298 height 45
click at [769, 308] on div "Highest education level No schooling Primary Lower Secondary Upper Secondary Oc…" at bounding box center [615, 297] width 337 height 59
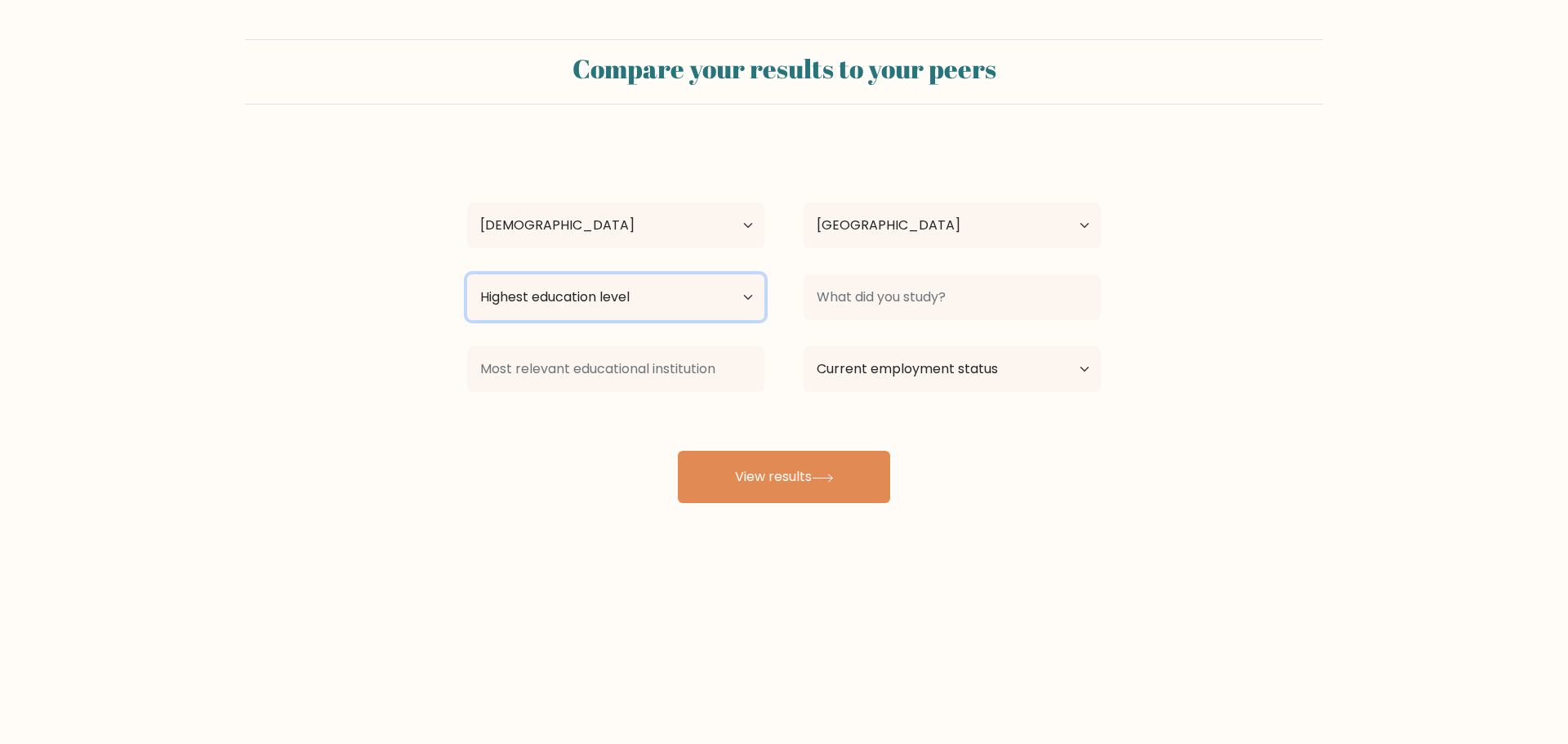
click at [748, 308] on select "Highest education level No schooling Primary Lower Secondary Upper Secondary Oc…" at bounding box center [616, 297] width 298 height 45
select select "upper_secondary"
click at [467, 274] on select "Highest education level No schooling Primary Lower Secondary Upper Secondary Oc…" at bounding box center [616, 297] width 298 height 45
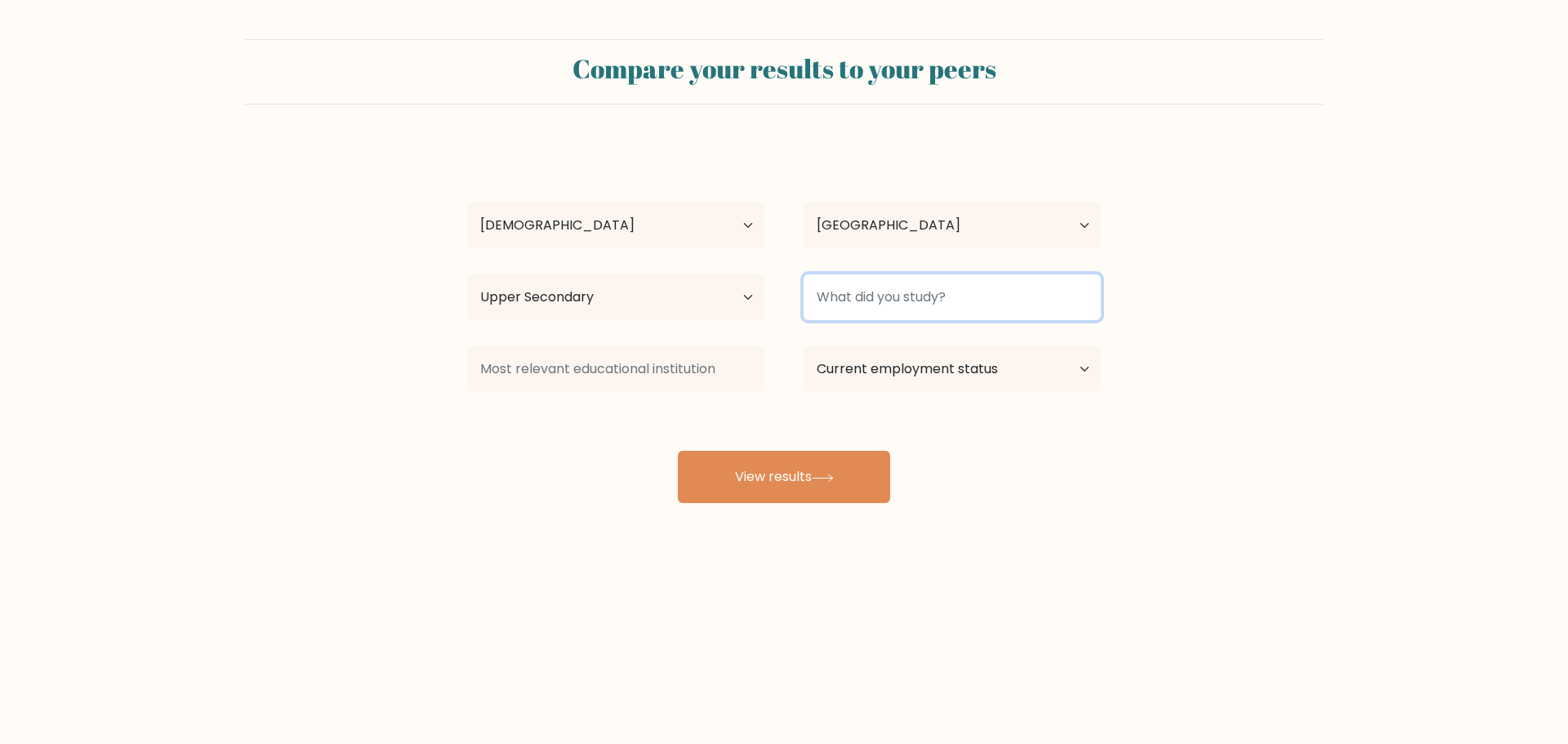
click at [893, 298] on input at bounding box center [952, 297] width 298 height 45
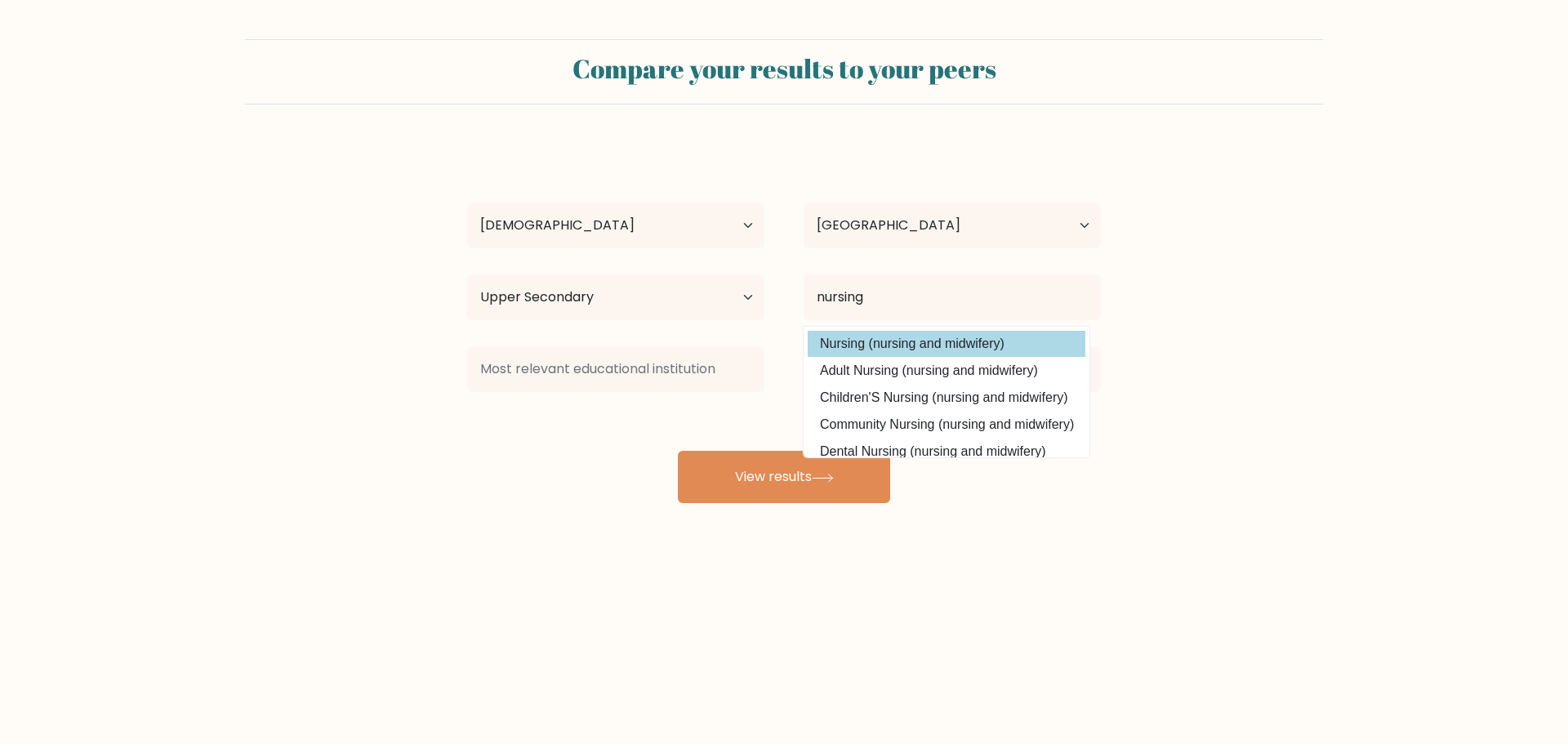
click at [880, 345] on option "Nursing (nursing and midwifery)" at bounding box center [946, 343] width 278 height 26
type input "Nursing"
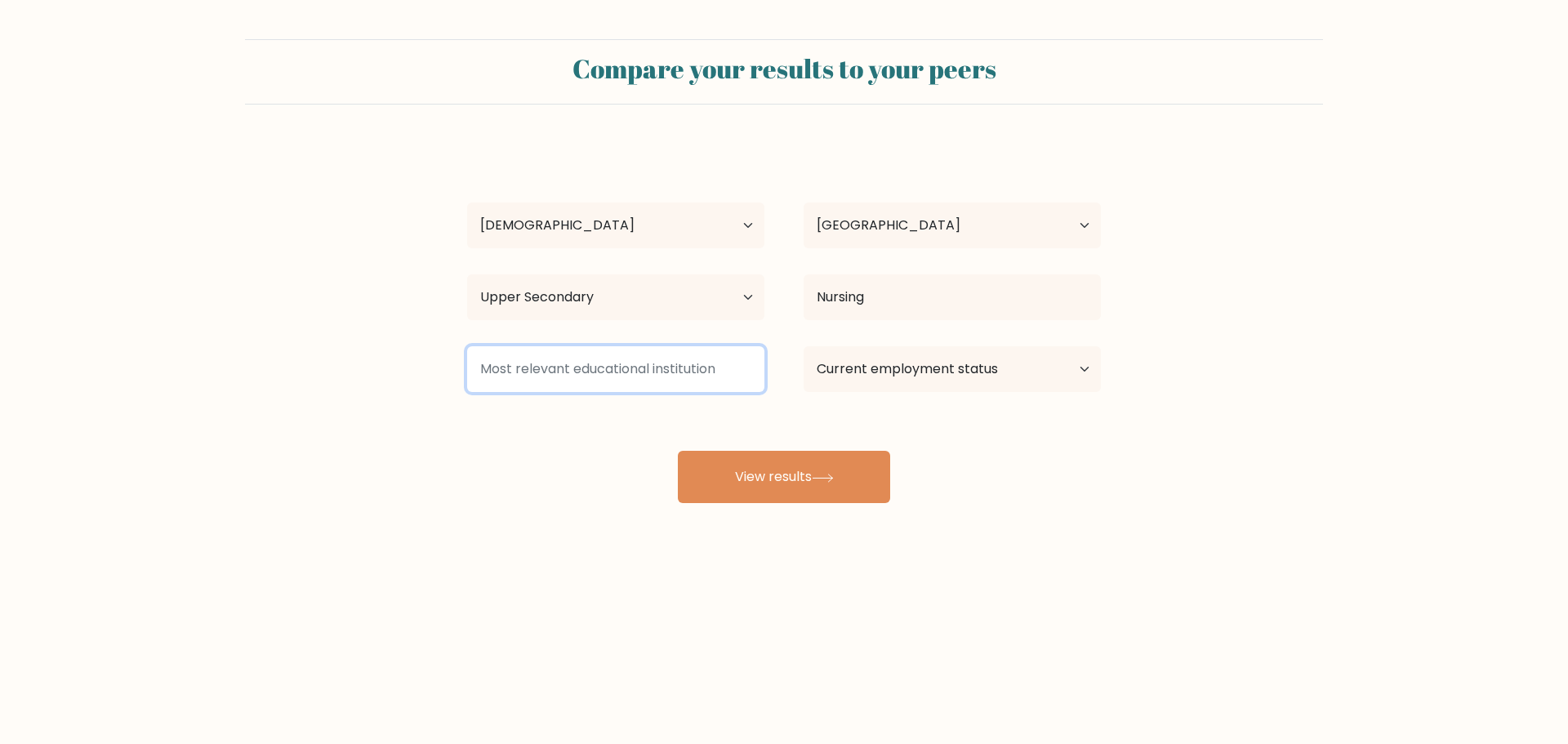
click at [589, 371] on input at bounding box center [616, 369] width 298 height 45
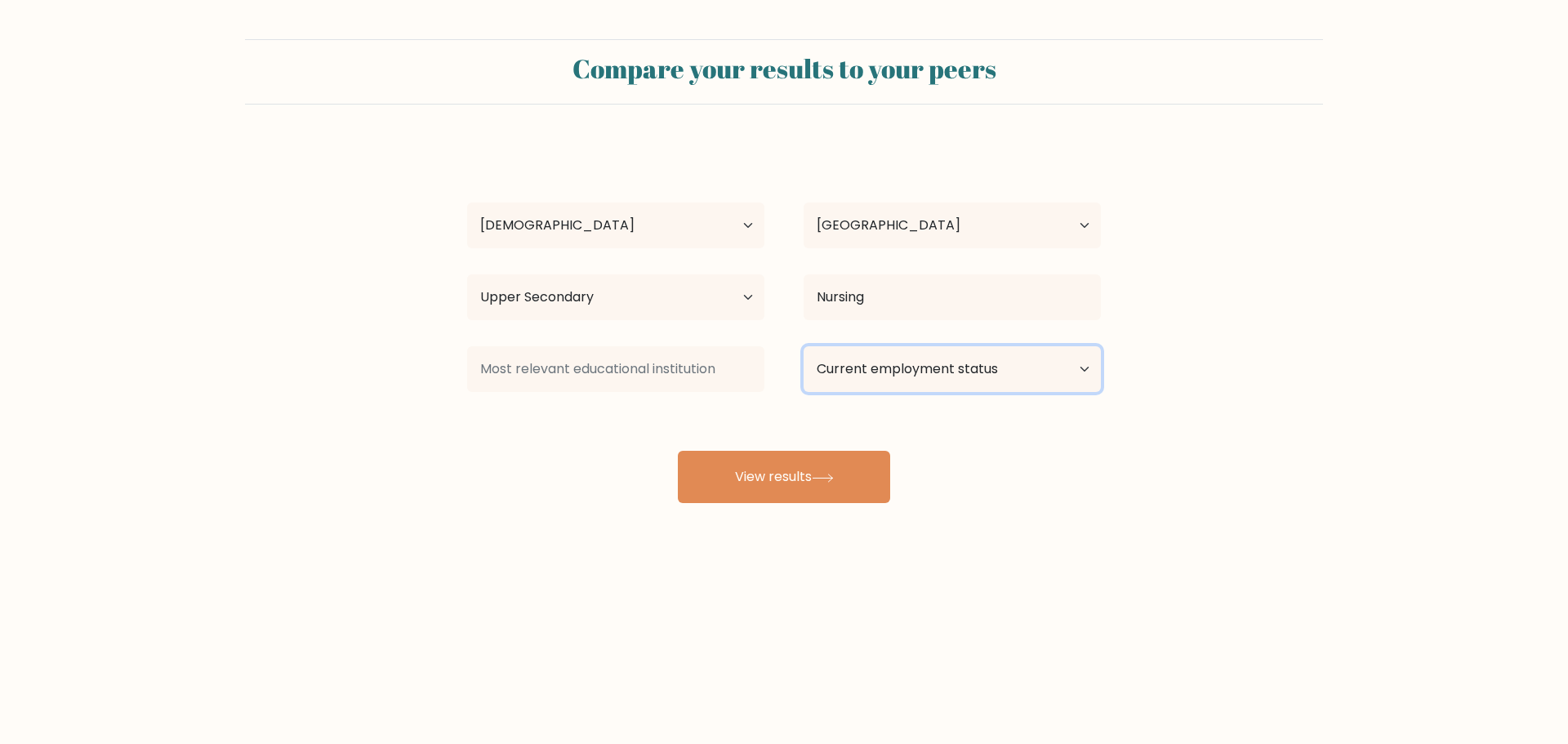
click at [928, 371] on select "Current employment status Employed Student Retired Other / prefer not to answer" at bounding box center [952, 369] width 298 height 45
select select "employed"
click at [803, 347] on select "Current employment status Employed Student Retired Other / prefer not to answer" at bounding box center [952, 369] width 298 height 45
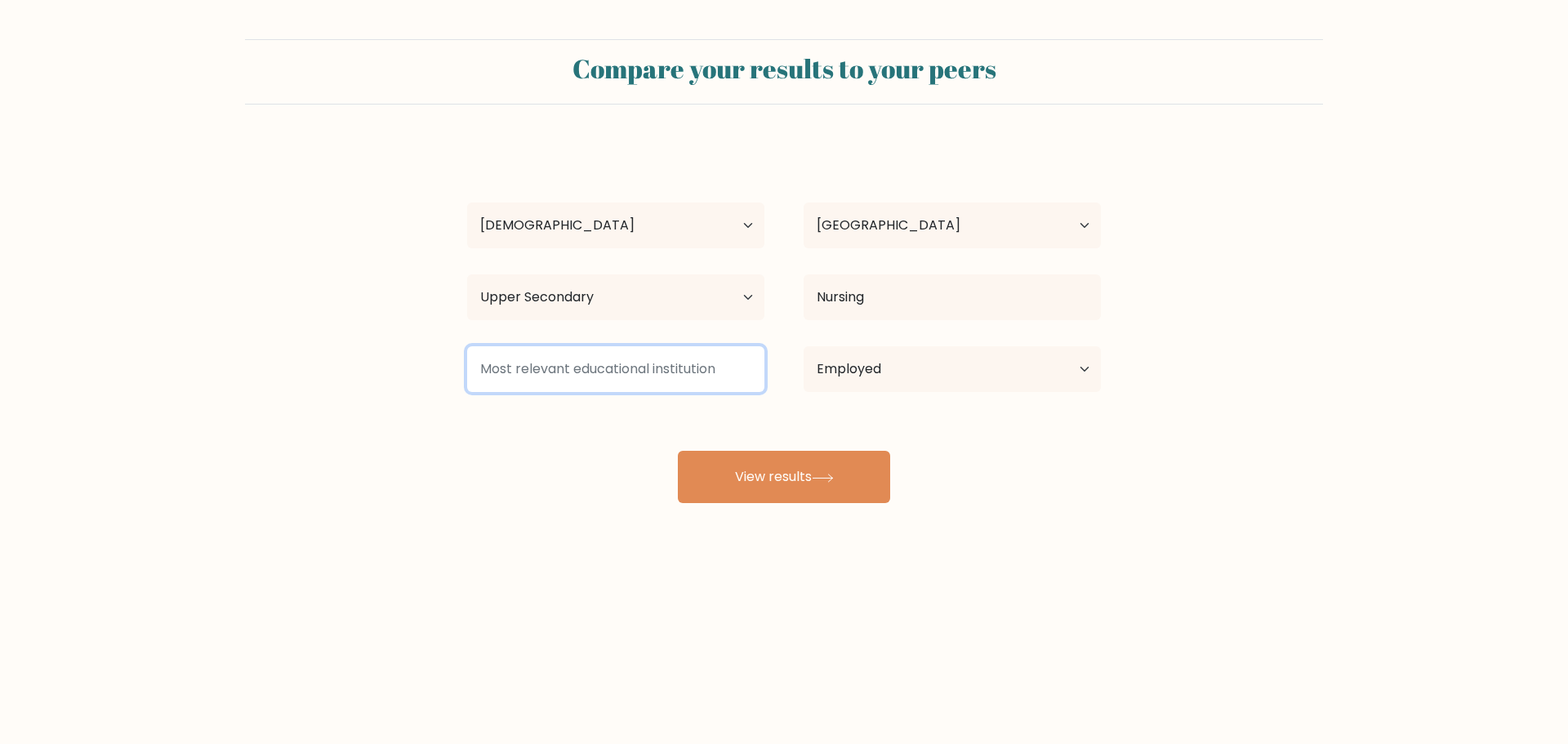
click at [558, 367] on input at bounding box center [616, 369] width 298 height 45
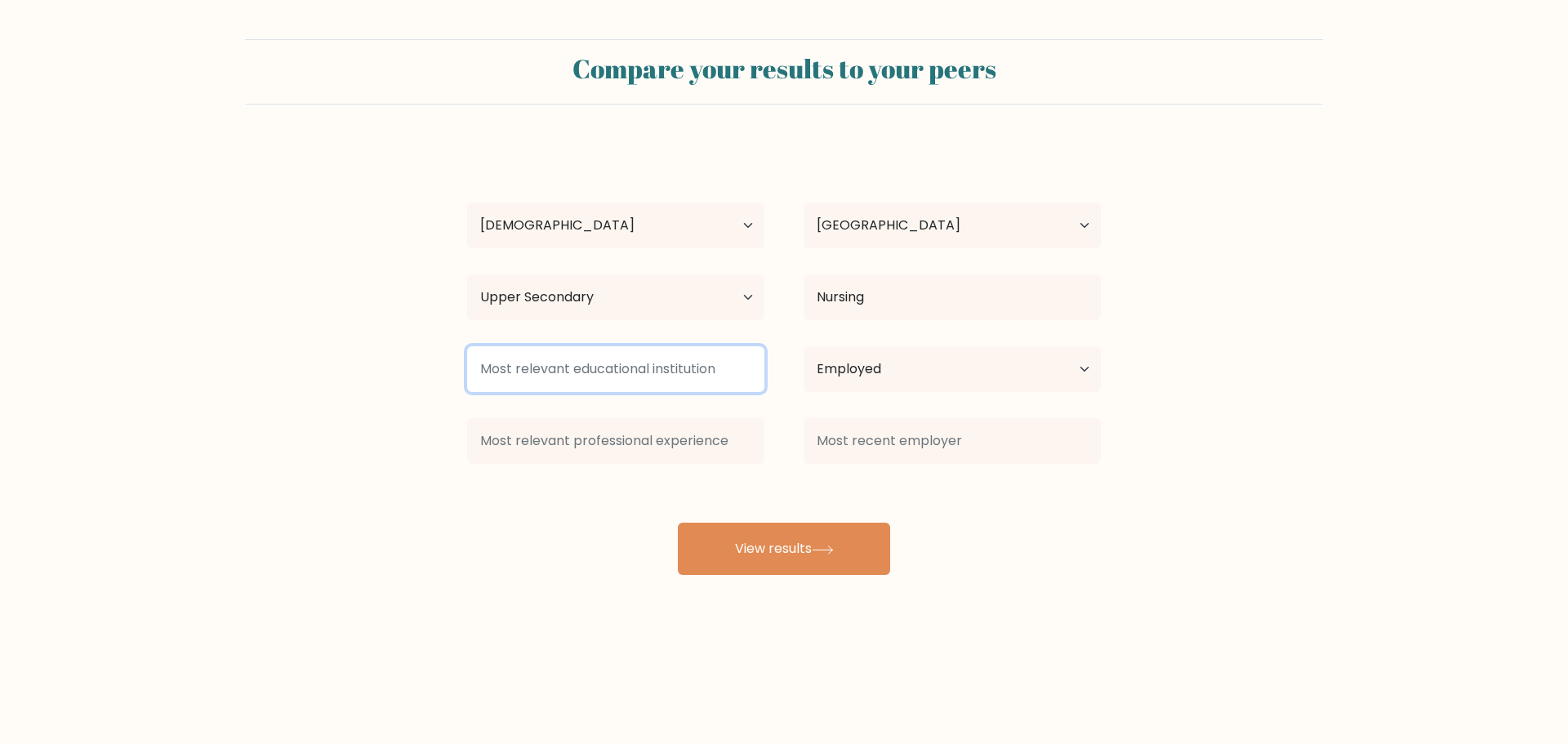
click at [595, 371] on input at bounding box center [616, 369] width 298 height 45
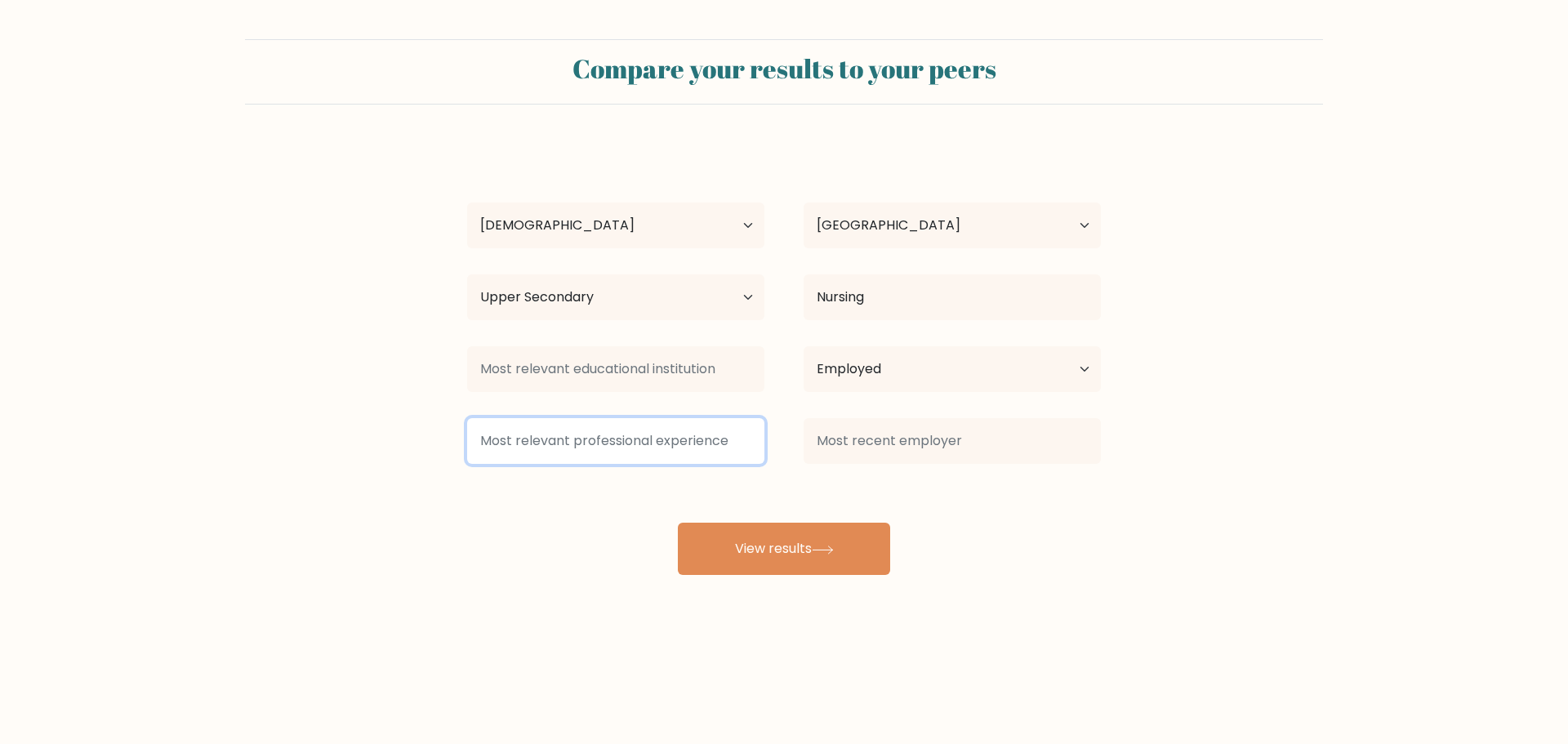
click at [590, 426] on input at bounding box center [616, 441] width 298 height 45
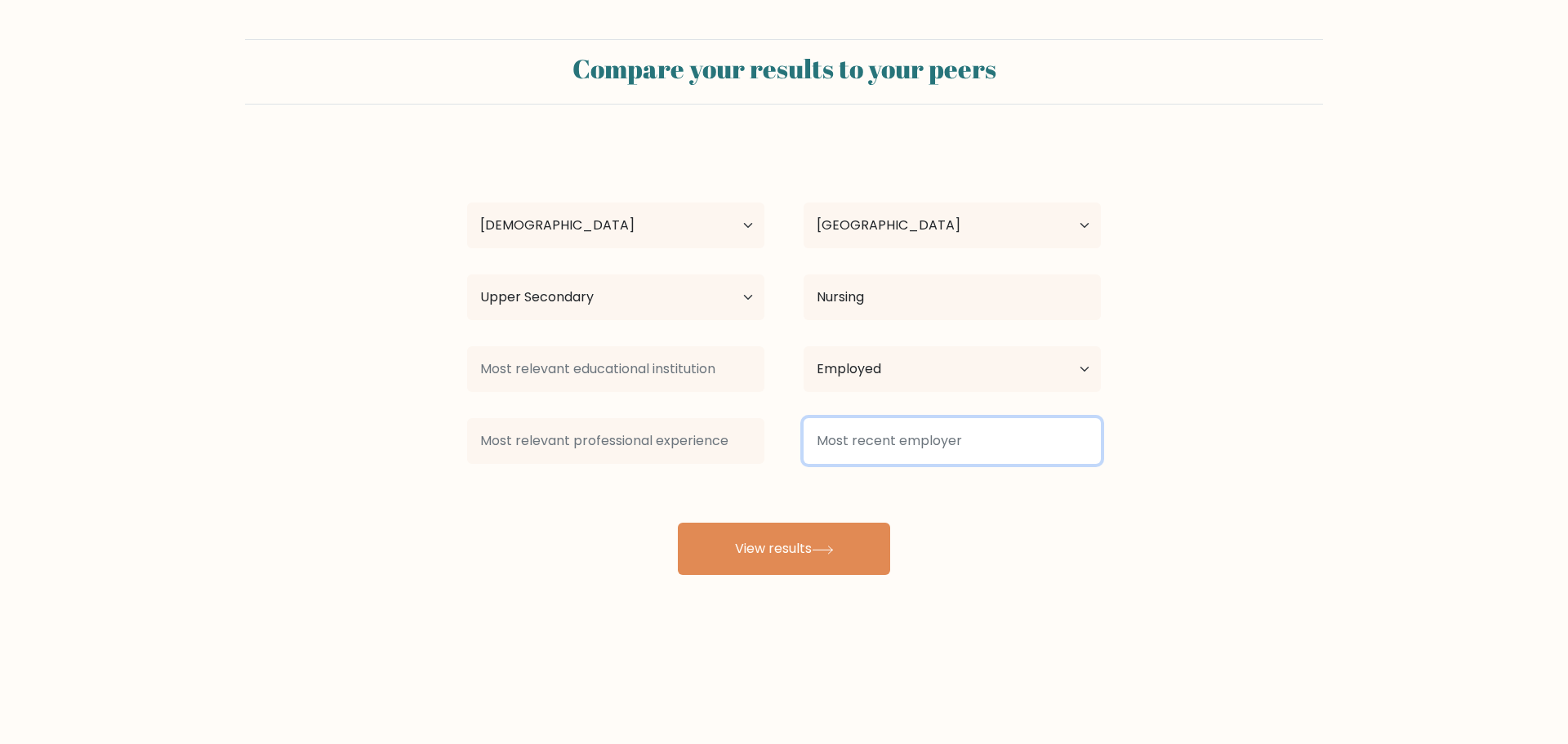
click at [894, 440] on input at bounding box center [952, 441] width 298 height 45
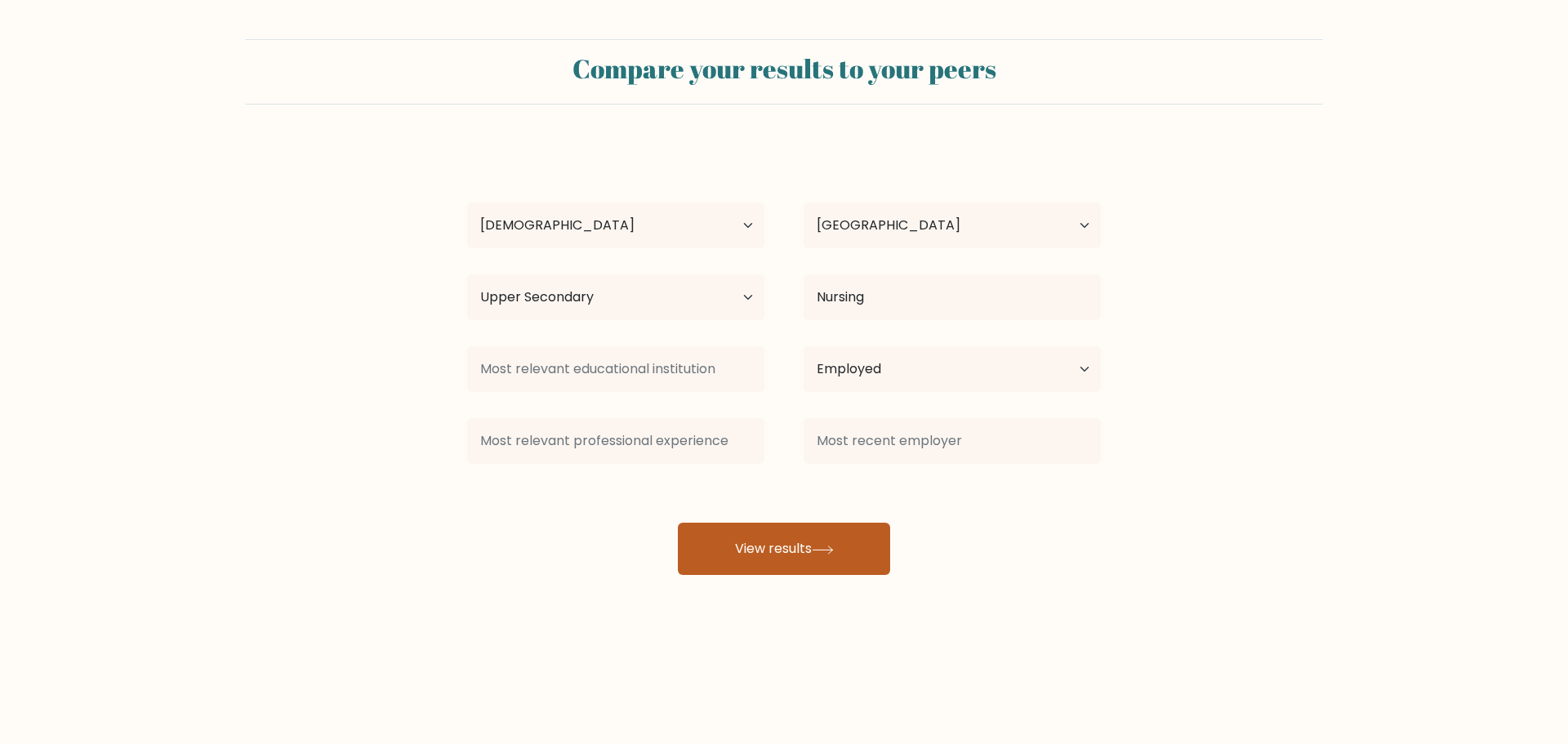
click at [812, 548] on button "View results" at bounding box center [784, 549] width 212 height 53
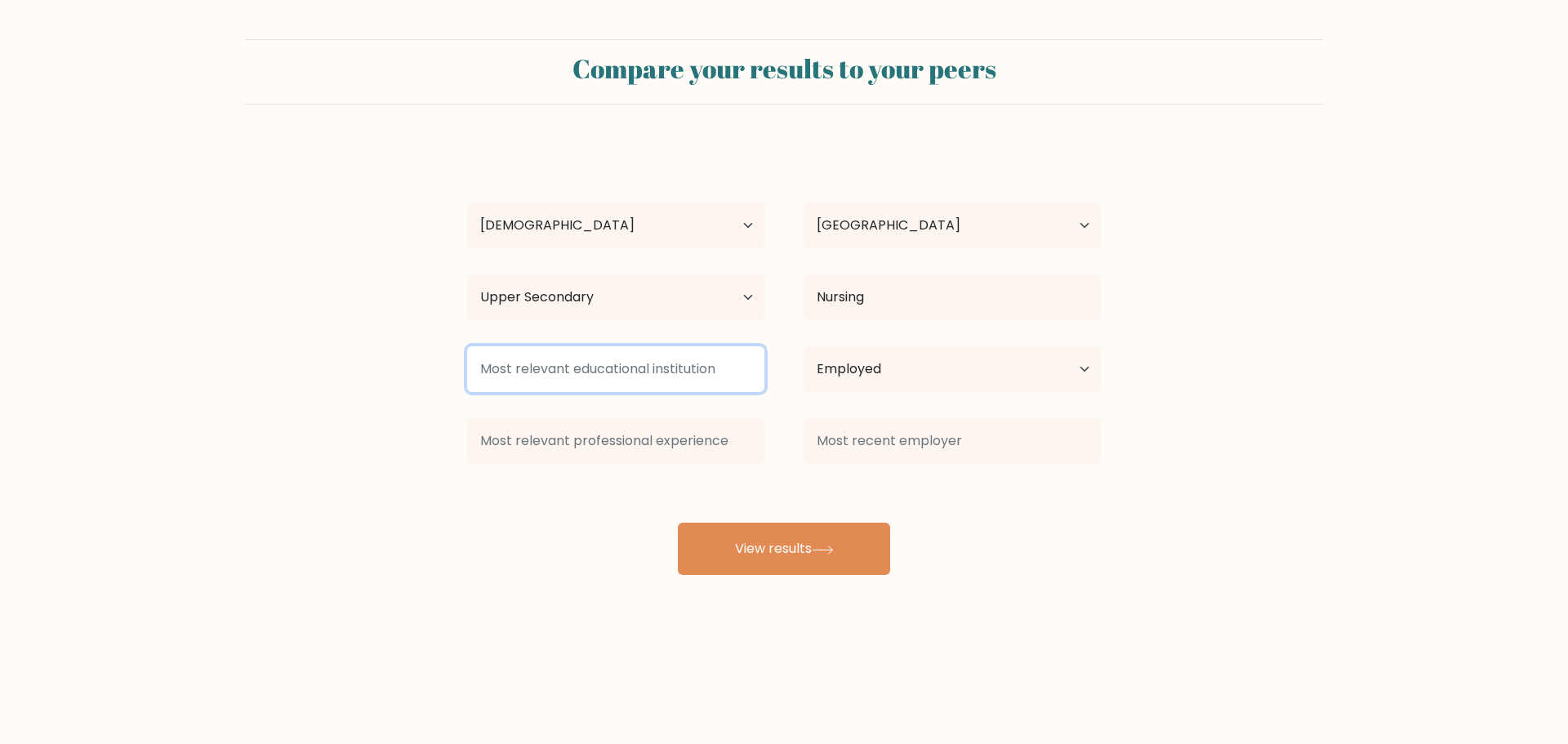
click at [671, 358] on input at bounding box center [616, 369] width 298 height 45
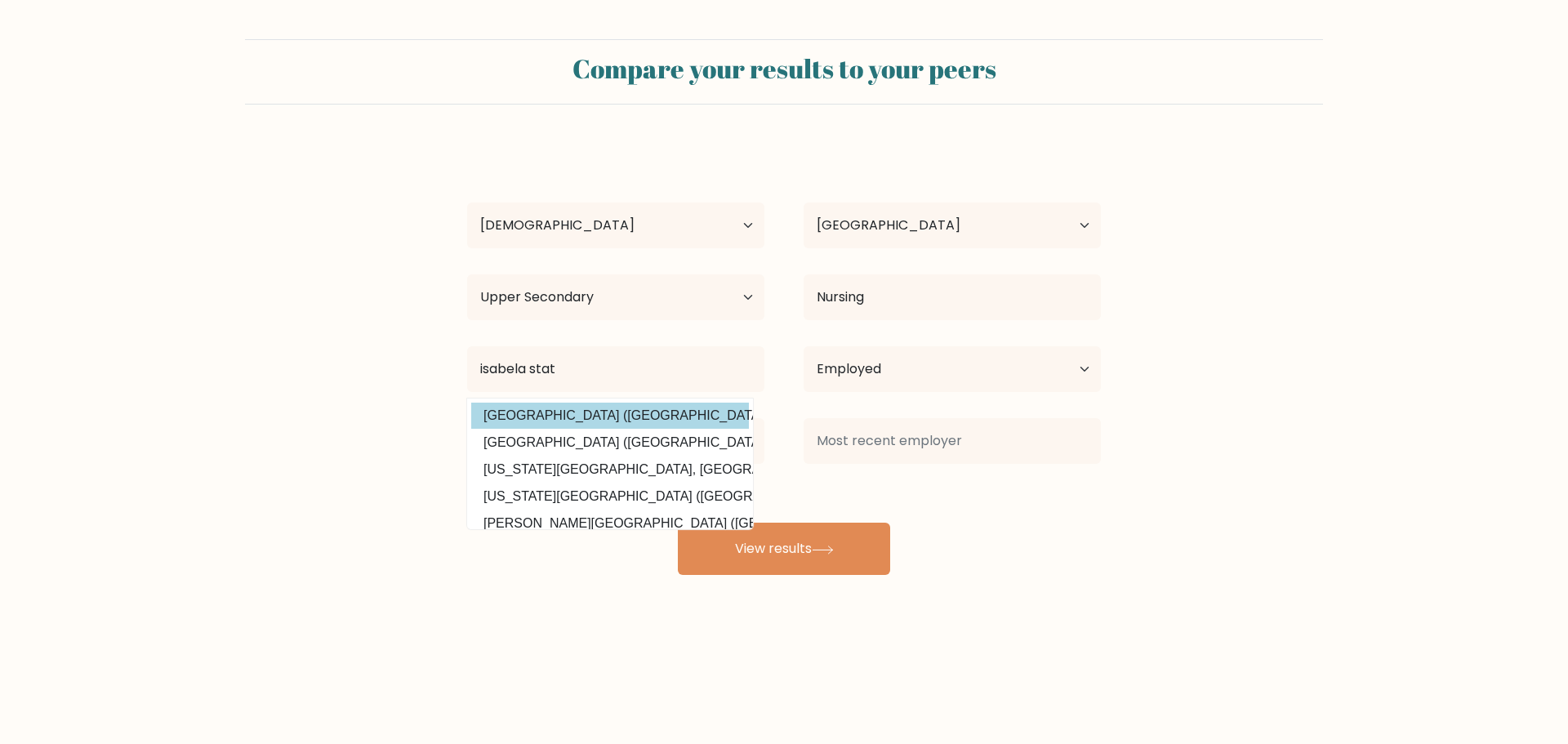
click at [634, 417] on option "[GEOGRAPHIC_DATA] ([GEOGRAPHIC_DATA])" at bounding box center [610, 416] width 278 height 26
type input "[GEOGRAPHIC_DATA]"
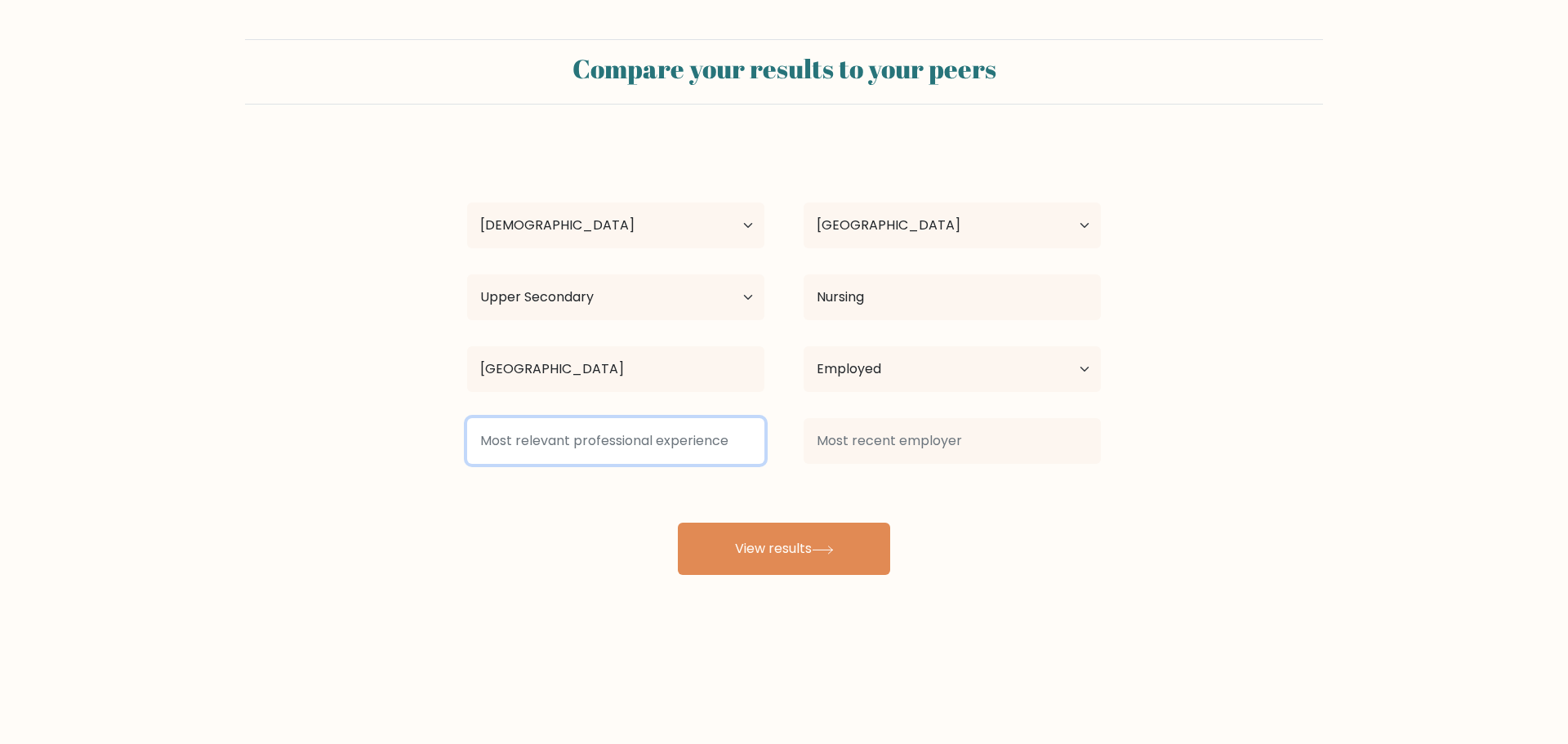
click at [602, 428] on input at bounding box center [616, 441] width 298 height 45
type input "customer"
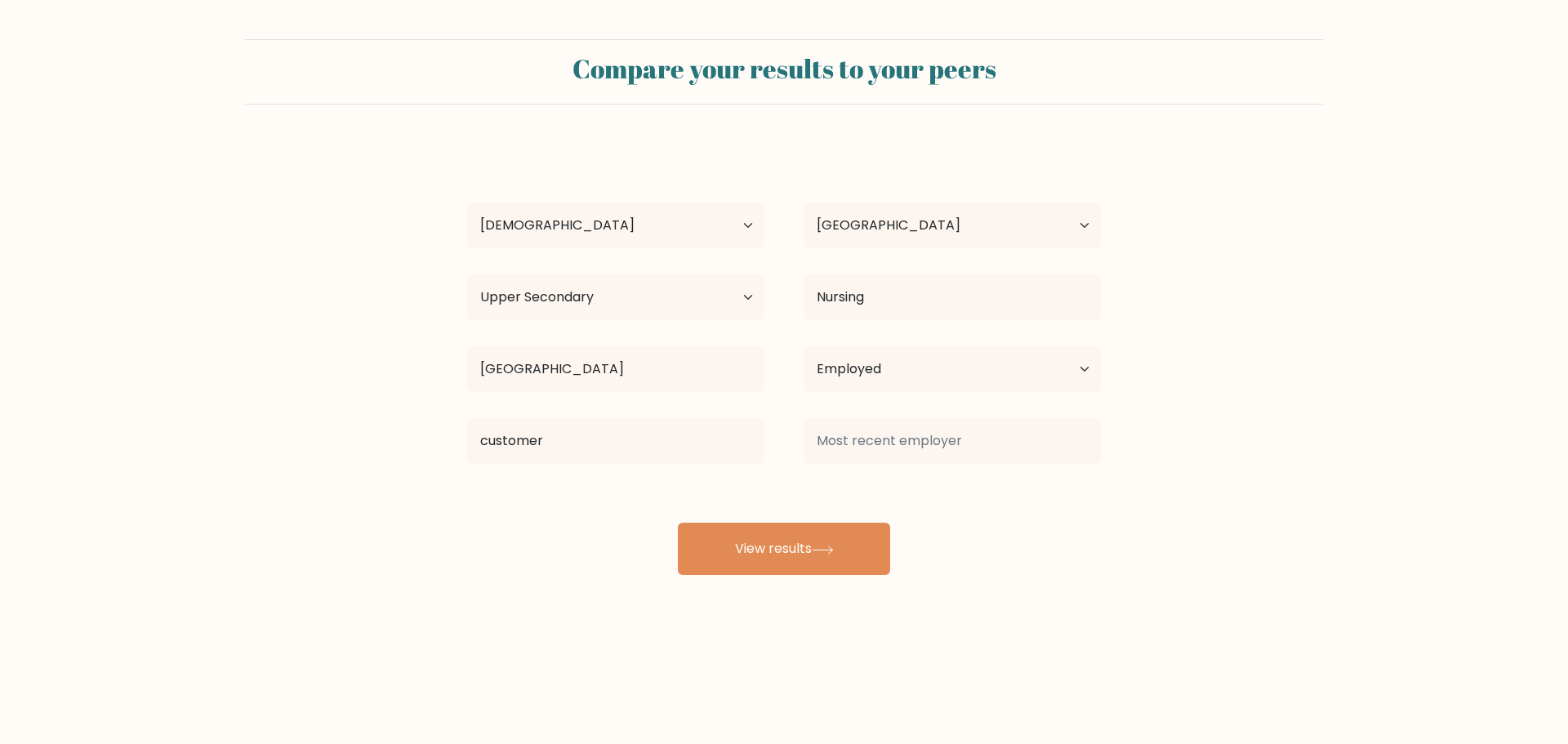
click at [534, 517] on div "Mark Ian Padilla Age Under 18 years old 18-24 years old 25-34 years old 35-44 y…" at bounding box center [784, 358] width 653 height 431
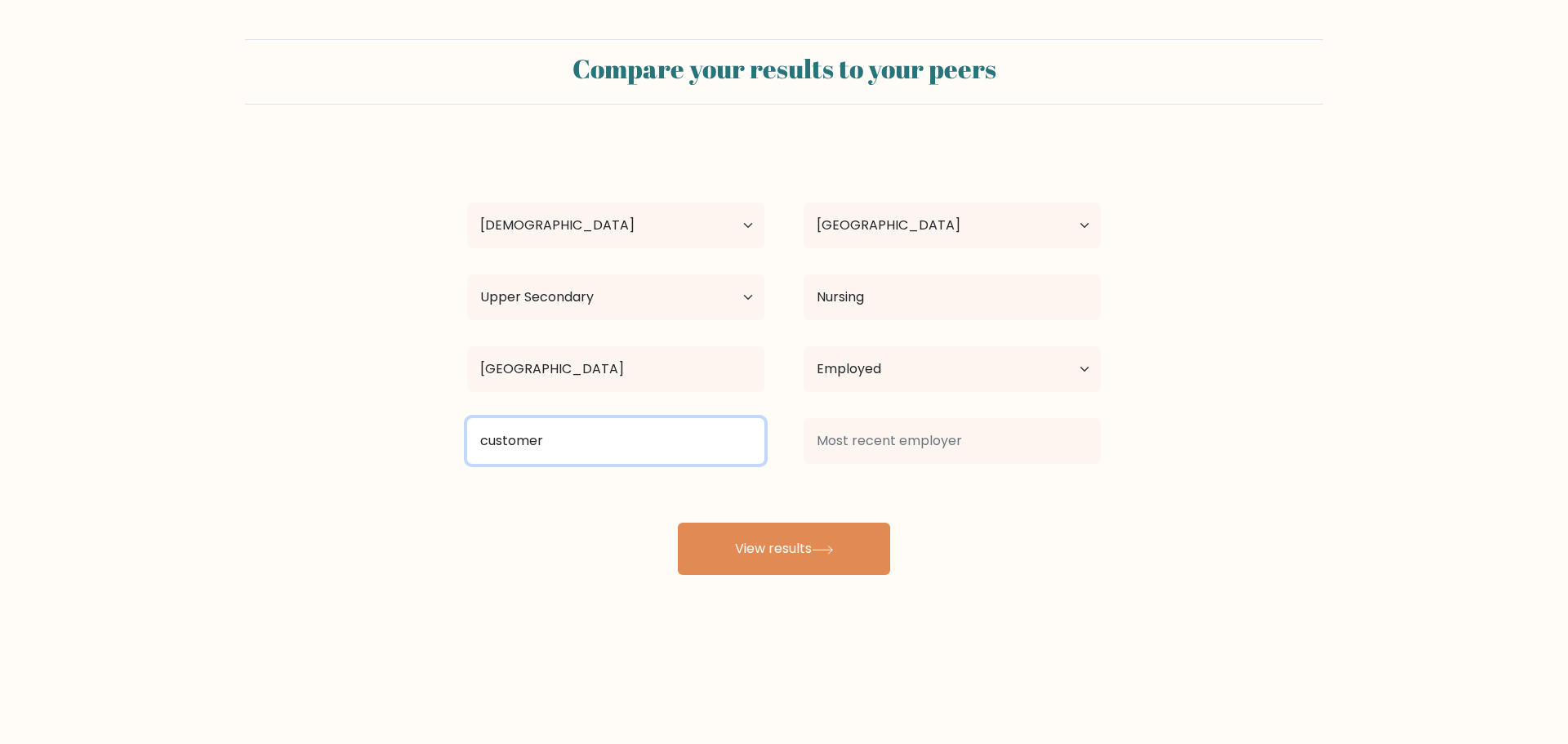
click at [569, 437] on input "customer" at bounding box center [616, 441] width 298 height 45
type input "S"
type input "Customer Service Representative"
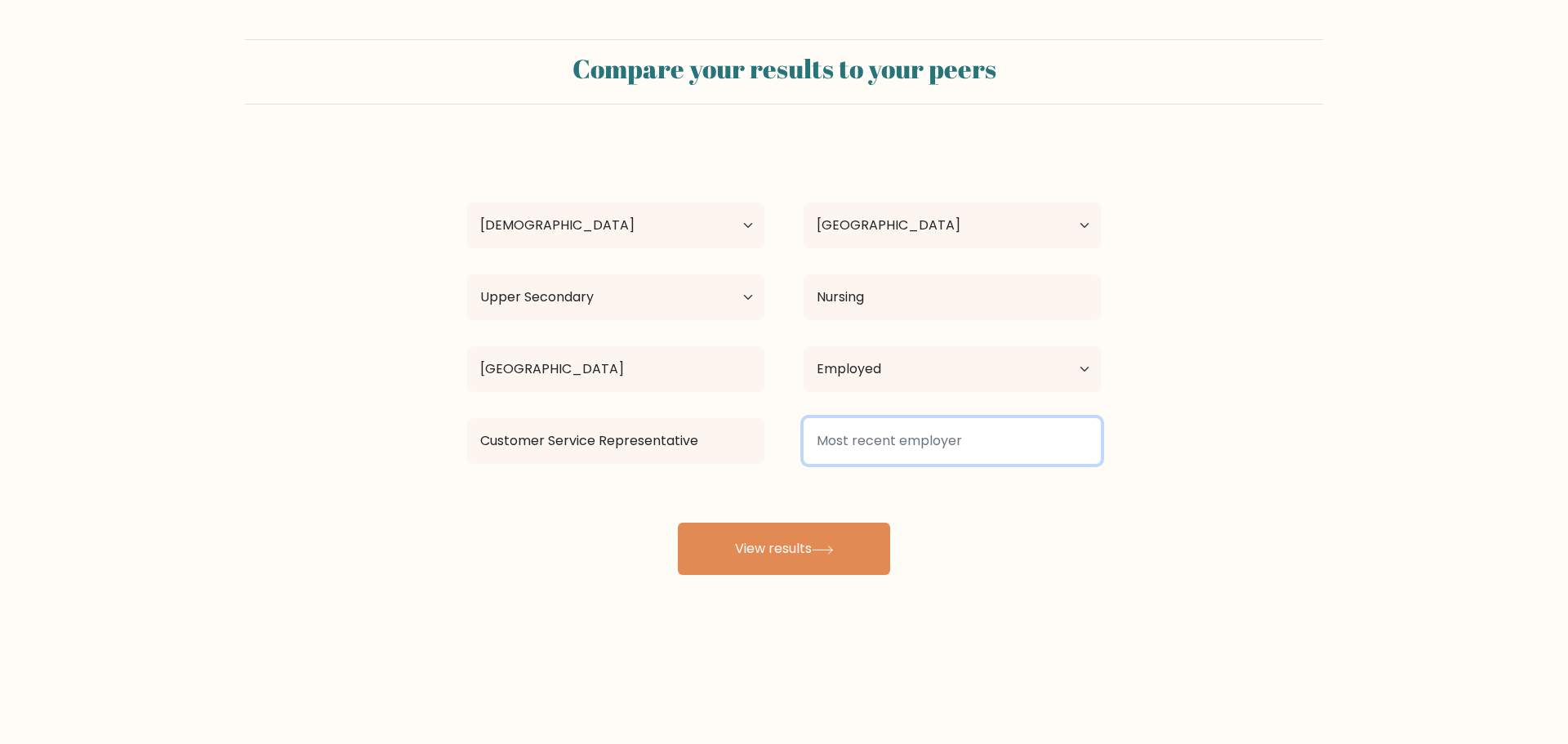
click at [868, 436] on input at bounding box center [952, 441] width 298 height 45
type input "Microsourcing"
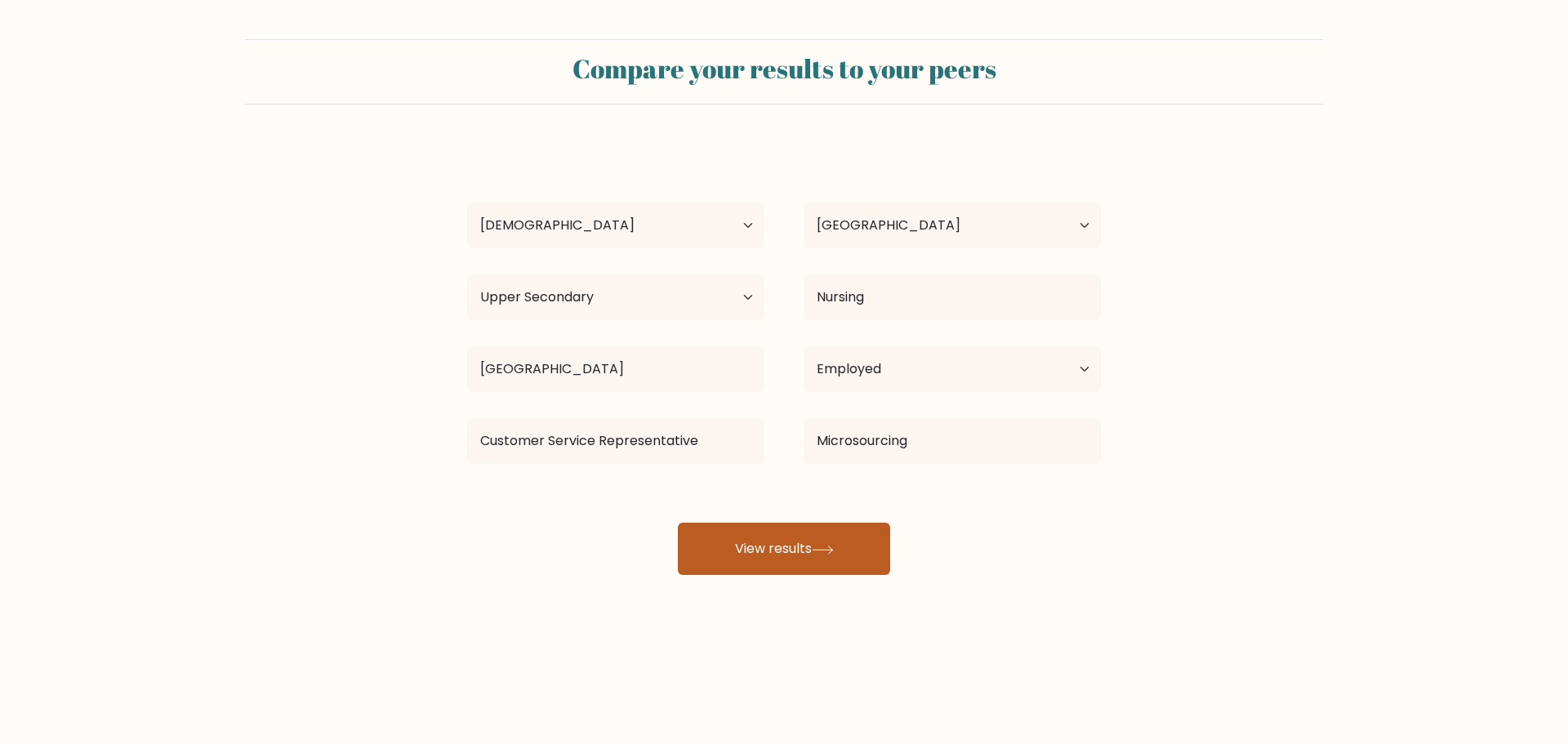
click at [822, 573] on button "View results" at bounding box center [784, 549] width 212 height 53
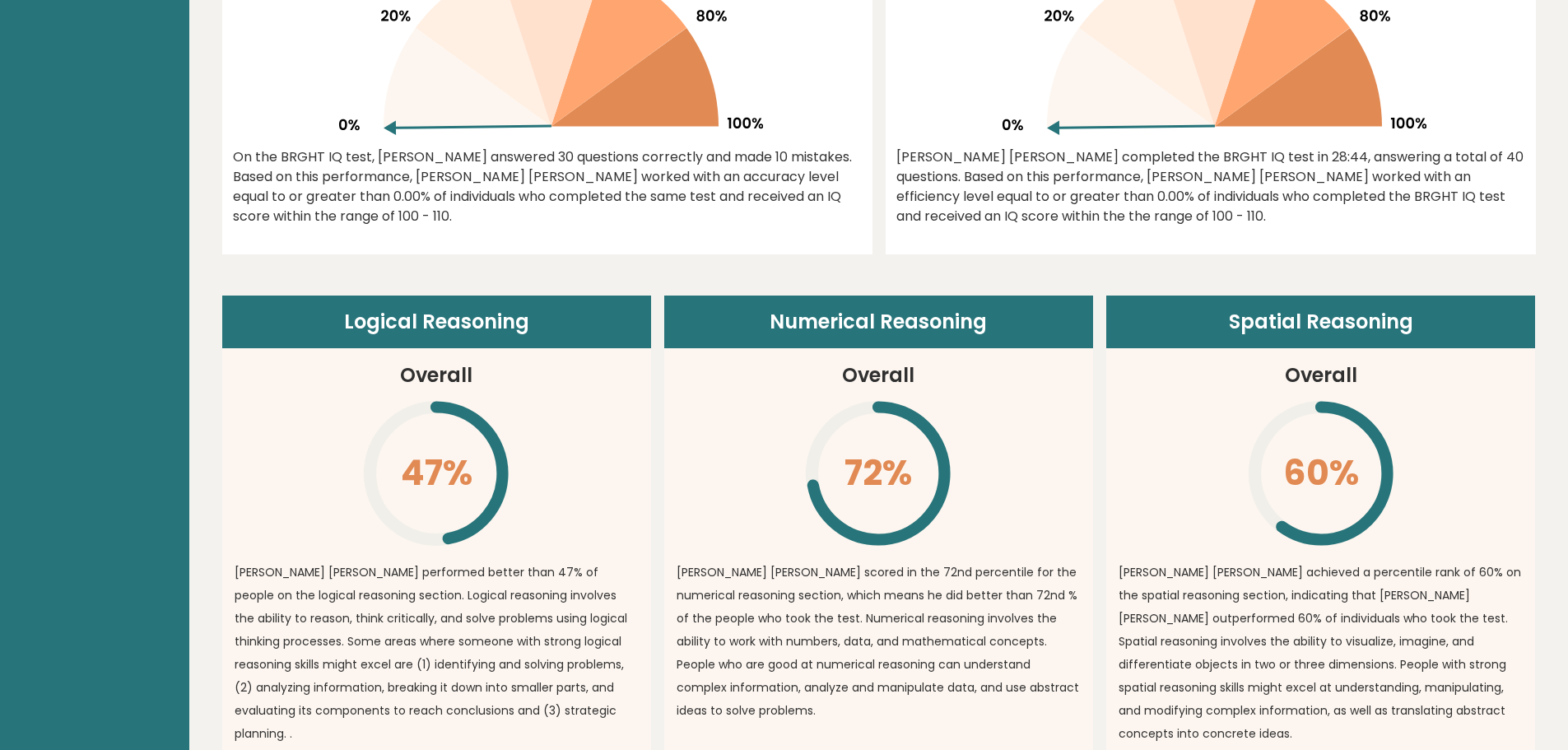
scroll to position [988, 0]
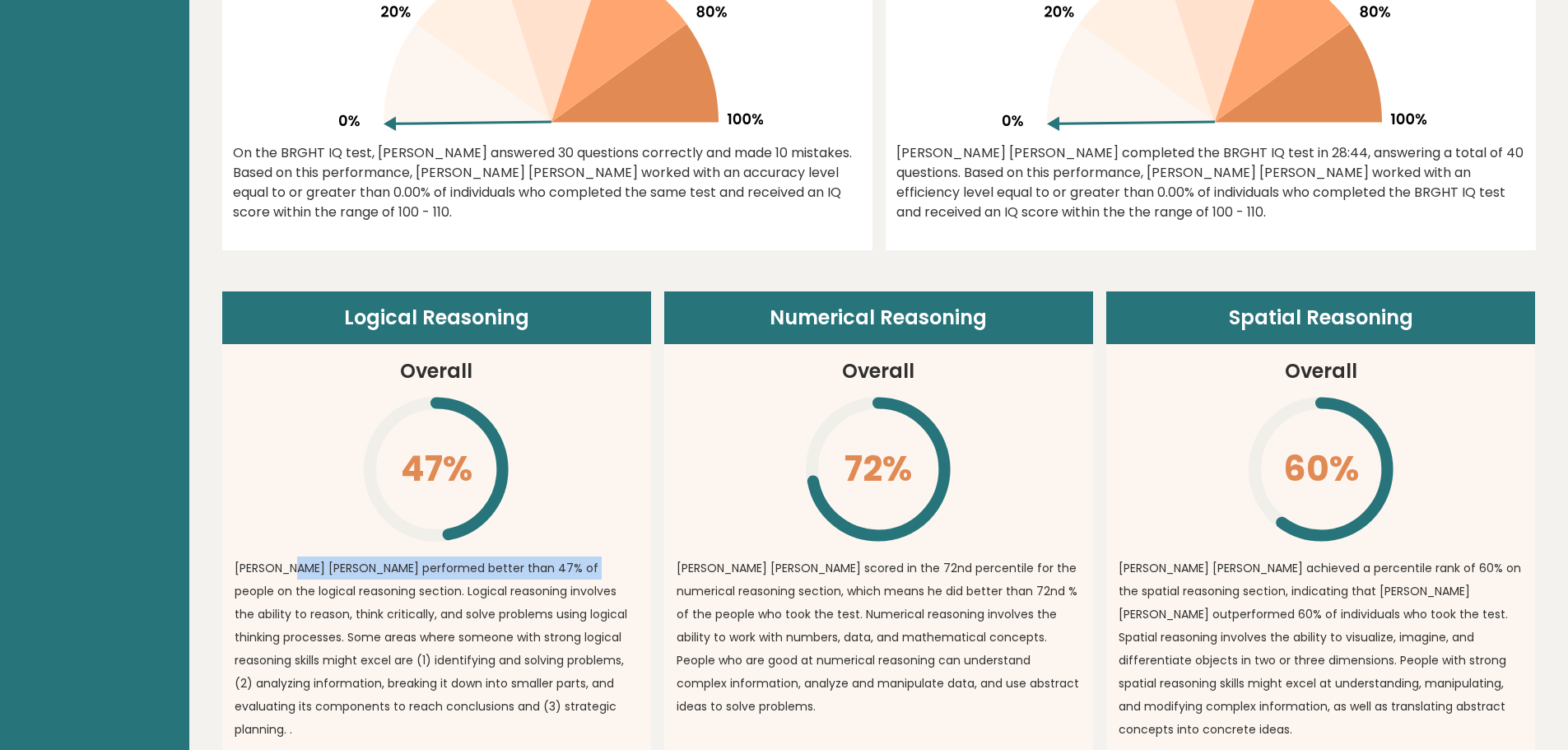
drag, startPoint x: 285, startPoint y: 552, endPoint x: 565, endPoint y: 551, distance: 280.0
click at [565, 556] on p "[PERSON_NAME] [PERSON_NAME] performed better than 47% of people on the logical …" at bounding box center [436, 648] width 404 height 185
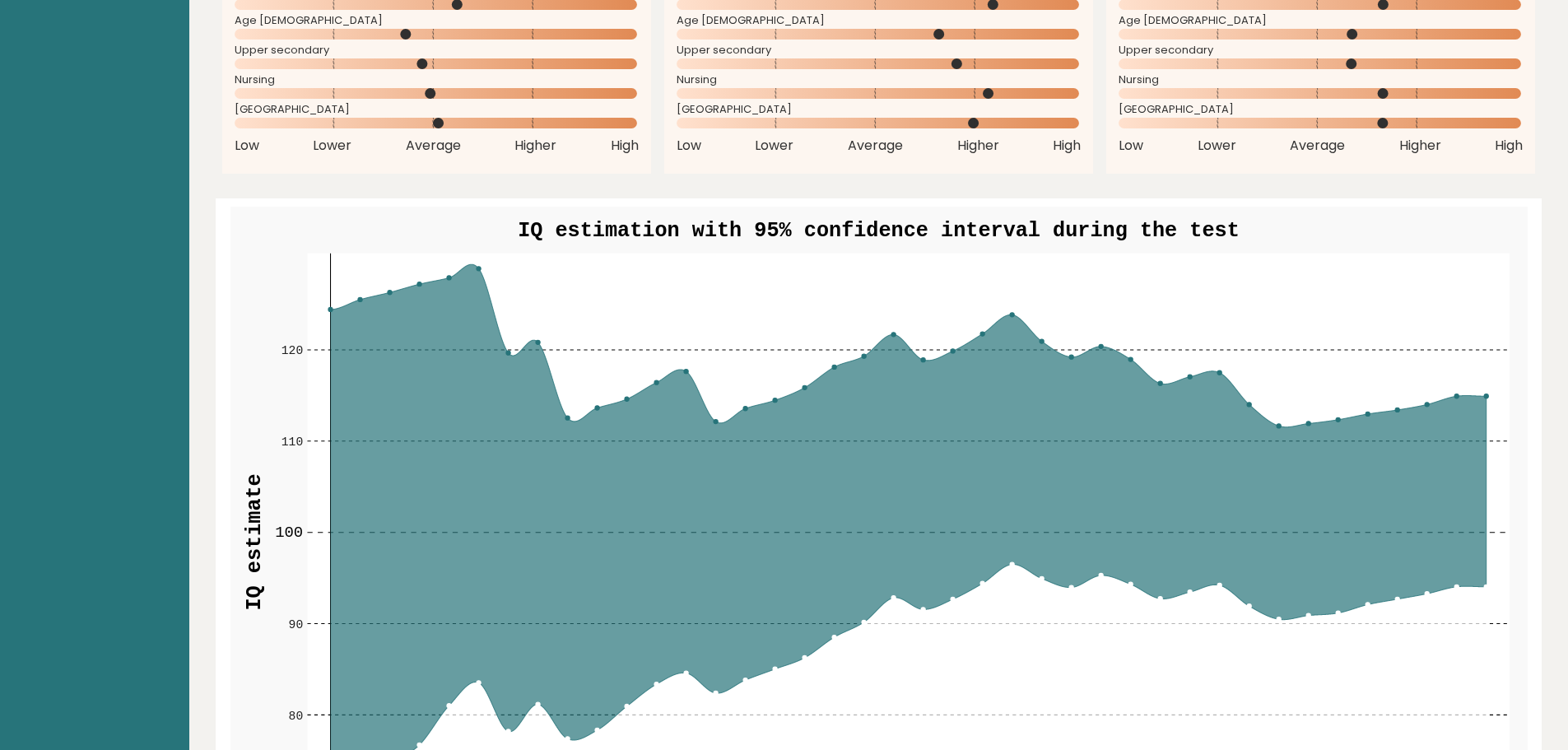
scroll to position [1811, 0]
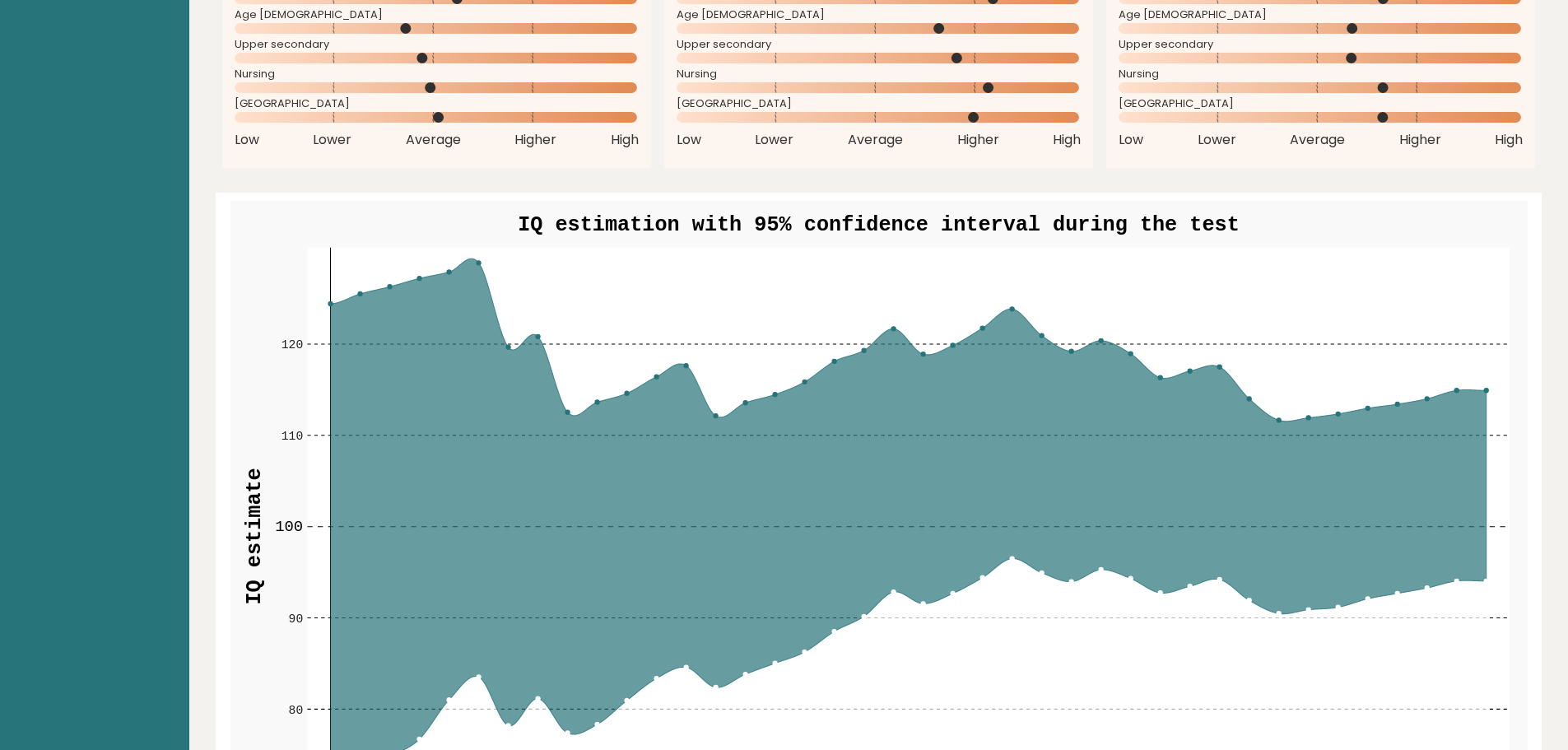
drag, startPoint x: 554, startPoint y: 182, endPoint x: 867, endPoint y: 185, distance: 313.0
click at [860, 213] on text "IQ estimation with 95% confidence interval during the test" at bounding box center [878, 225] width 722 height 24
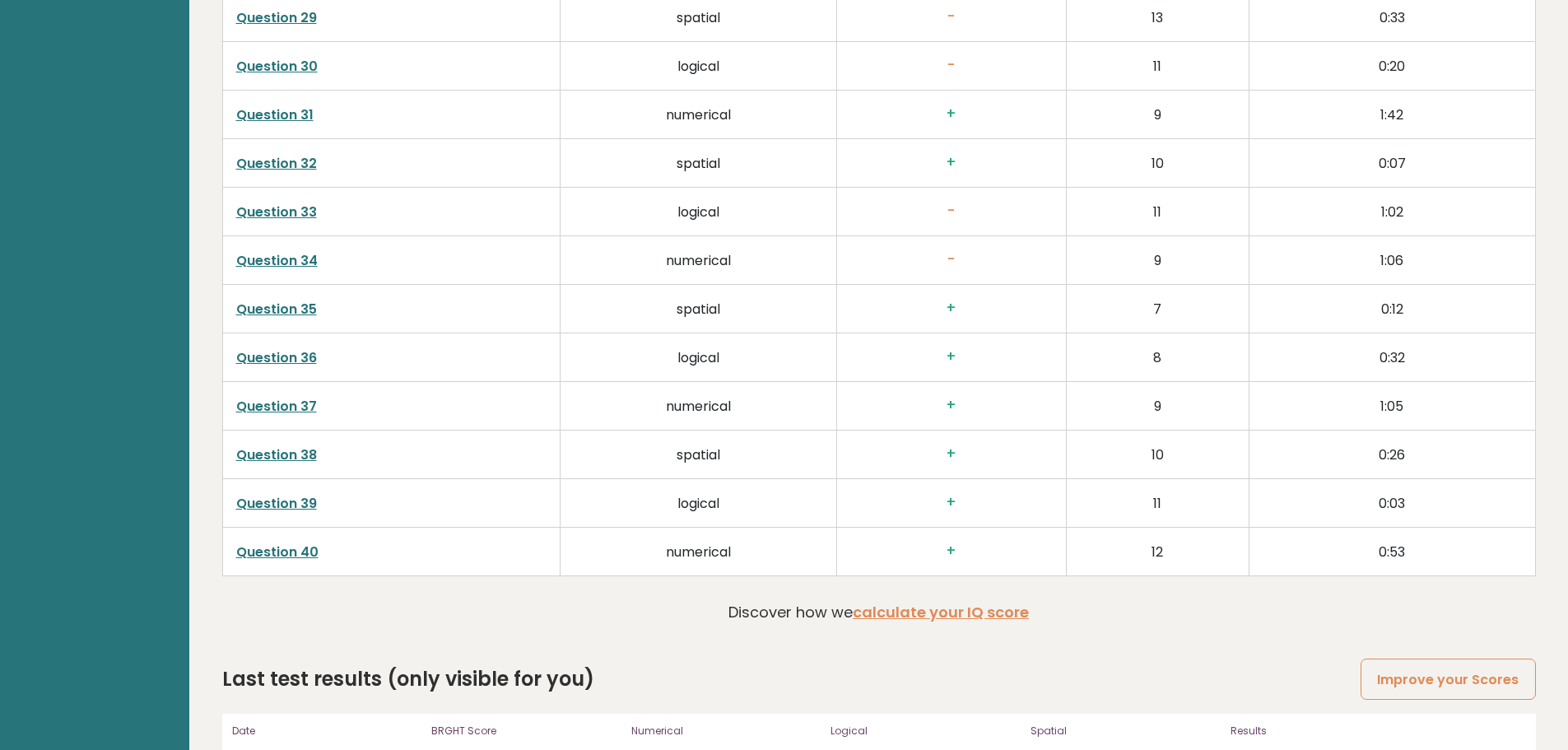
scroll to position [4266, 0]
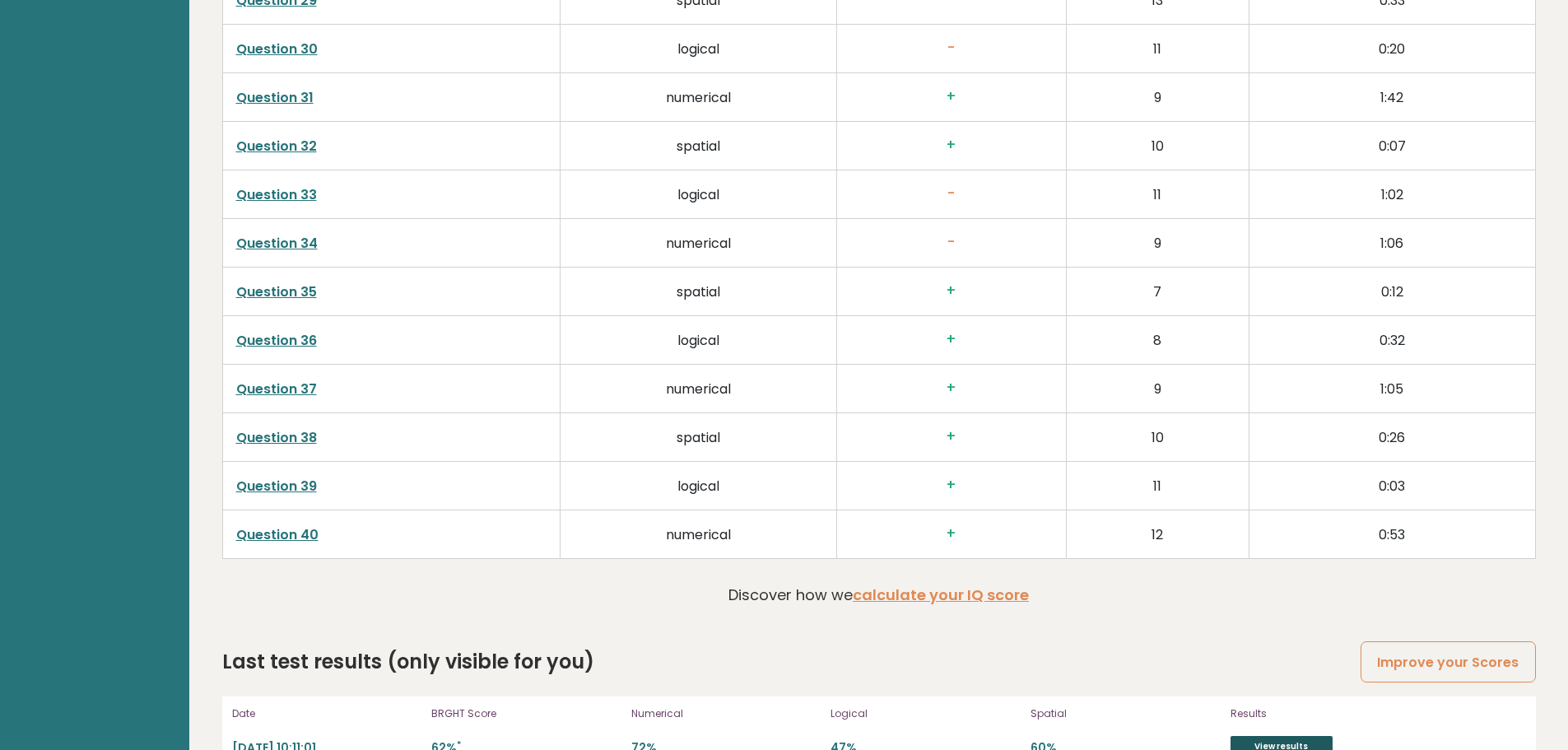
click at [1311, 735] on link "View results" at bounding box center [1282, 745] width 102 height 21
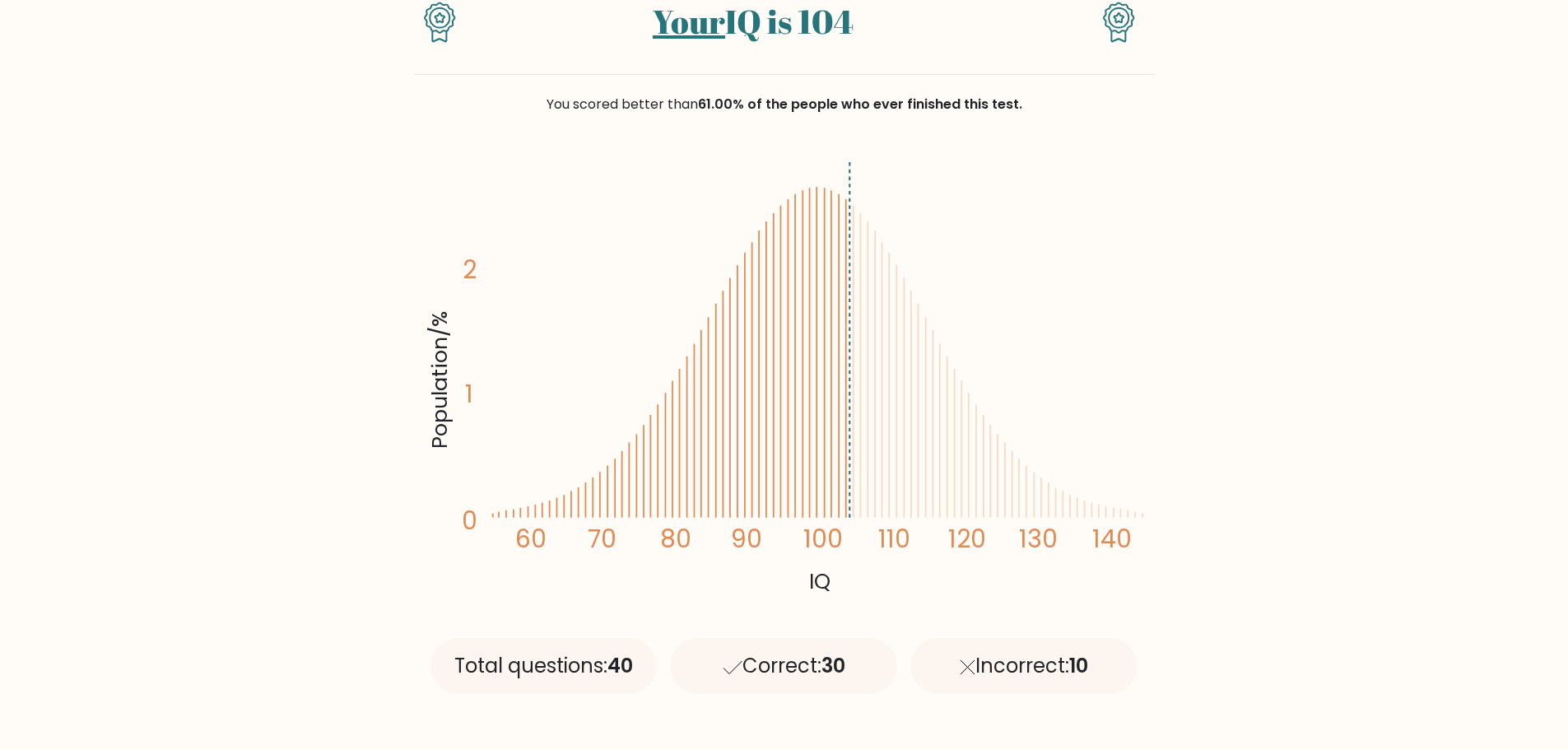
scroll to position [165, 0]
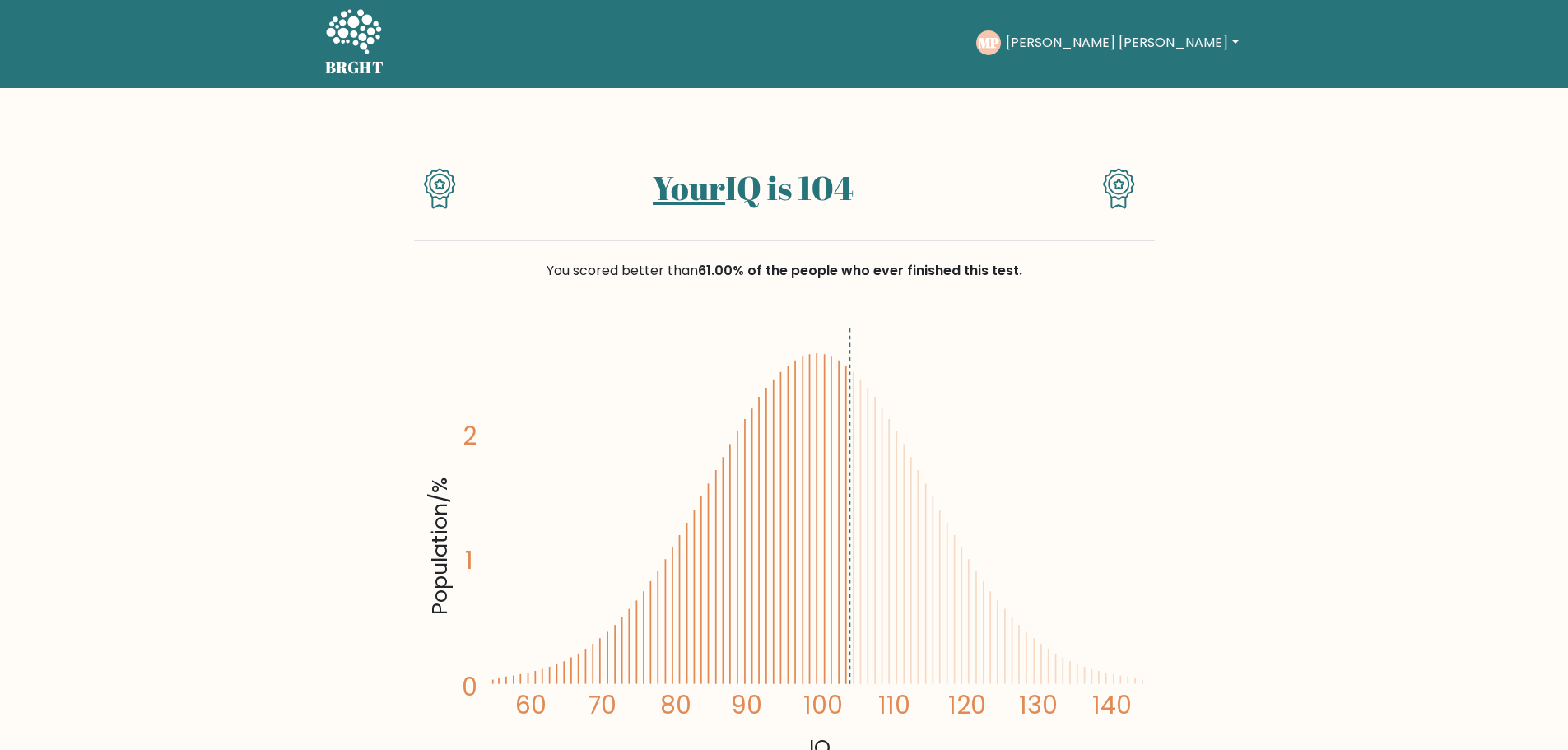
scroll to position [0, 0]
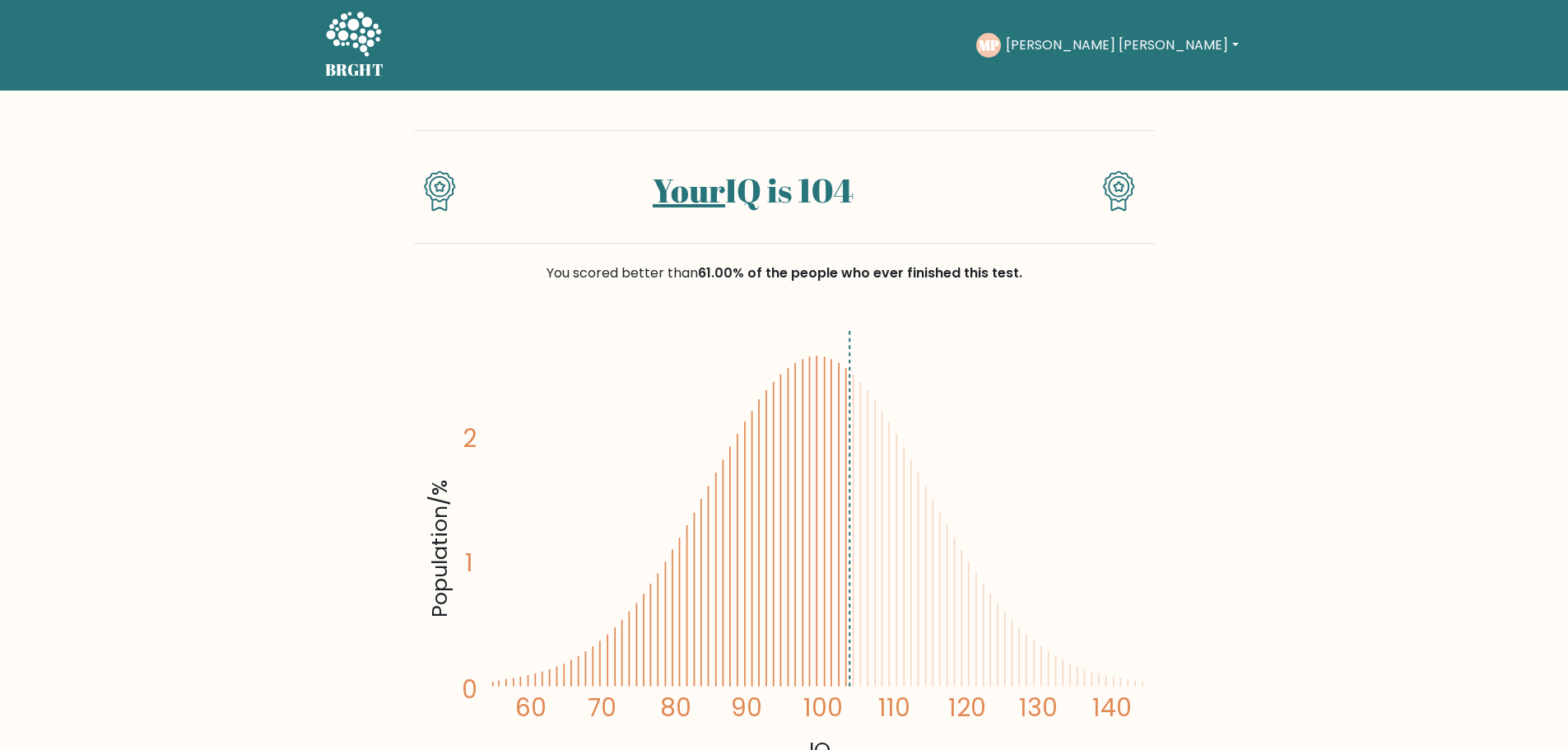
click at [347, 63] on h5 "BRGHT" at bounding box center [354, 70] width 59 height 20
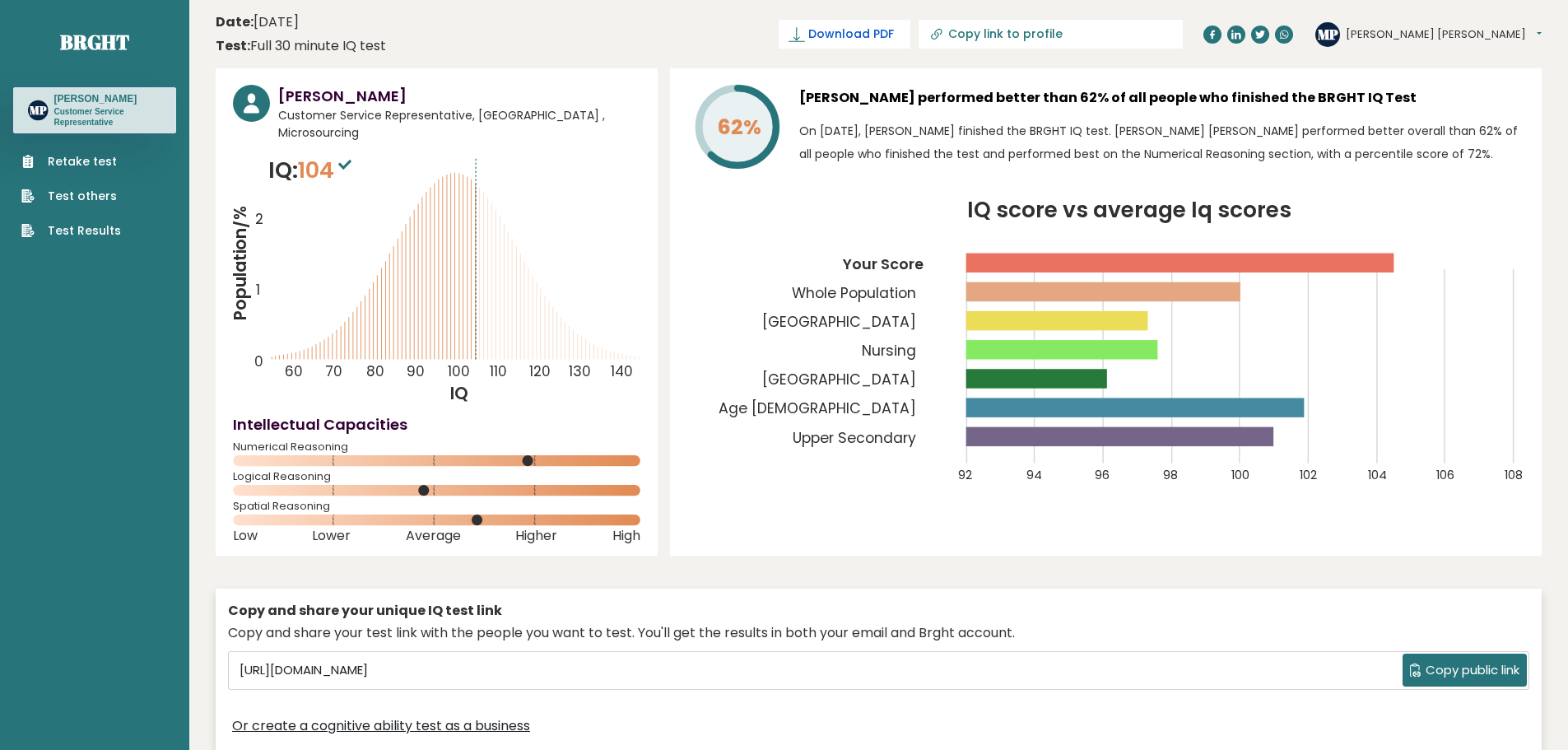
click at [894, 34] on span "Download PDF" at bounding box center [852, 34] width 86 height 17
click at [910, 40] on span "✓ Your PDF is downloaded..." at bounding box center [817, 34] width 187 height 28
click at [910, 39] on span "✓ Your PDF is downloaded..." at bounding box center [817, 34] width 187 height 28
